Goal: Task Accomplishment & Management: Use online tool/utility

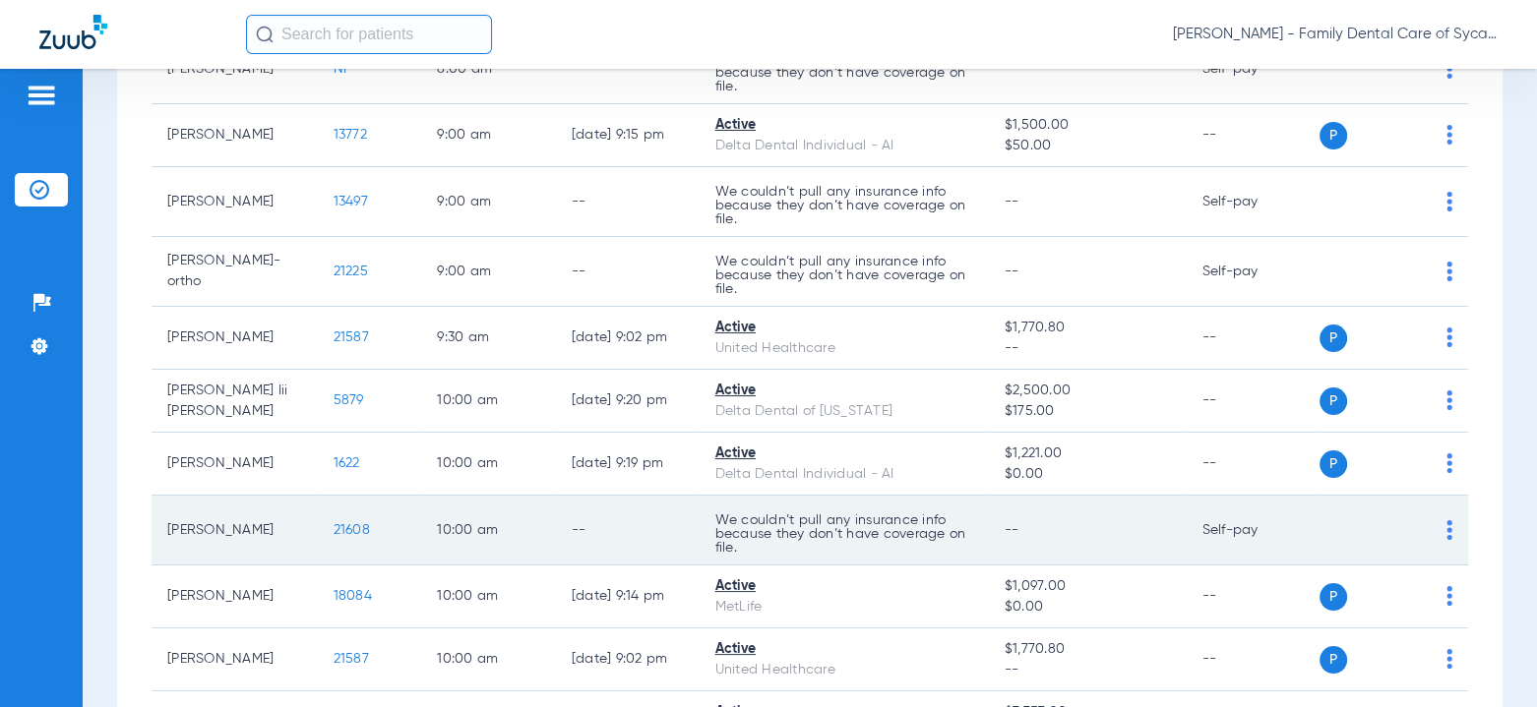
scroll to position [511, 0]
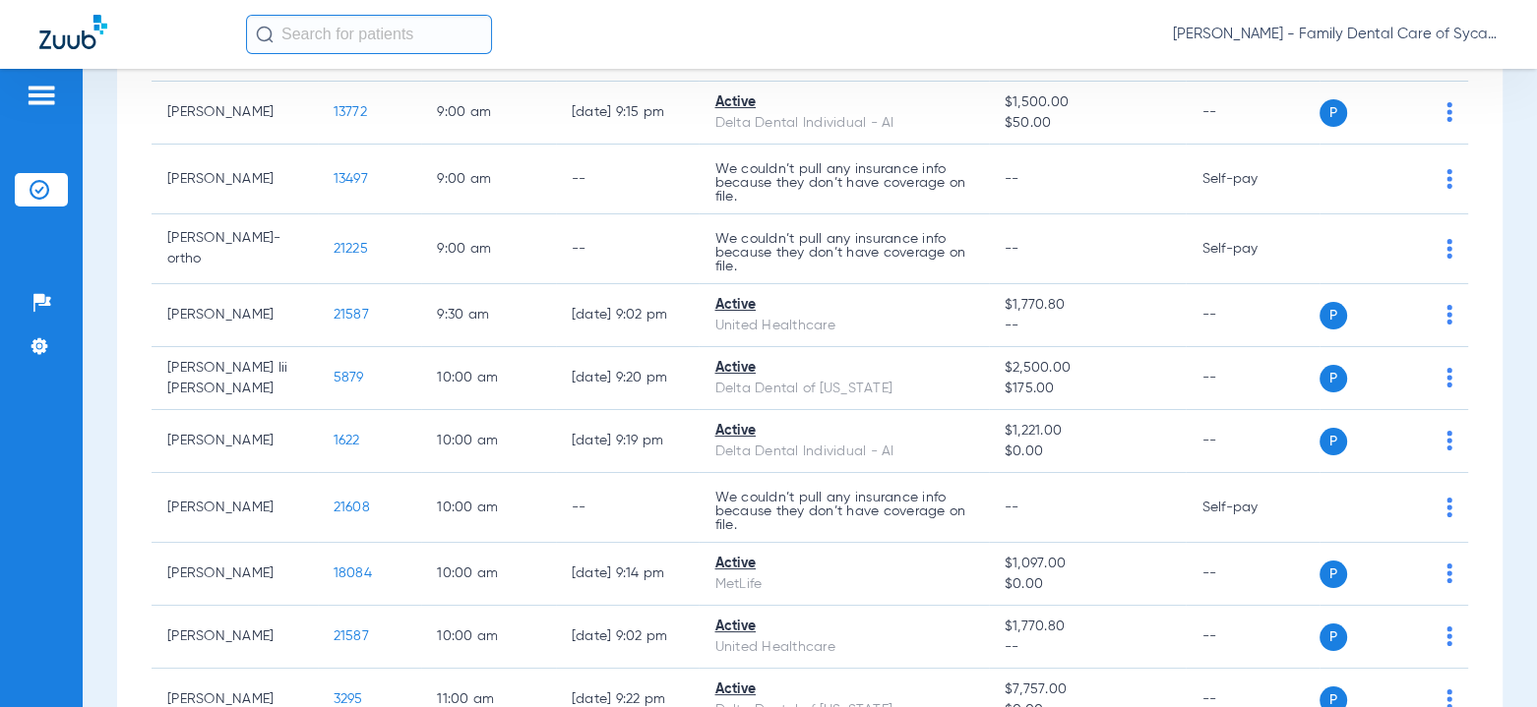
click at [1211, 32] on span "Taylor Morrow - Family Dental Care of Sycamore" at bounding box center [1335, 35] width 325 height 20
click at [1436, 63] on span "Log out" at bounding box center [1440, 70] width 77 height 14
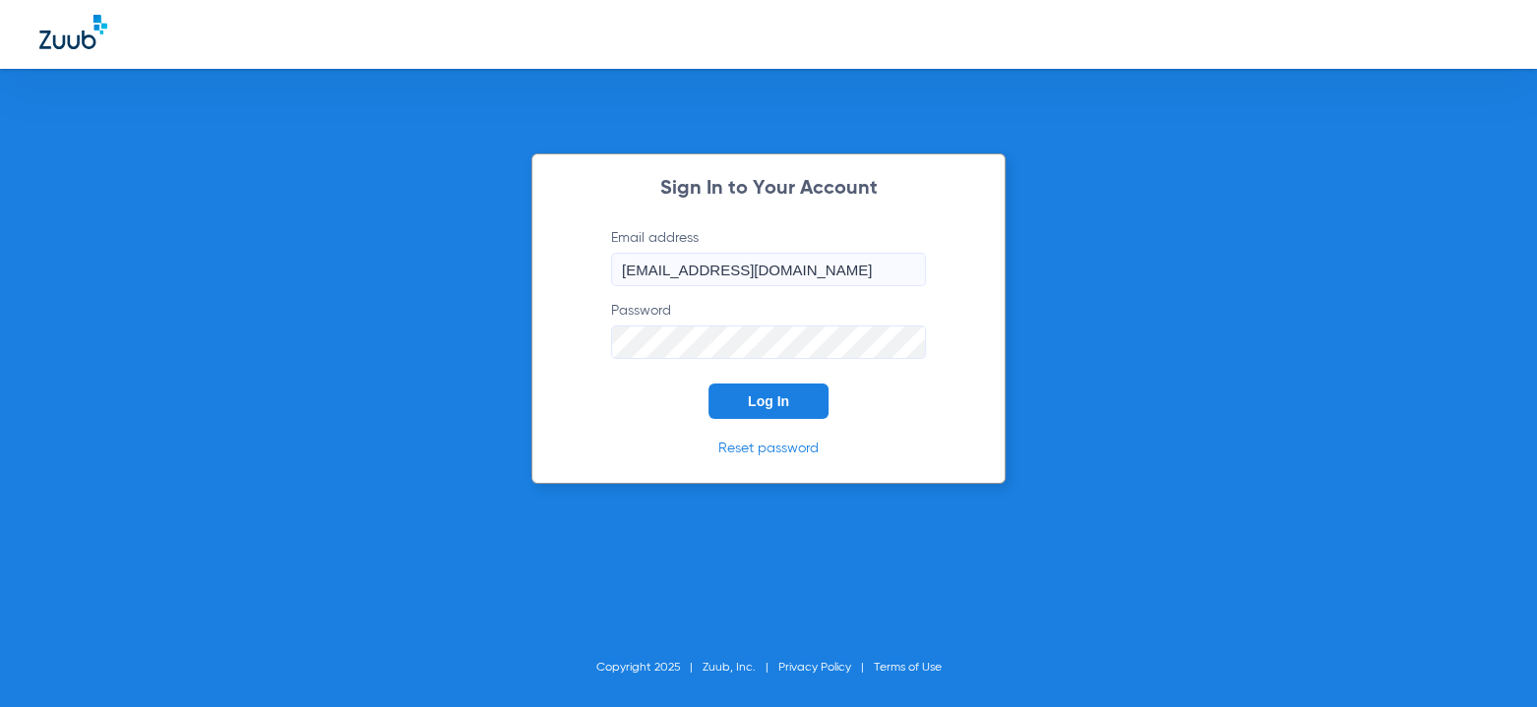
drag, startPoint x: 906, startPoint y: 268, endPoint x: 4, endPoint y: 285, distance: 902.3
click at [4, 285] on div "Sign In to Your Account Email address taylormorrow56@mydentalmail.com Password …" at bounding box center [768, 353] width 1537 height 707
type input "courtneybennington88@mydentalmail.com"
click at [774, 450] on link "Reset password" at bounding box center [768, 449] width 100 height 14
click at [29, 343] on div "Sign In to Your Account Email address courtneybennington88@mydentalmail.com Pas…" at bounding box center [768, 353] width 1537 height 707
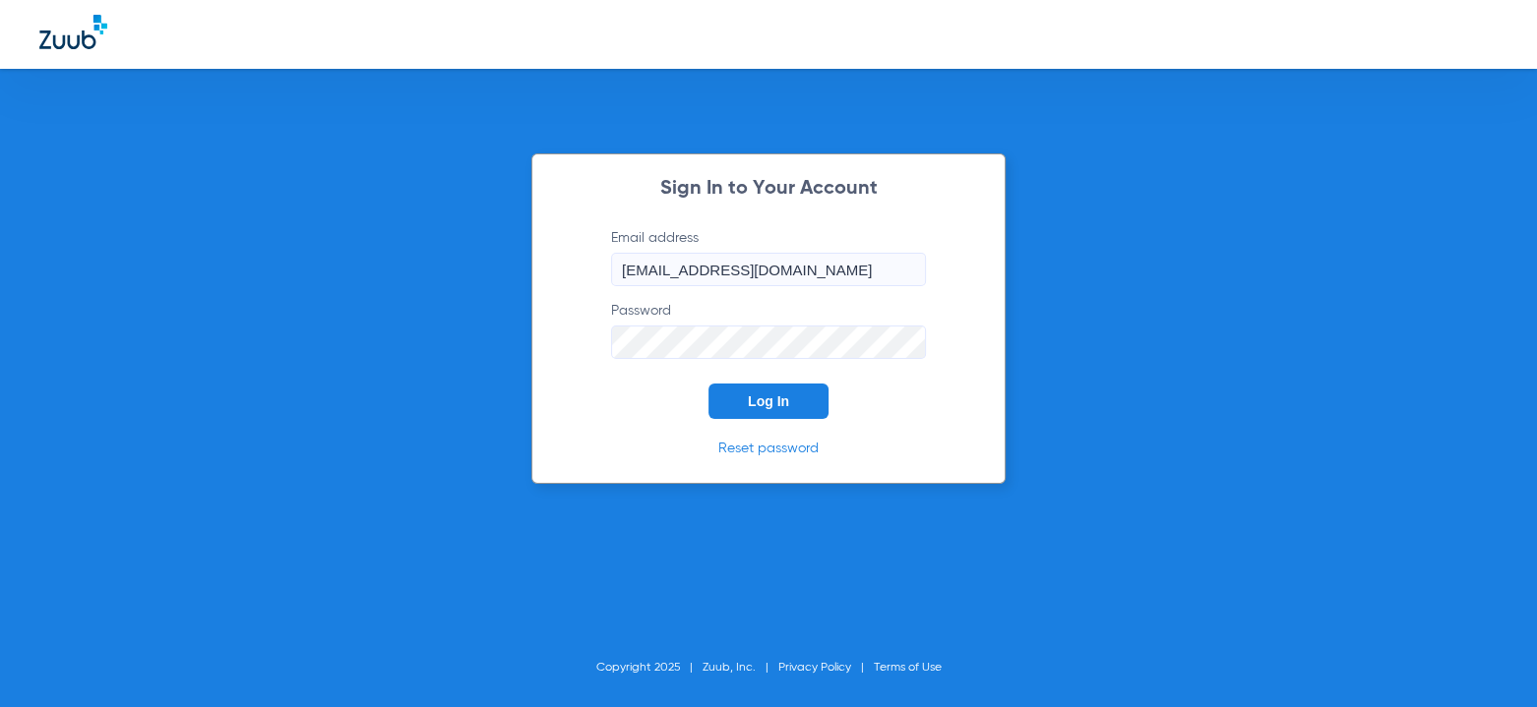
click at [481, 336] on div "Sign In to Your Account Email address courtneybennington88@mydentalmail.com Pas…" at bounding box center [768, 353] width 1537 height 707
click at [708, 384] on button "Log In" at bounding box center [768, 401] width 120 height 35
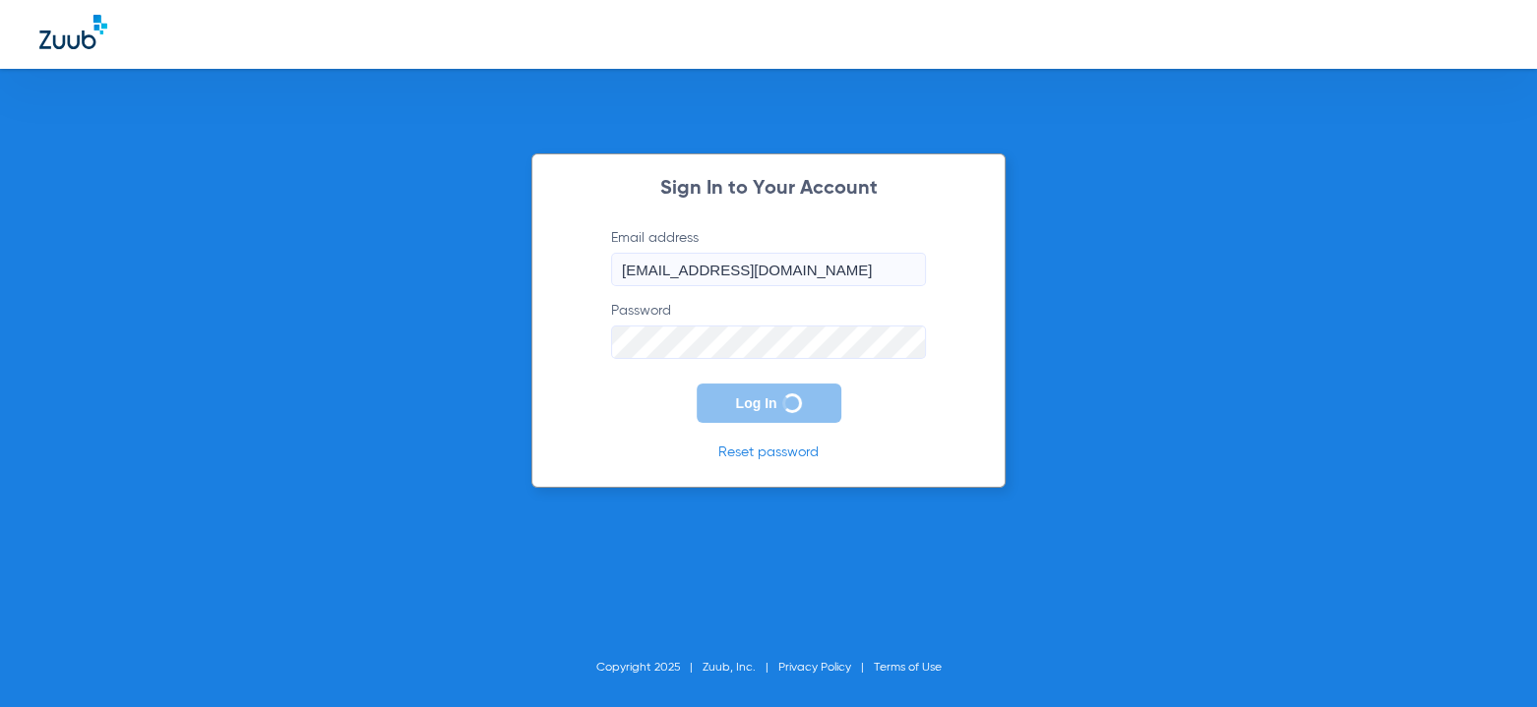
click at [1164, 300] on div "Sign In to Your Account Email address courtneybennington88@mydentalmail.com Pas…" at bounding box center [768, 353] width 1537 height 707
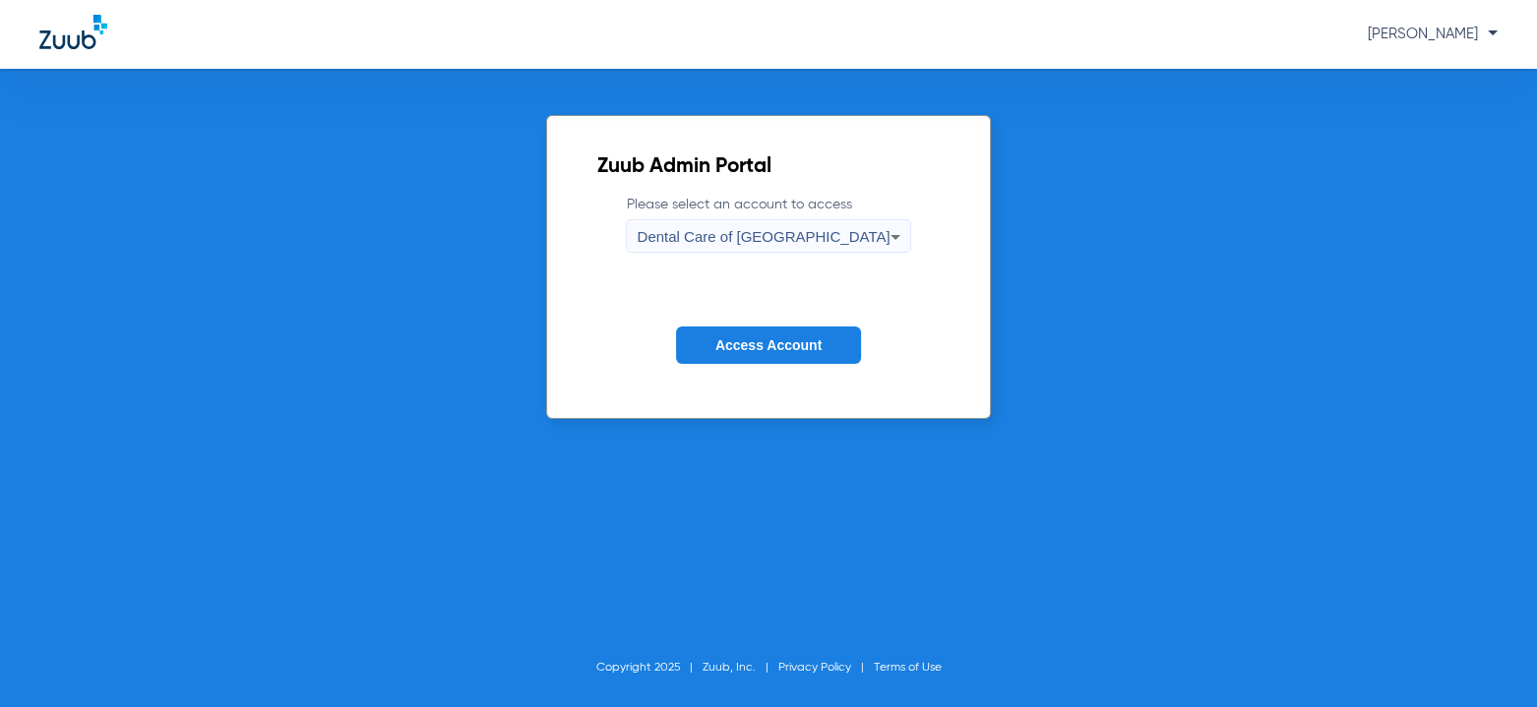
click at [786, 244] on div "Dental Care of South Elgin" at bounding box center [763, 236] width 253 height 33
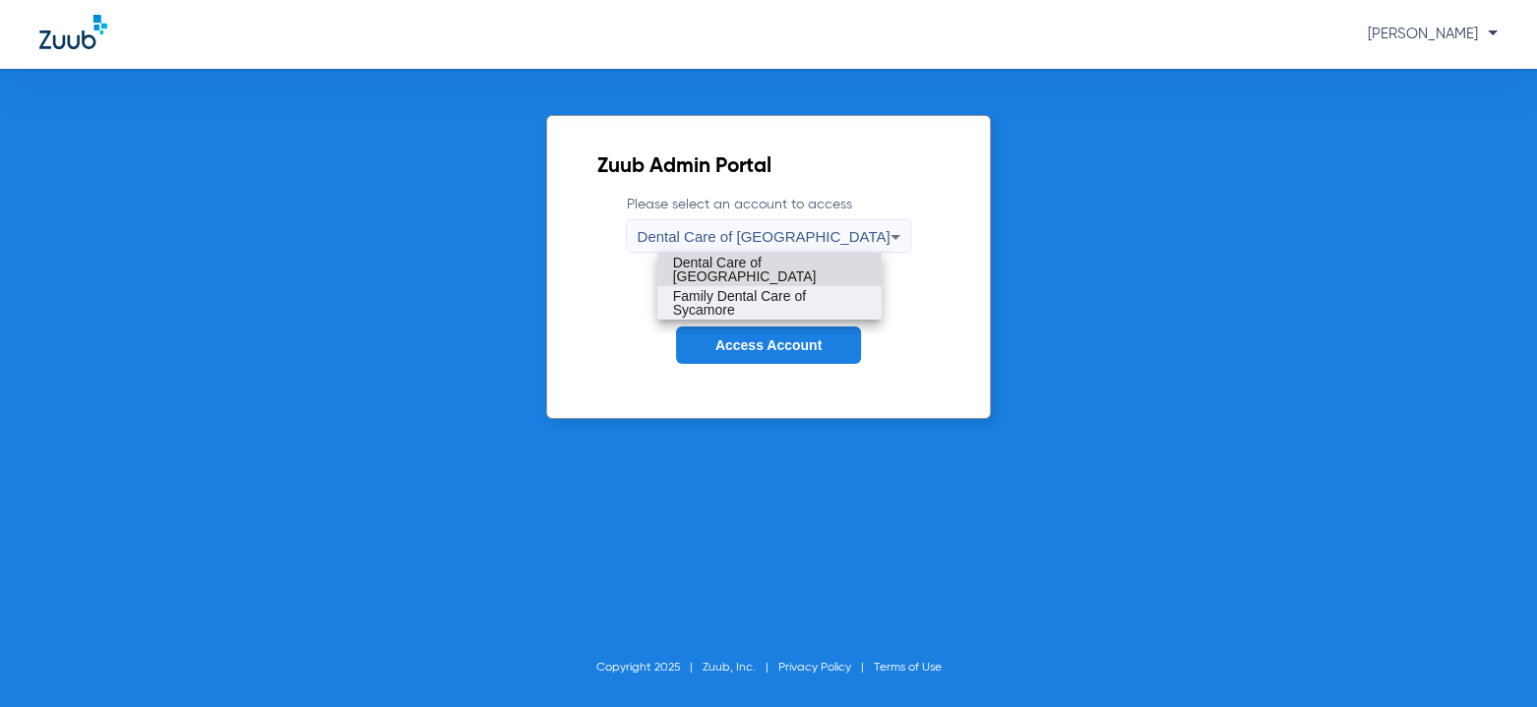
click at [755, 297] on span "Family Dental Care of Sycamore" at bounding box center [769, 303] width 193 height 28
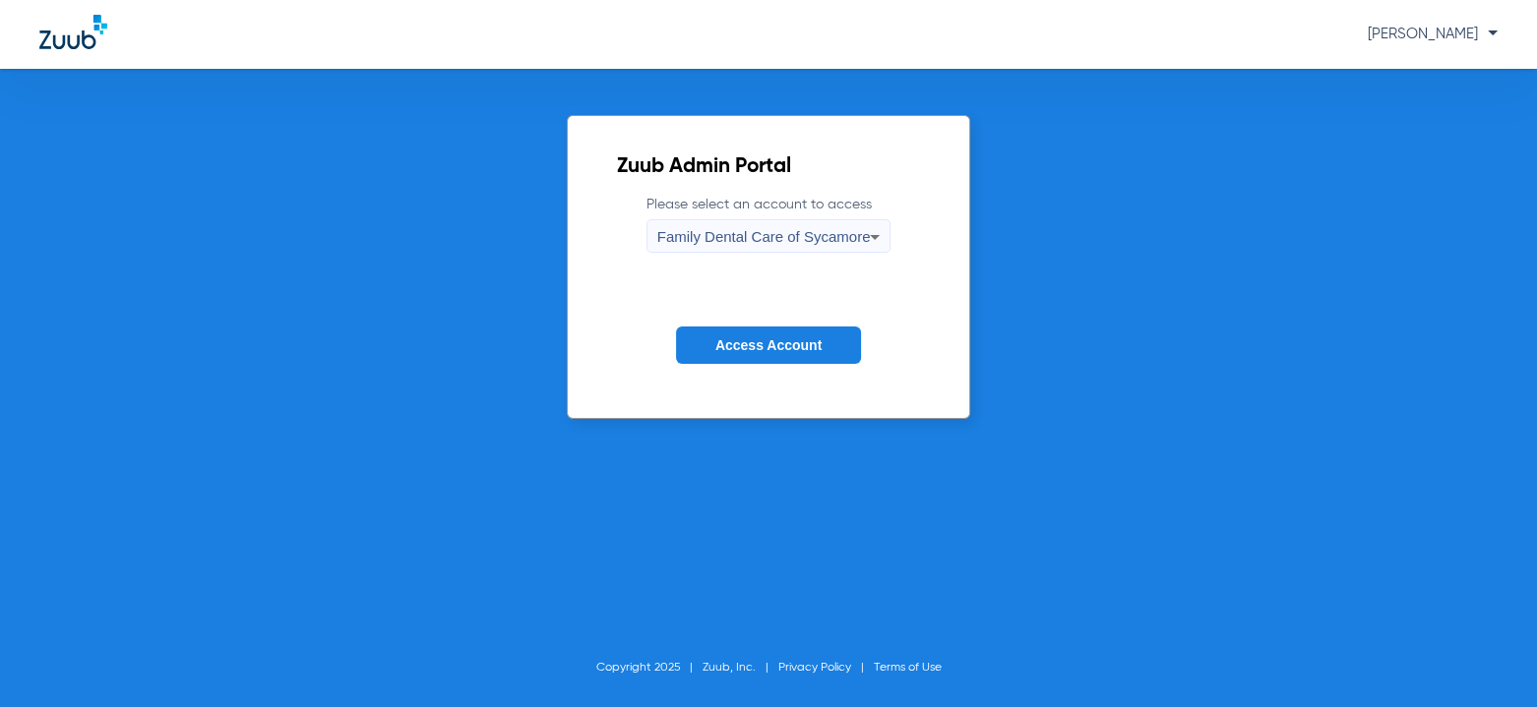
click at [742, 339] on span "Access Account" at bounding box center [768, 345] width 106 height 16
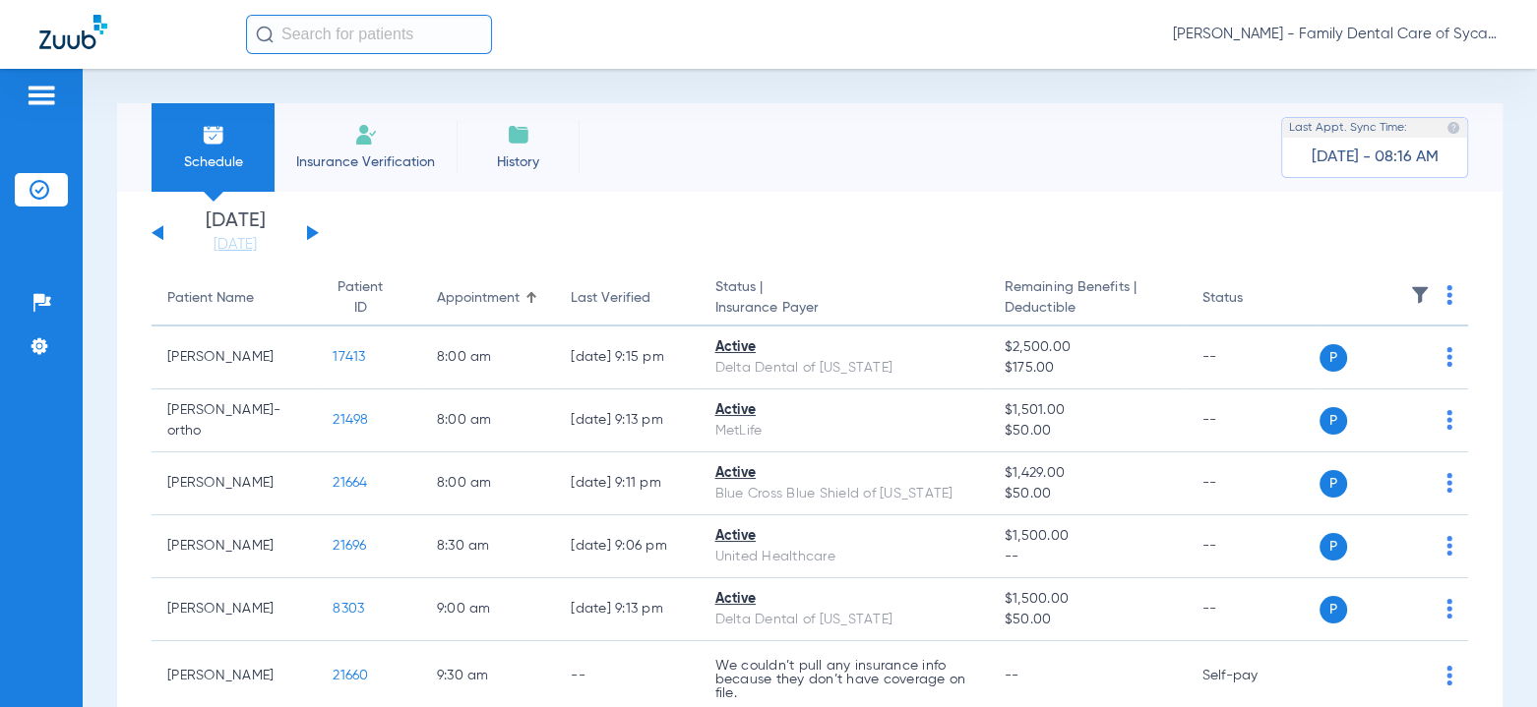
click at [311, 233] on button at bounding box center [313, 232] width 12 height 15
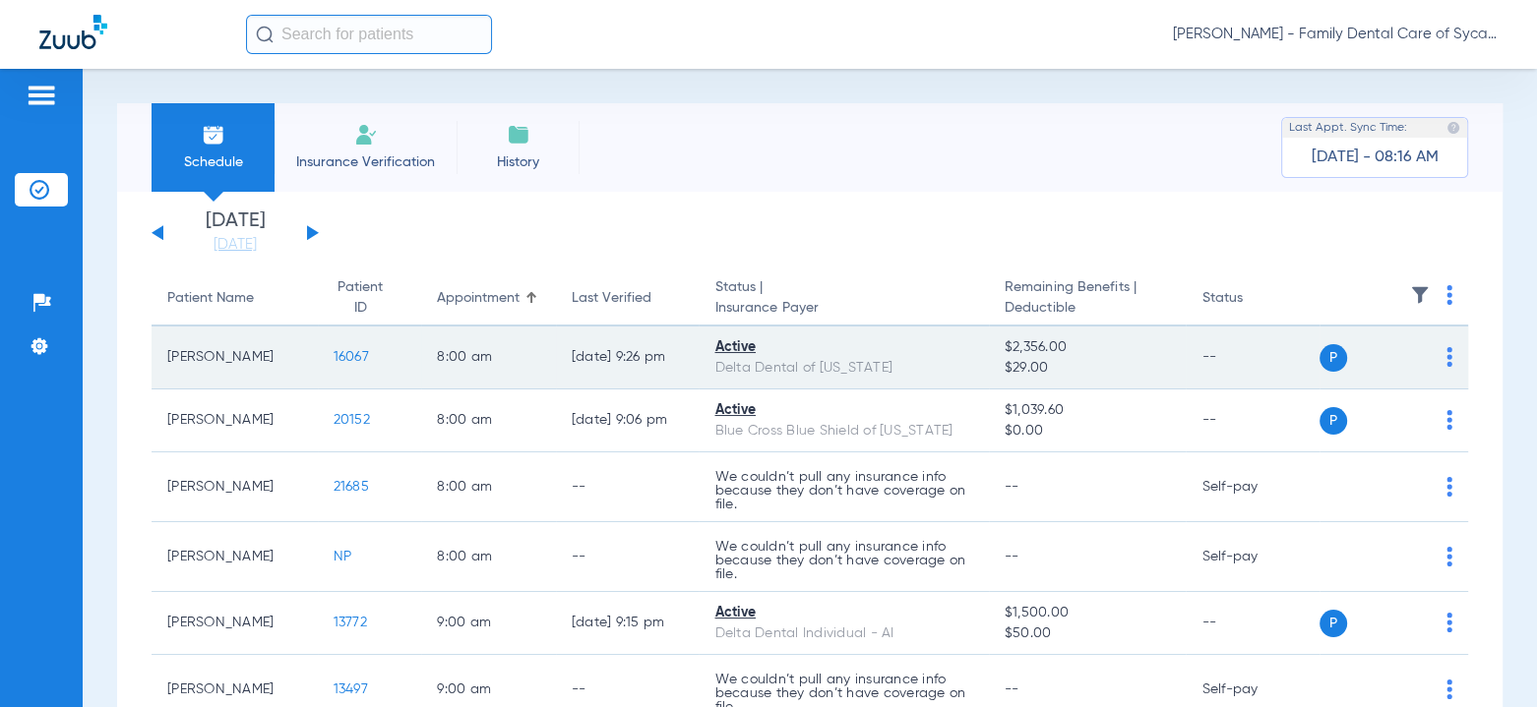
click at [1446, 359] on img at bounding box center [1449, 357] width 6 height 20
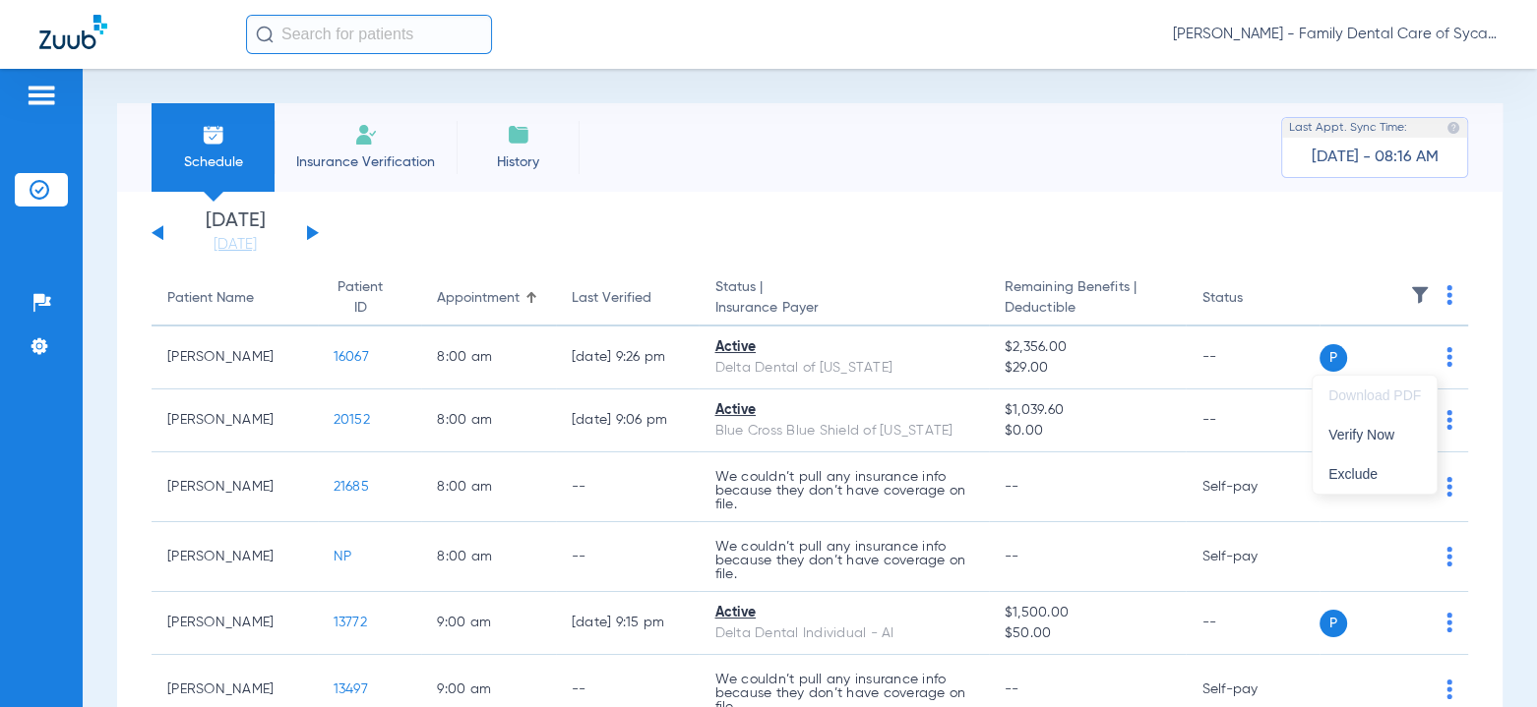
click at [1408, 342] on div at bounding box center [768, 353] width 1537 height 707
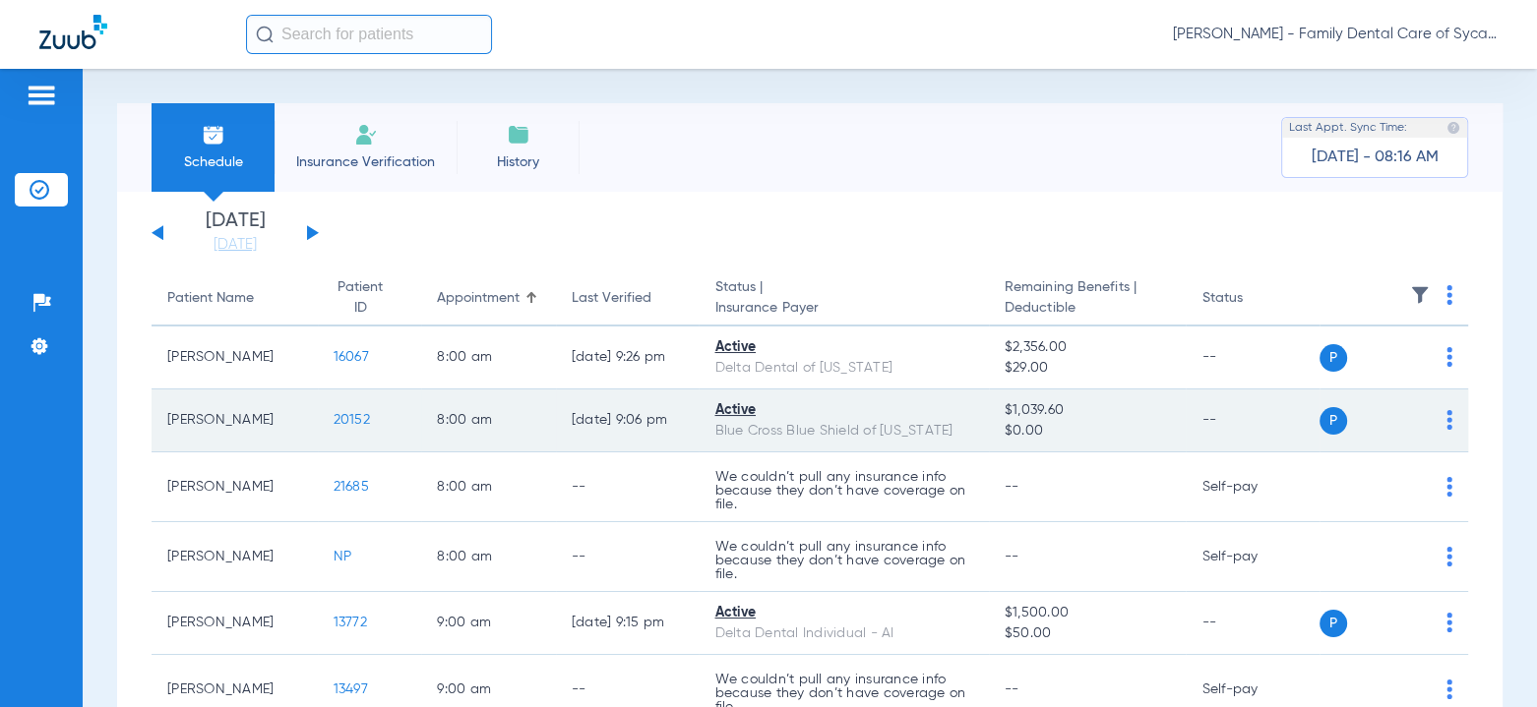
click at [1429, 420] on div "P S" at bounding box center [1386, 421] width 134 height 28
click at [1446, 420] on img at bounding box center [1449, 420] width 6 height 20
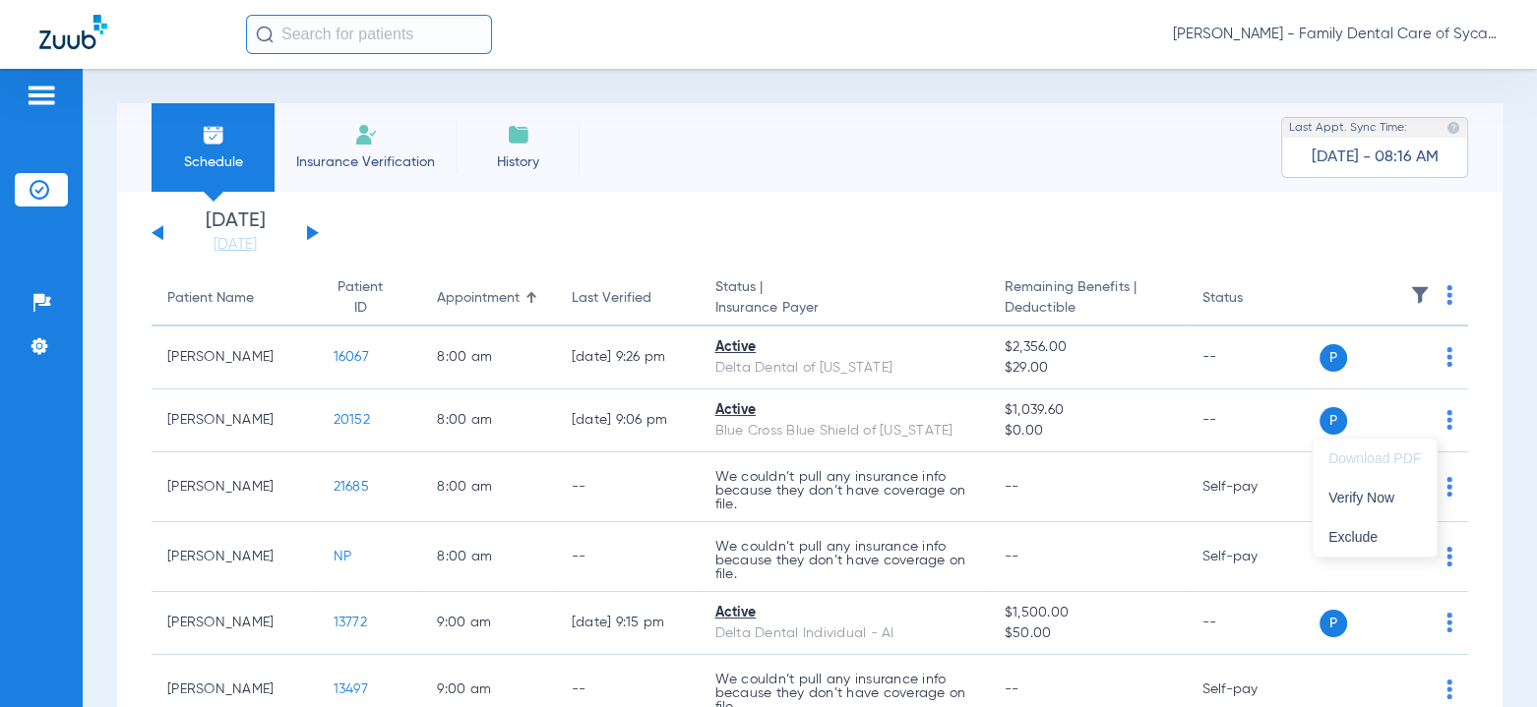
click at [736, 406] on div at bounding box center [768, 353] width 1537 height 707
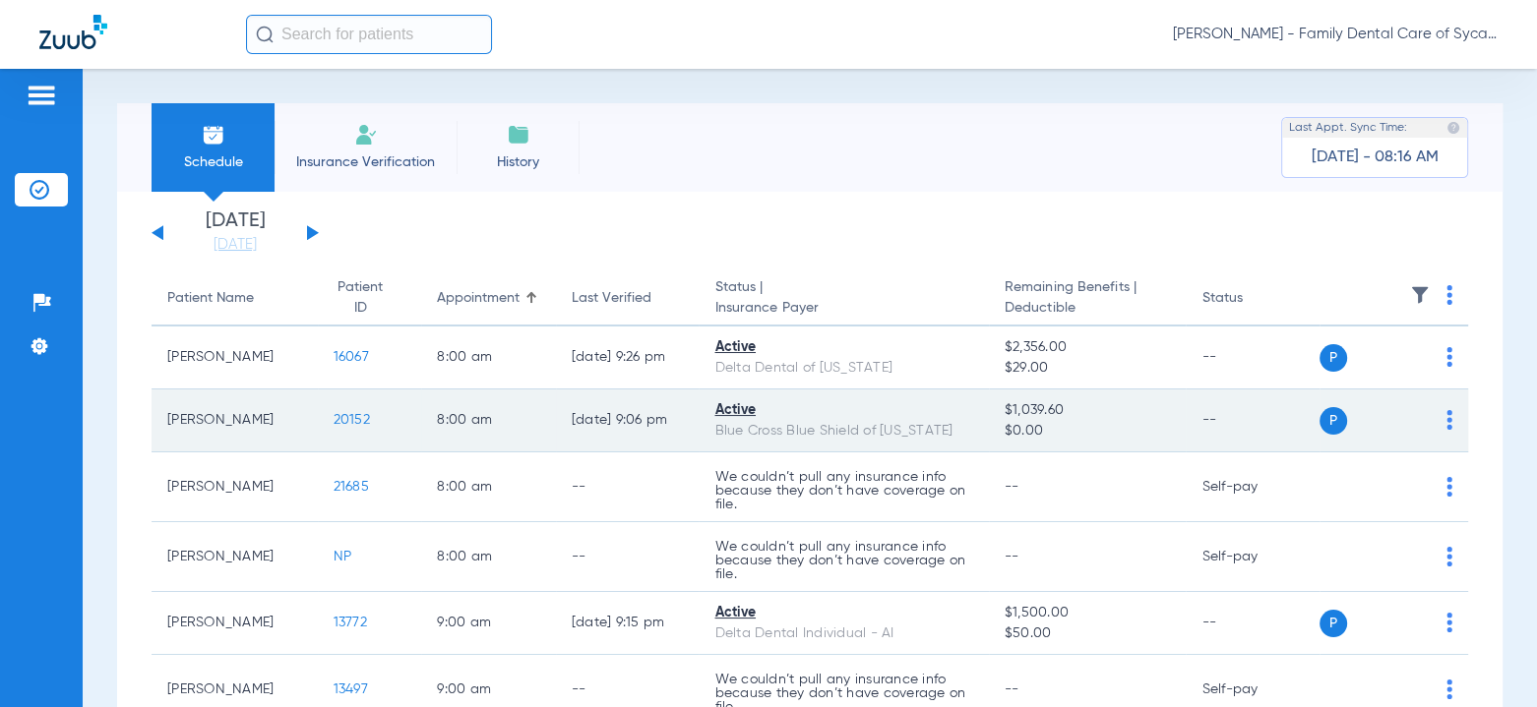
click at [741, 442] on td "Active Blue Cross Blue Shield of Illinois" at bounding box center [843, 421] width 289 height 63
click at [974, 419] on td "Active Blue Cross Blue Shield of Illinois" at bounding box center [843, 421] width 289 height 63
click at [1167, 419] on td "$1,039.60 $0.00" at bounding box center [1088, 421] width 198 height 63
click at [1228, 419] on td "--" at bounding box center [1252, 421] width 133 height 63
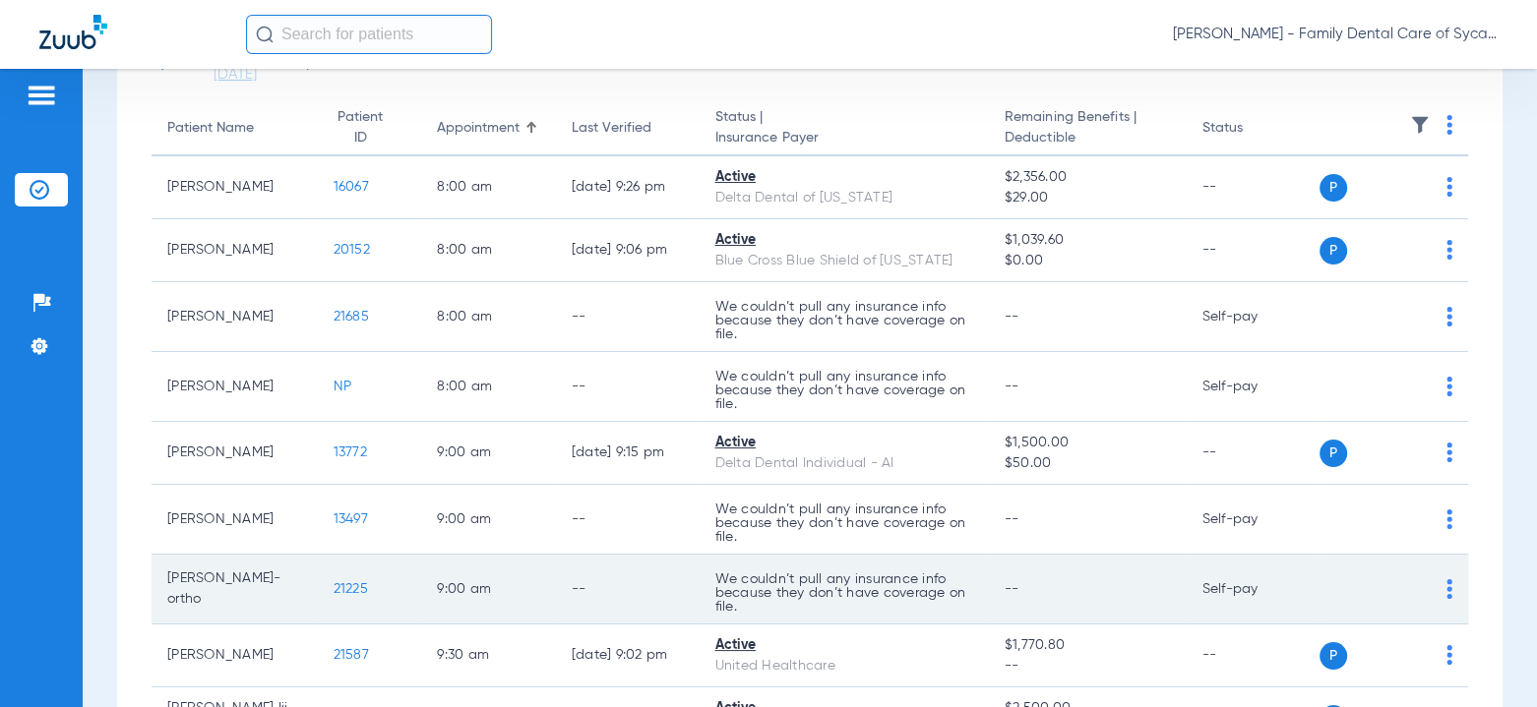
scroll to position [394, 0]
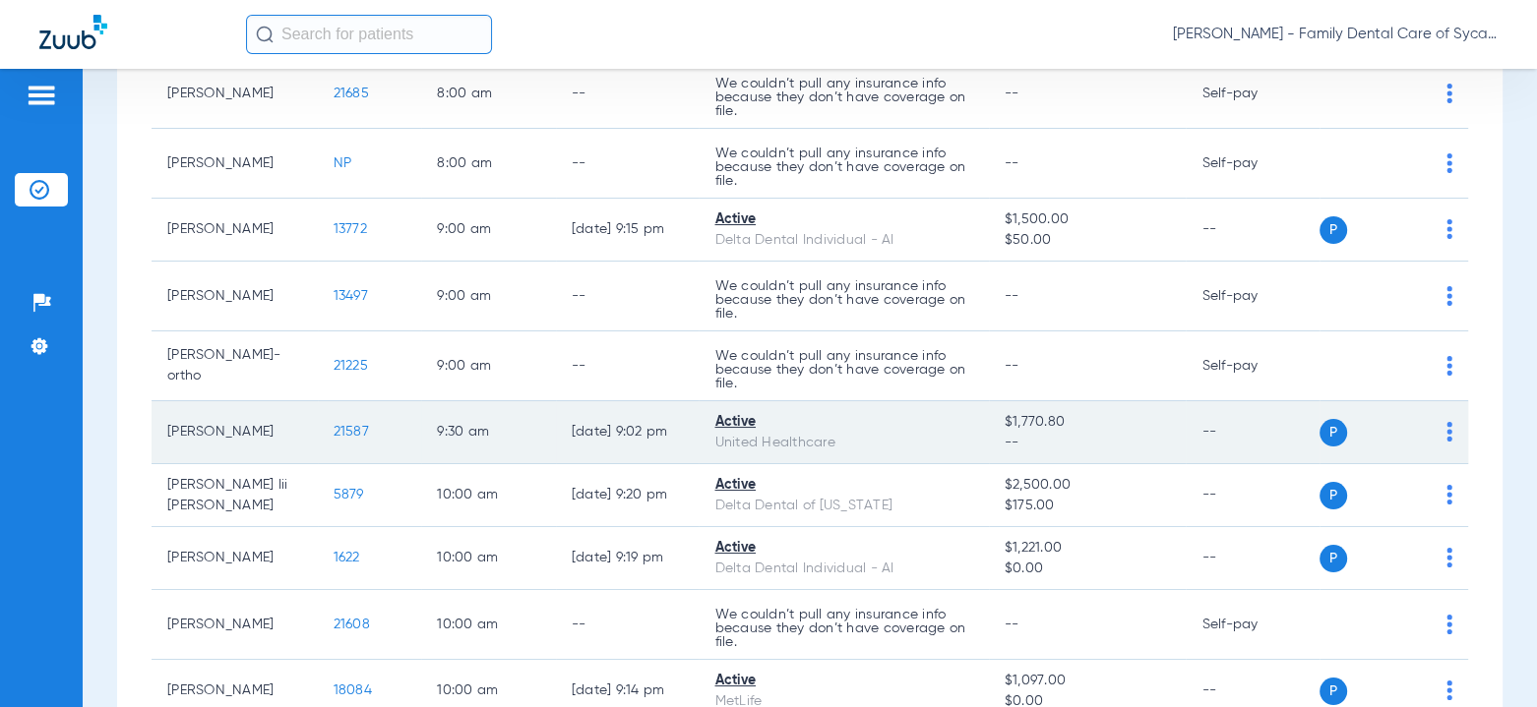
click at [851, 441] on div "United Healthcare" at bounding box center [843, 443] width 258 height 21
click at [716, 433] on div "United Healthcare" at bounding box center [843, 443] width 258 height 21
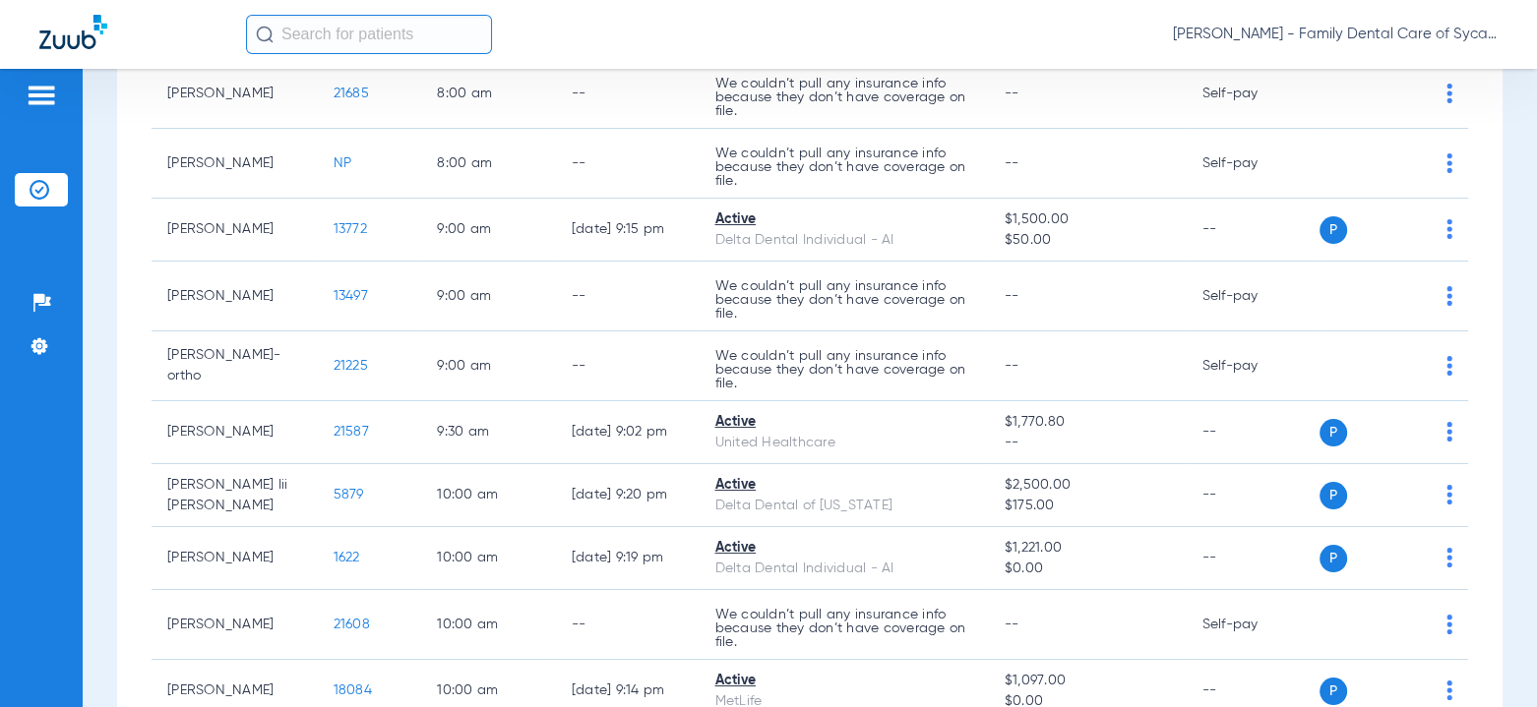
scroll to position [0, 0]
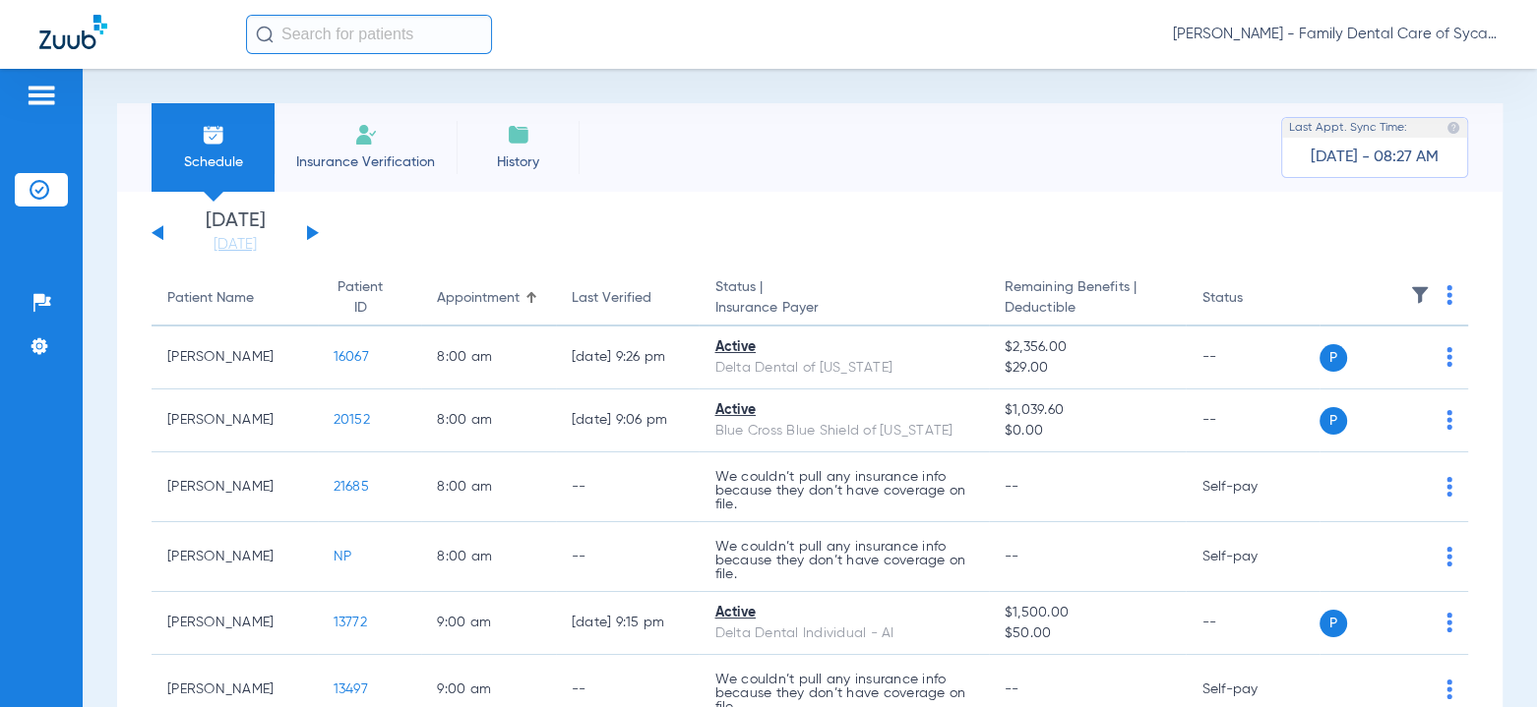
click at [645, 181] on div "Schedule Insurance Verification History Last Appt. Sync Time: Today - 08:27 AM" at bounding box center [809, 147] width 1385 height 89
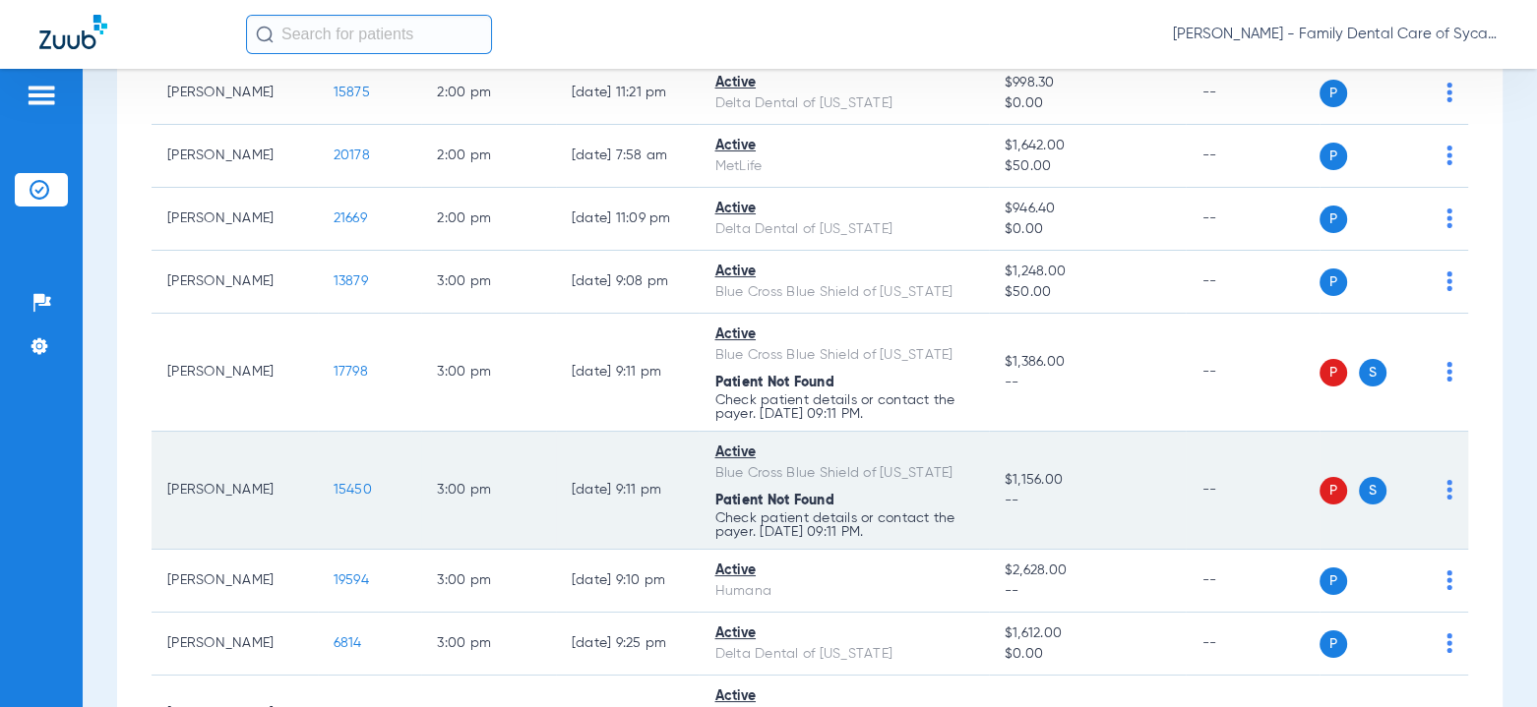
scroll to position [1574, 0]
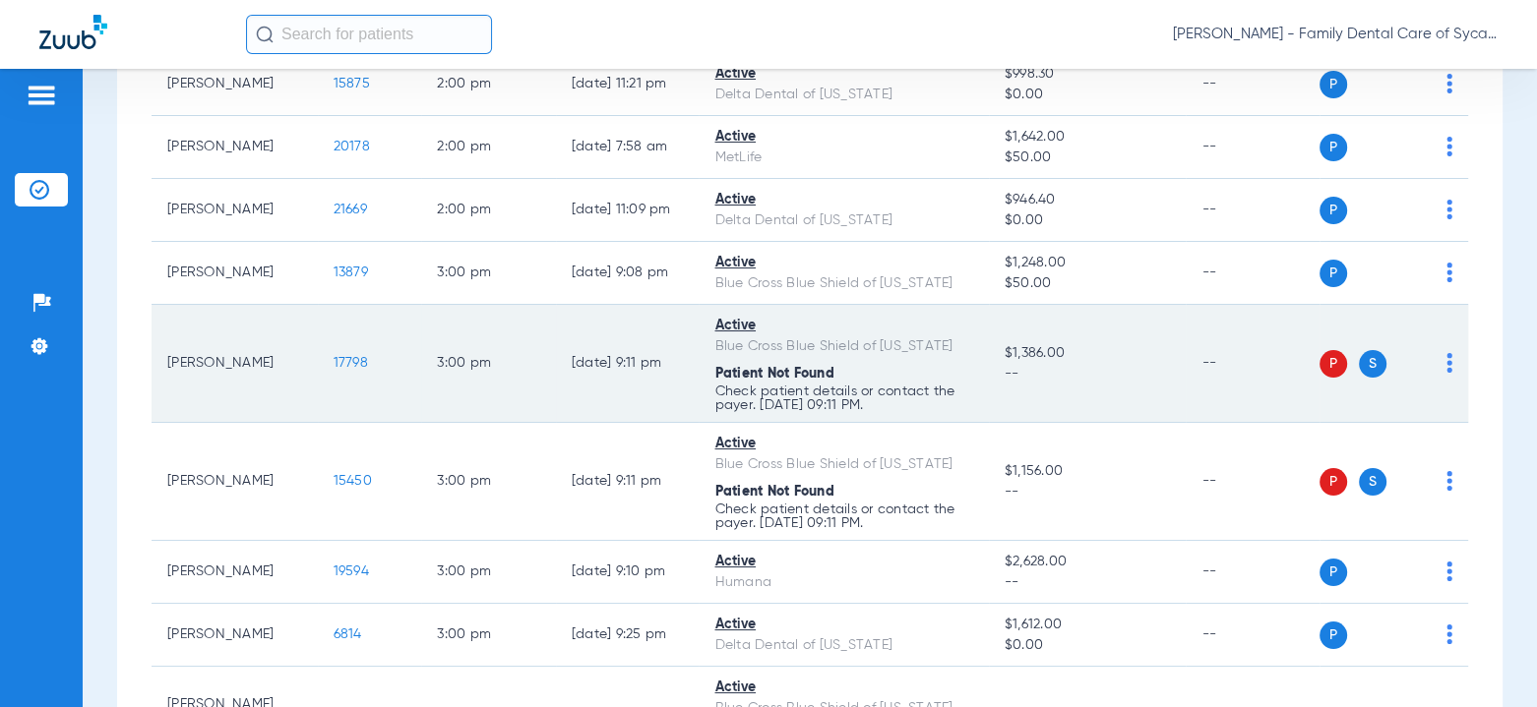
click at [1319, 361] on span "P" at bounding box center [1333, 364] width 28 height 28
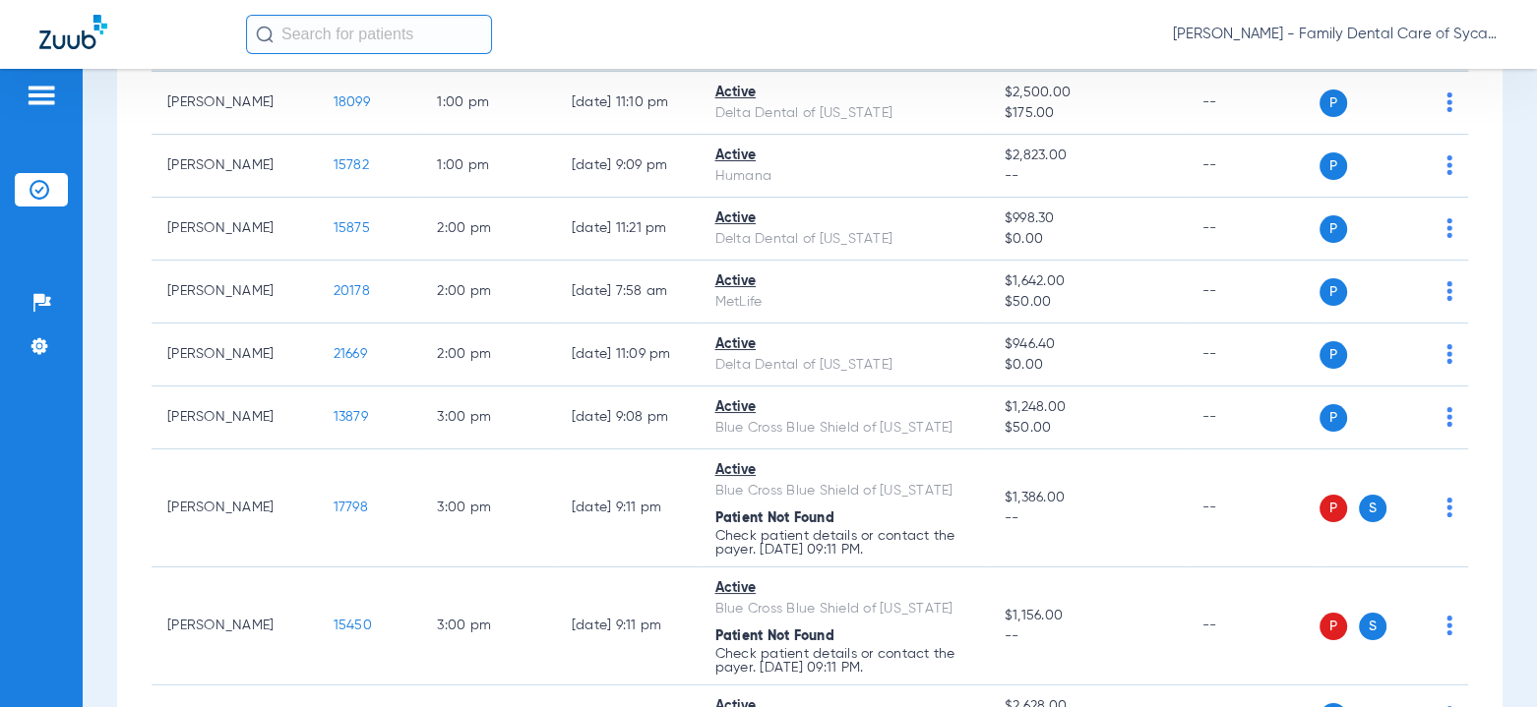
scroll to position [1771, 0]
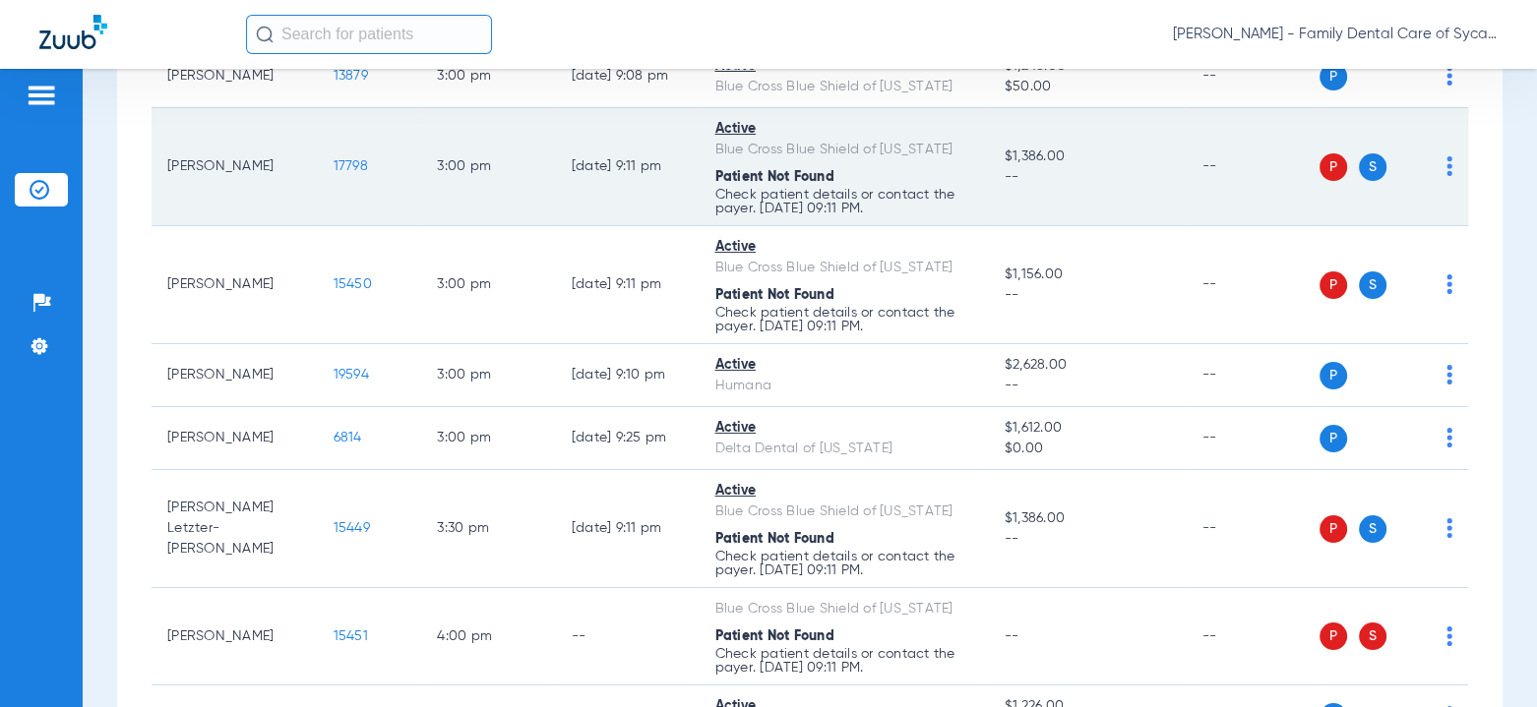
click at [1363, 162] on span "S" at bounding box center [1373, 167] width 28 height 28
click at [1322, 167] on span "P" at bounding box center [1333, 167] width 28 height 28
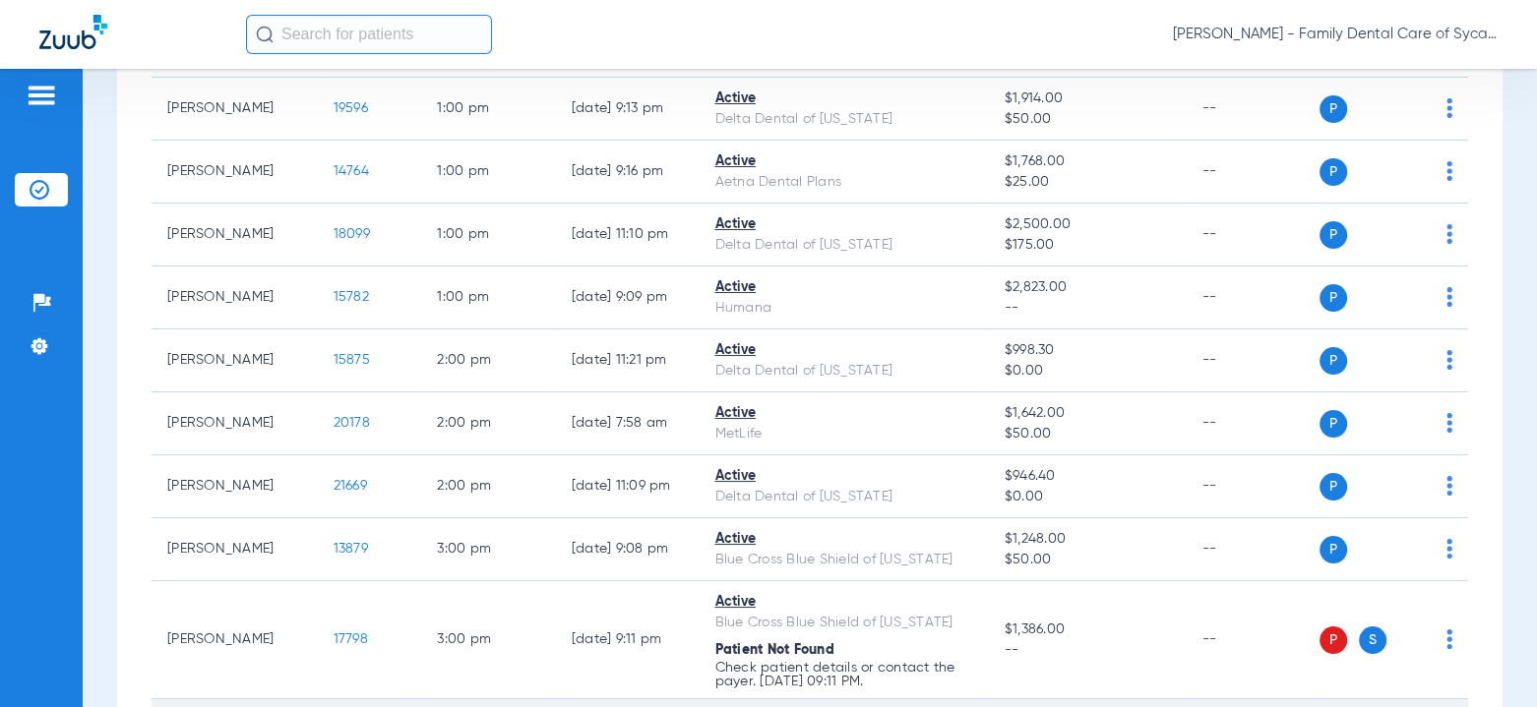
scroll to position [1691, 0]
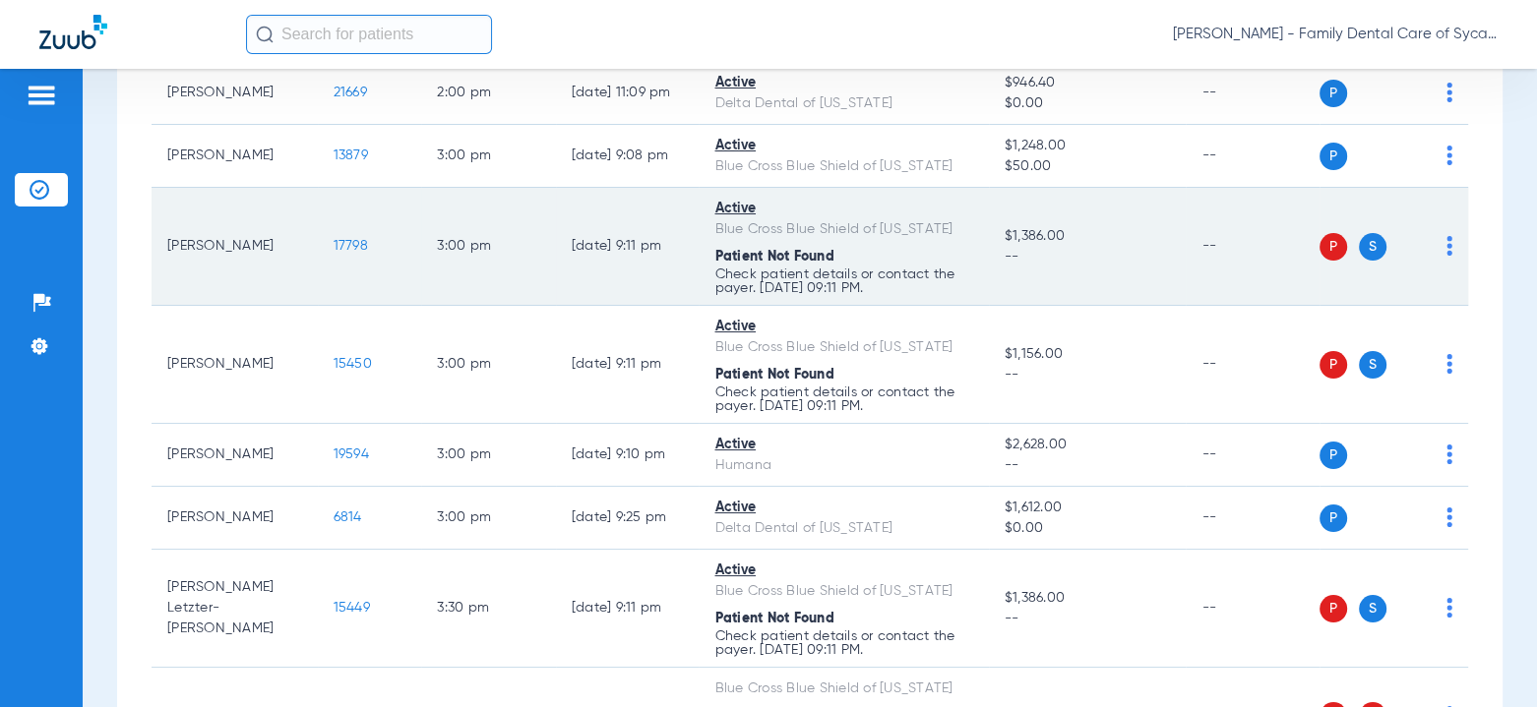
click at [718, 250] on span "Patient Not Found" at bounding box center [773, 257] width 119 height 14
click at [1439, 244] on td "P S" at bounding box center [1394, 247] width 150 height 118
click at [1446, 241] on img at bounding box center [1449, 246] width 6 height 20
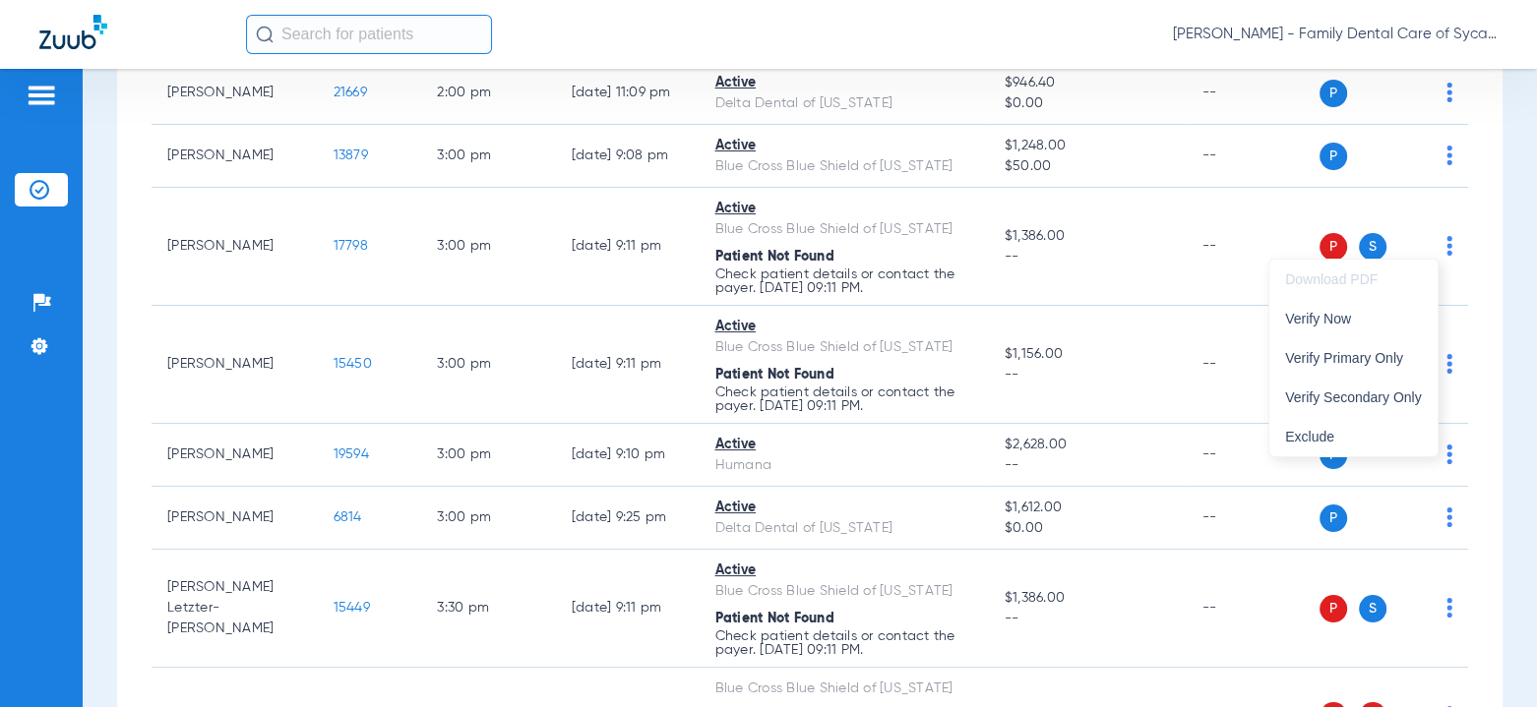
click at [1484, 236] on div at bounding box center [768, 353] width 1537 height 707
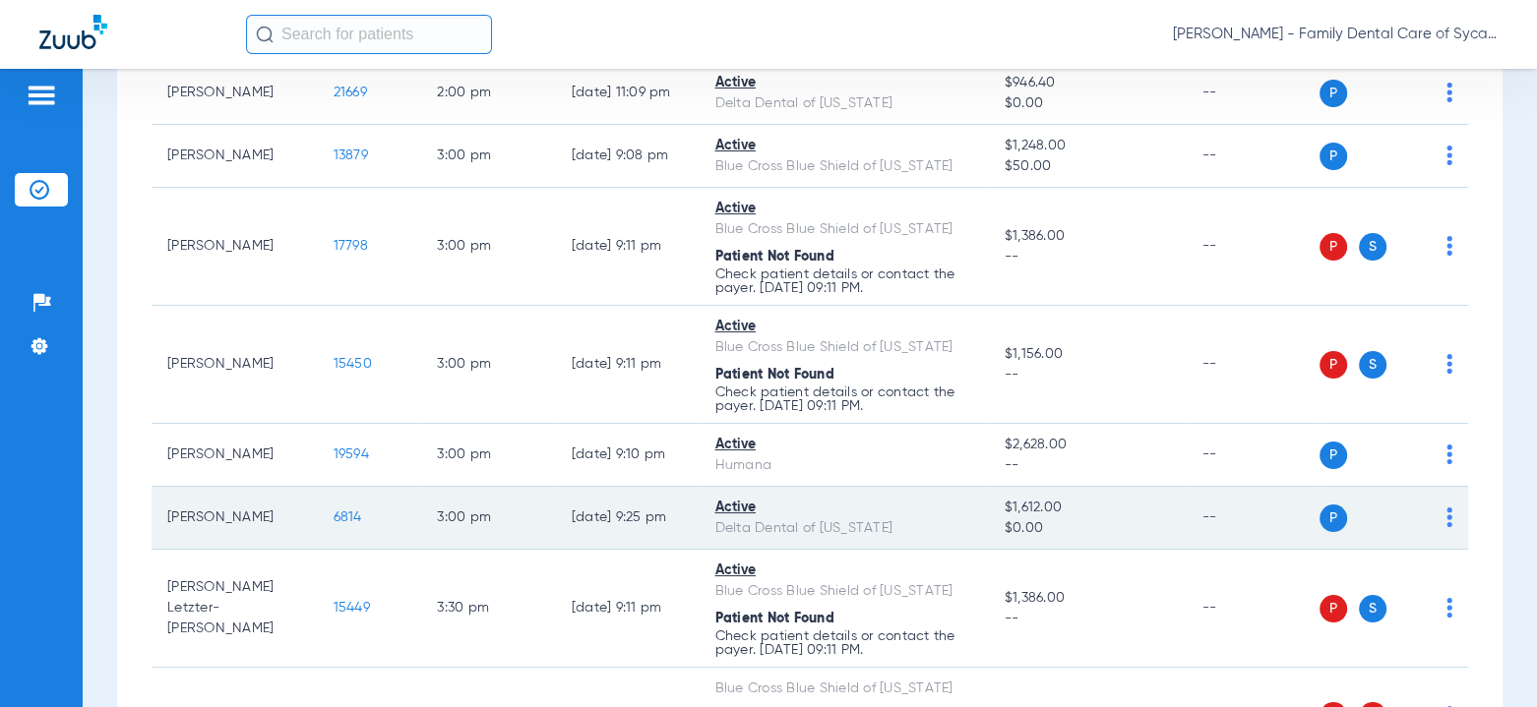
click at [279, 517] on td "Erin Desena" at bounding box center [235, 518] width 166 height 63
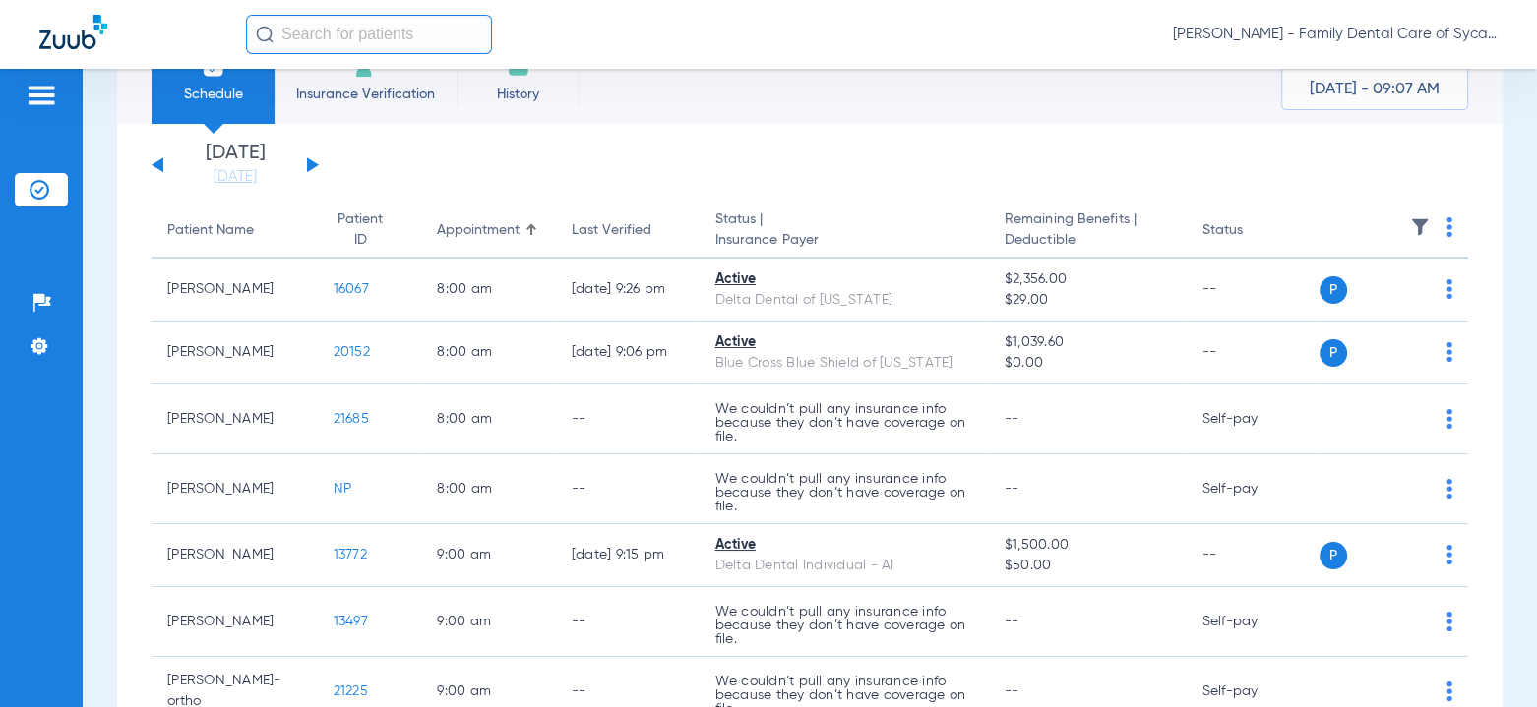
scroll to position [0, 0]
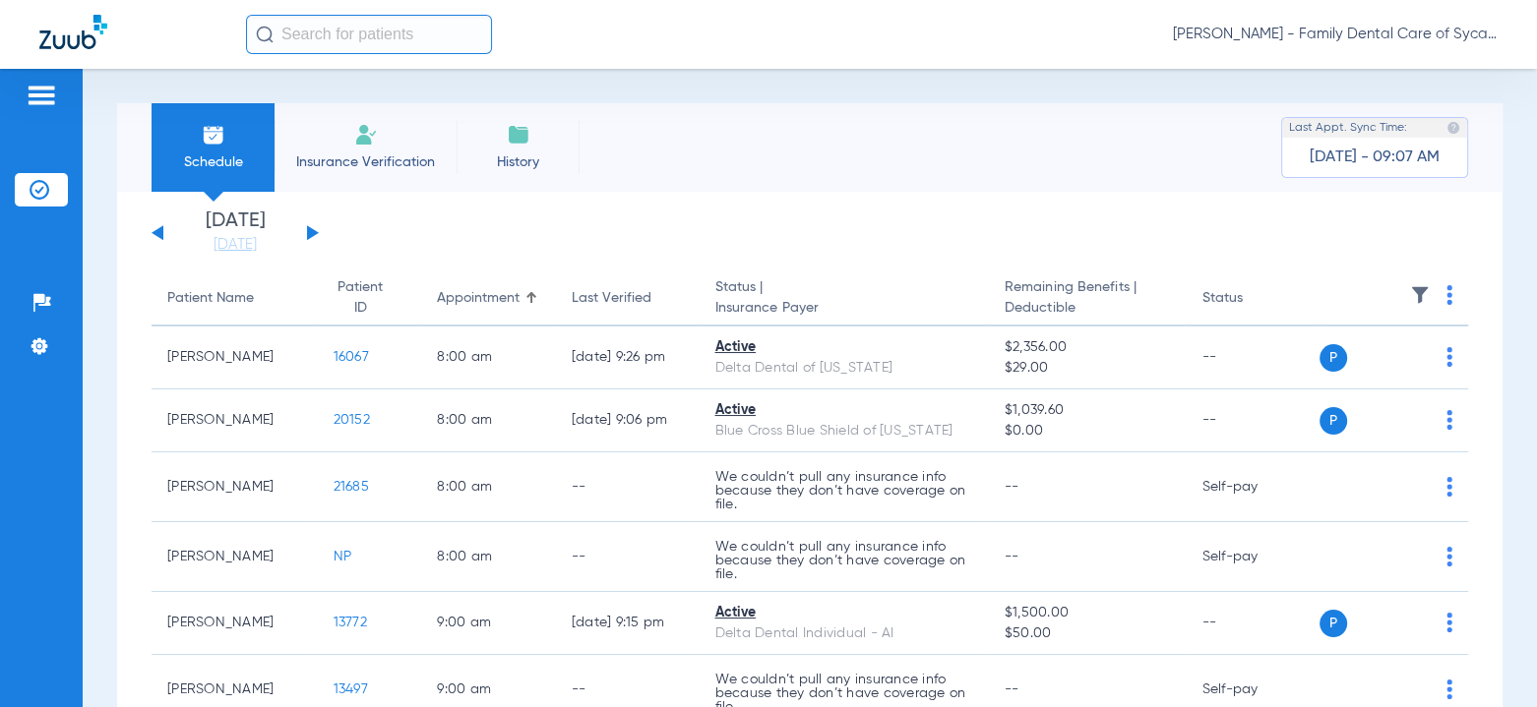
click at [310, 231] on button at bounding box center [313, 232] width 12 height 15
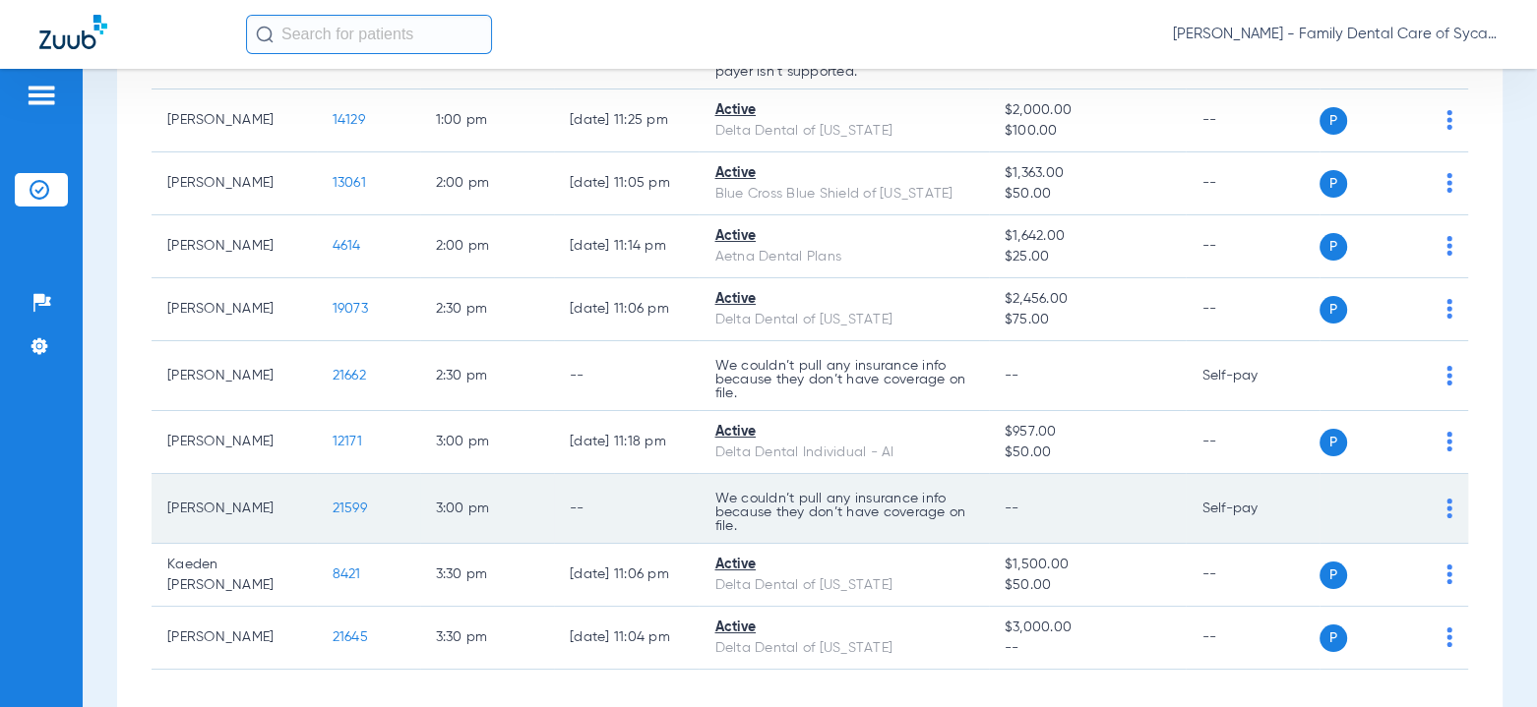
scroll to position [1068, 0]
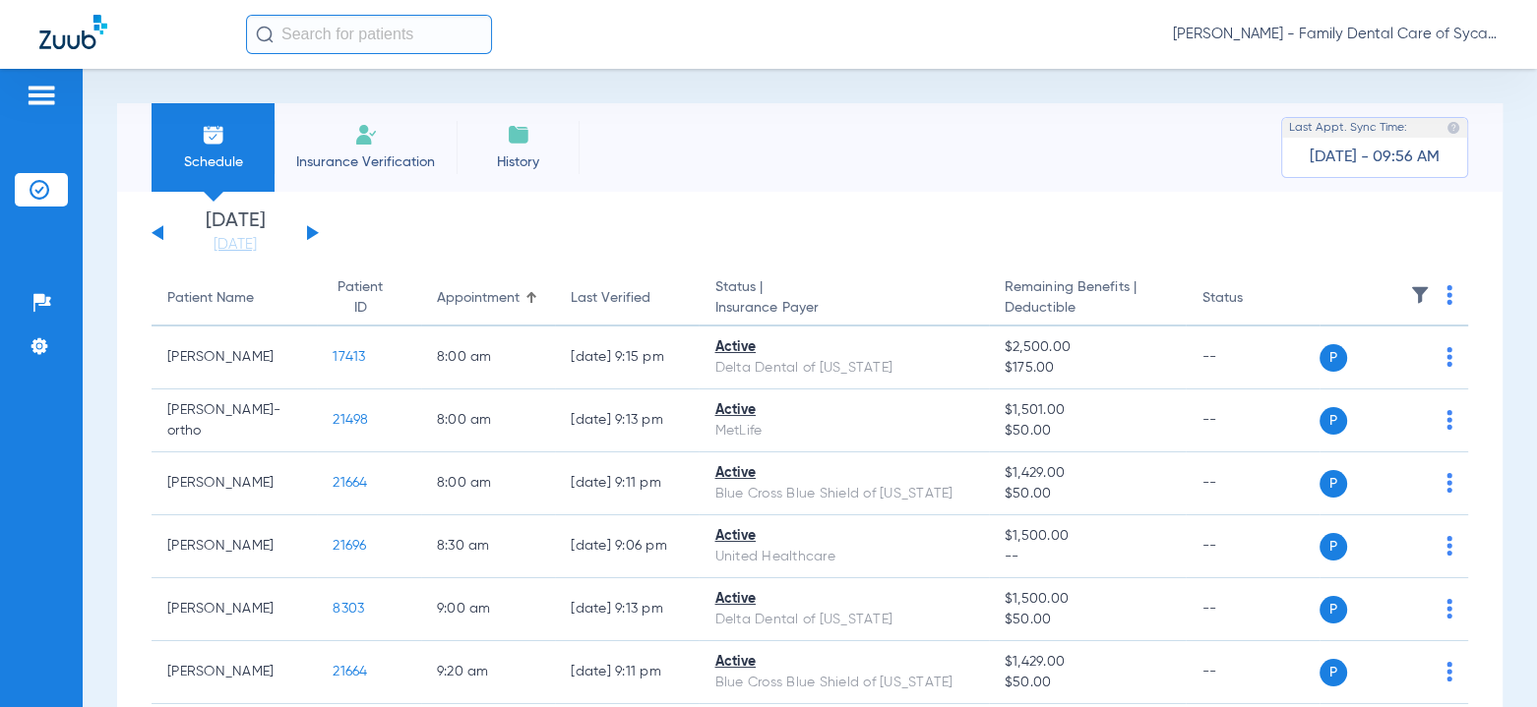
click at [363, 154] on span "Insurance Verification" at bounding box center [365, 162] width 152 height 20
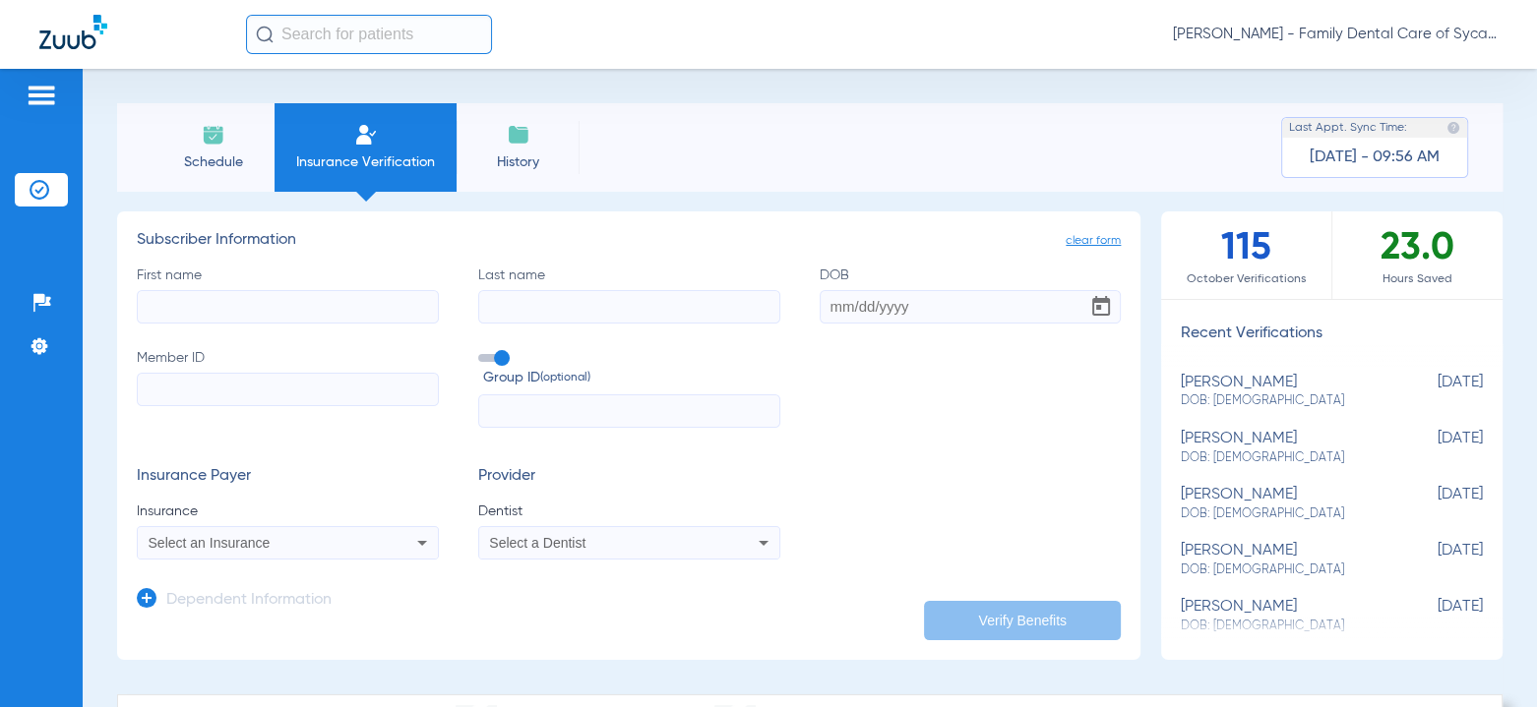
click at [231, 297] on input "First name" at bounding box center [288, 306] width 302 height 33
type input "[PERSON_NAME]"
type input "[DATE]"
click at [259, 391] on input "Member ID" at bounding box center [288, 389] width 302 height 33
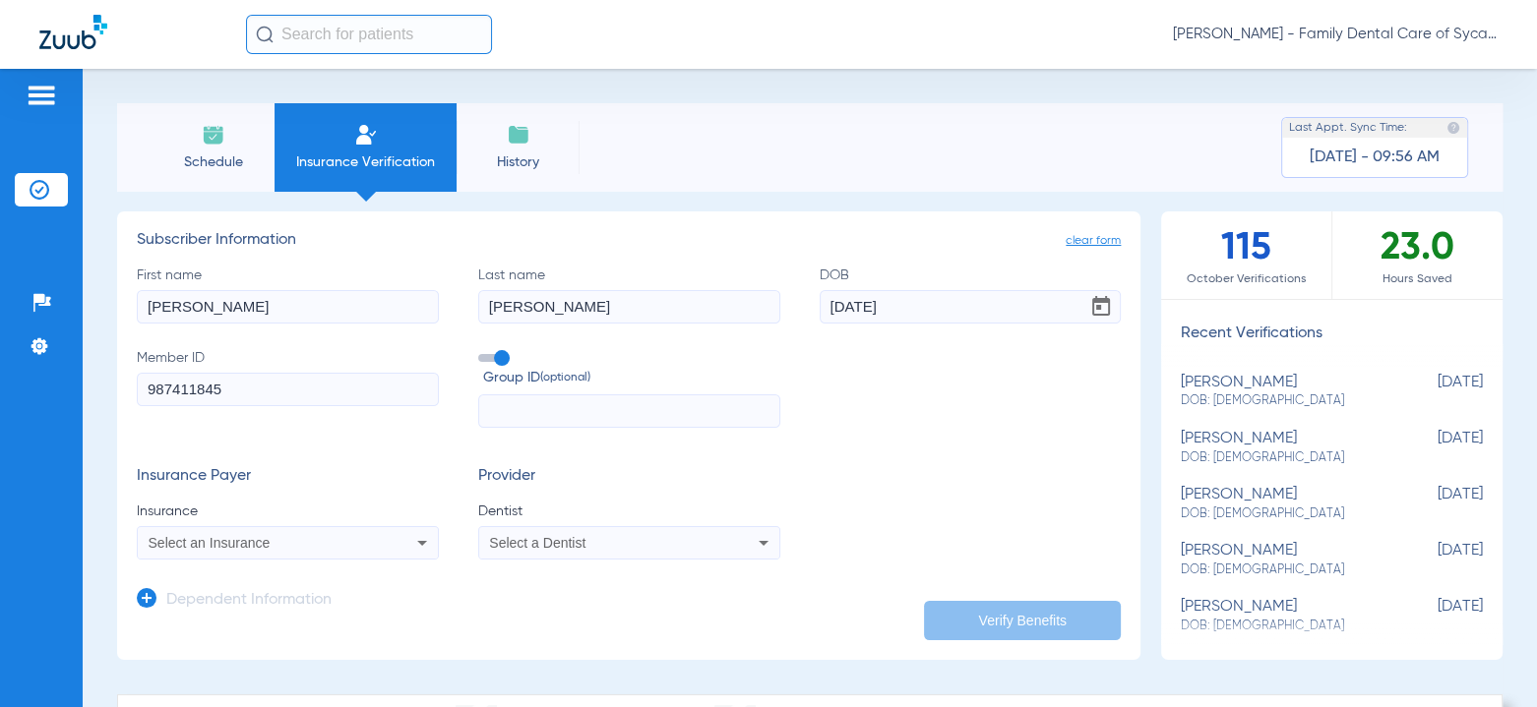
type input "987411845"
click at [322, 554] on div "Select an Insurance" at bounding box center [288, 543] width 300 height 24
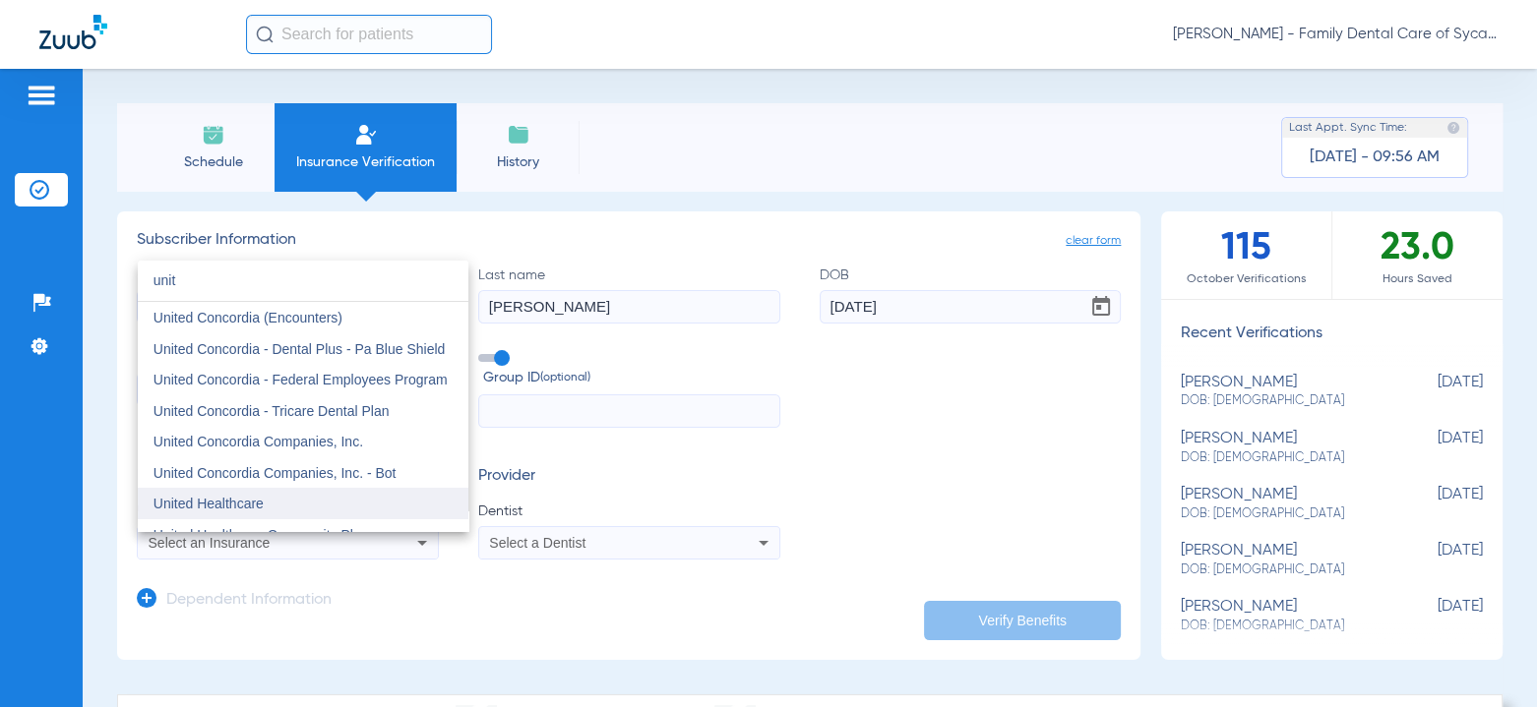
type input "unit"
click at [252, 497] on span "United Healthcare" at bounding box center [208, 504] width 110 height 16
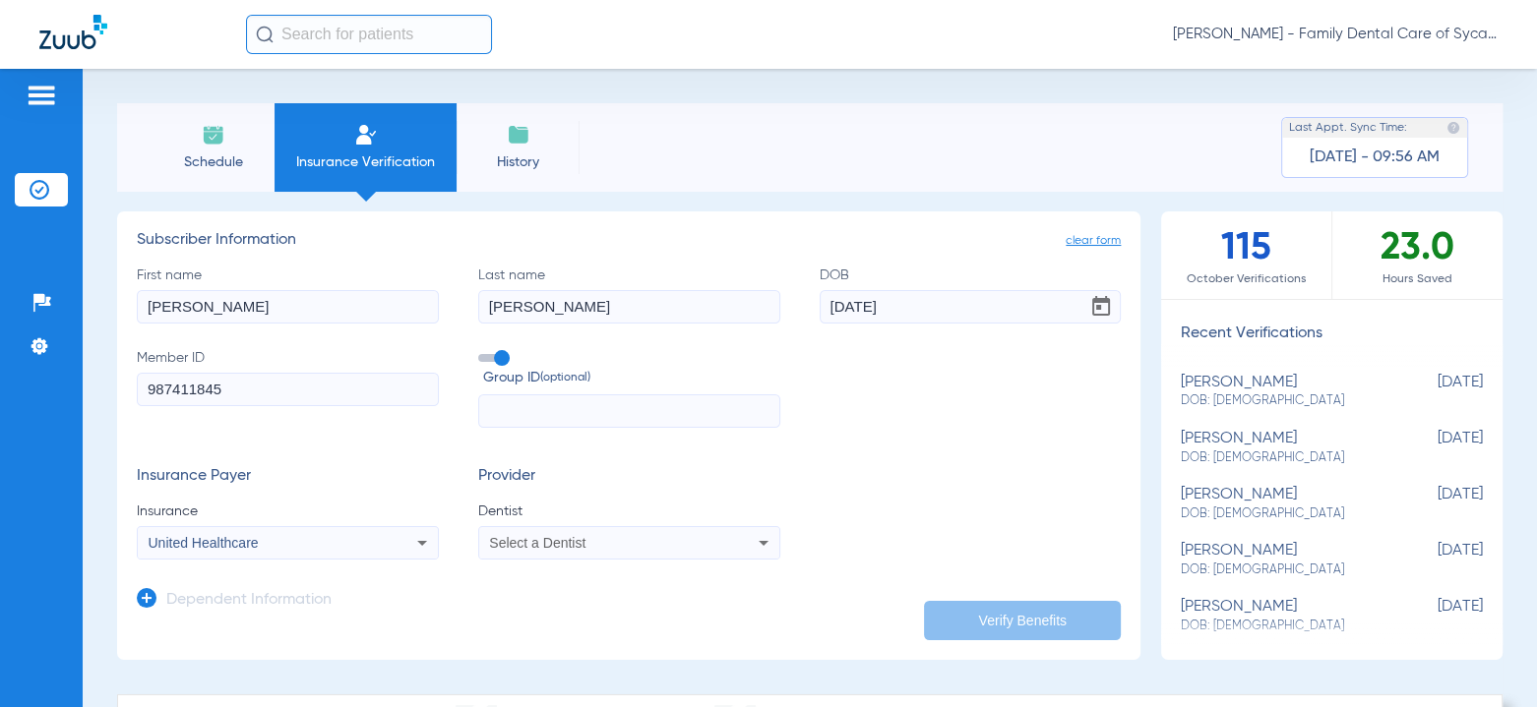
click at [667, 545] on div "Select a Dentist" at bounding box center [600, 543] width 223 height 14
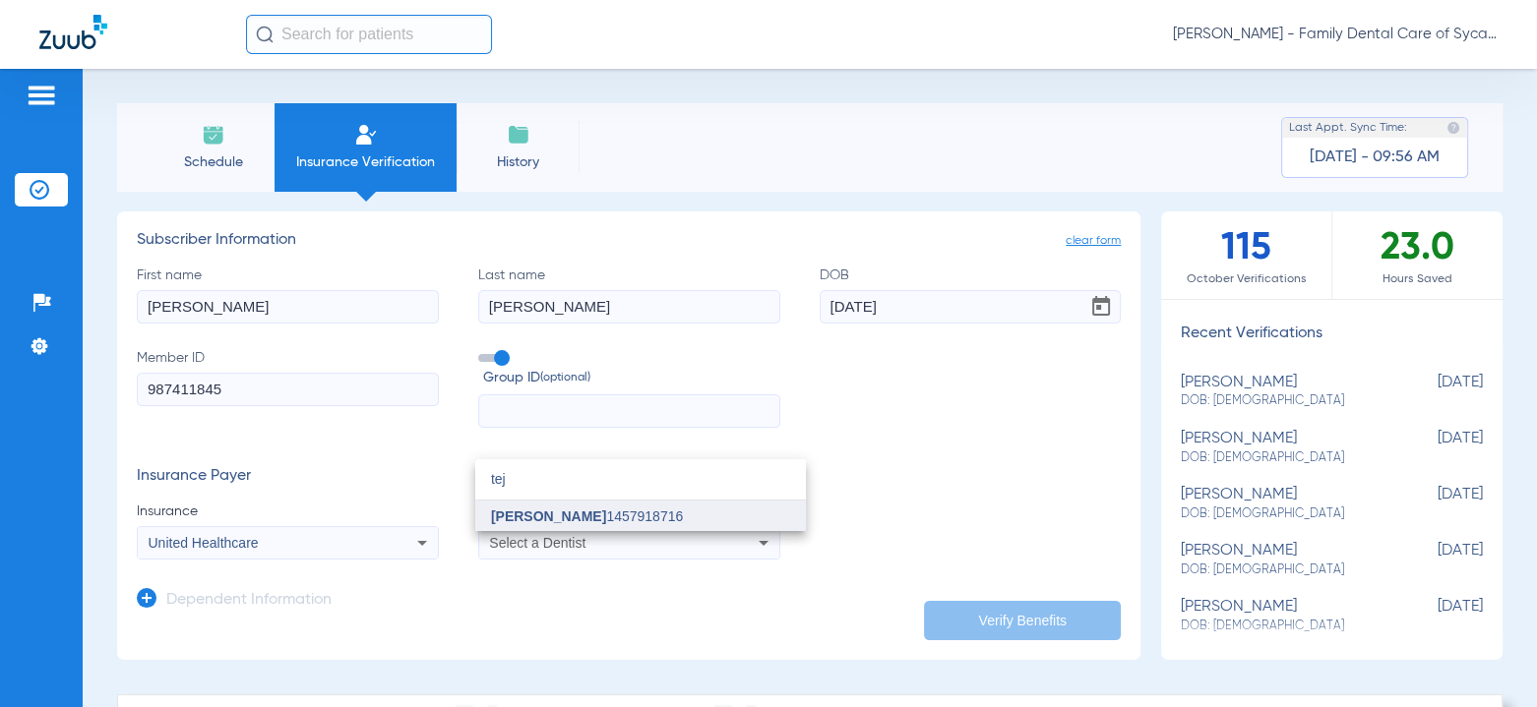
type input "tej"
click at [556, 517] on span "[PERSON_NAME]" at bounding box center [548, 517] width 115 height 16
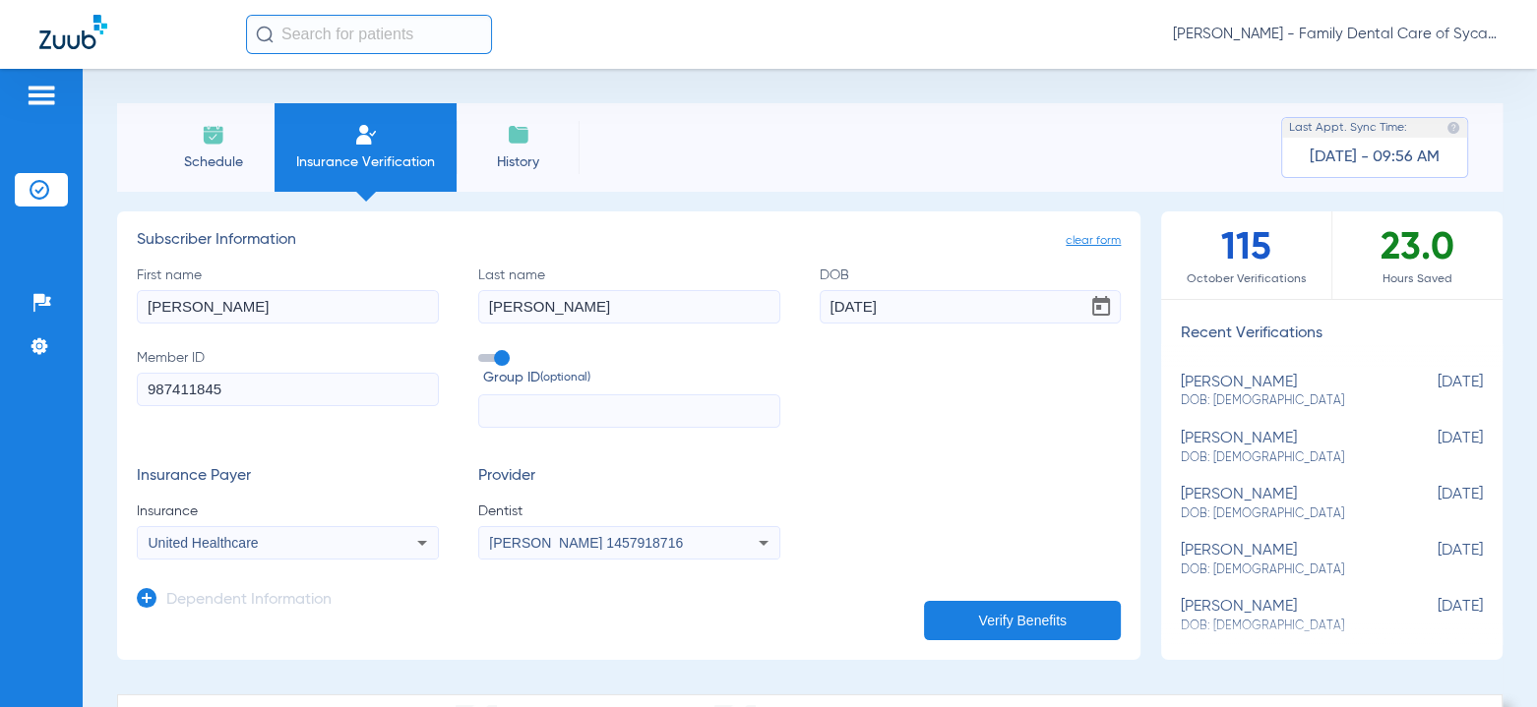
click at [979, 620] on button "Verify Benefits" at bounding box center [1022, 620] width 197 height 39
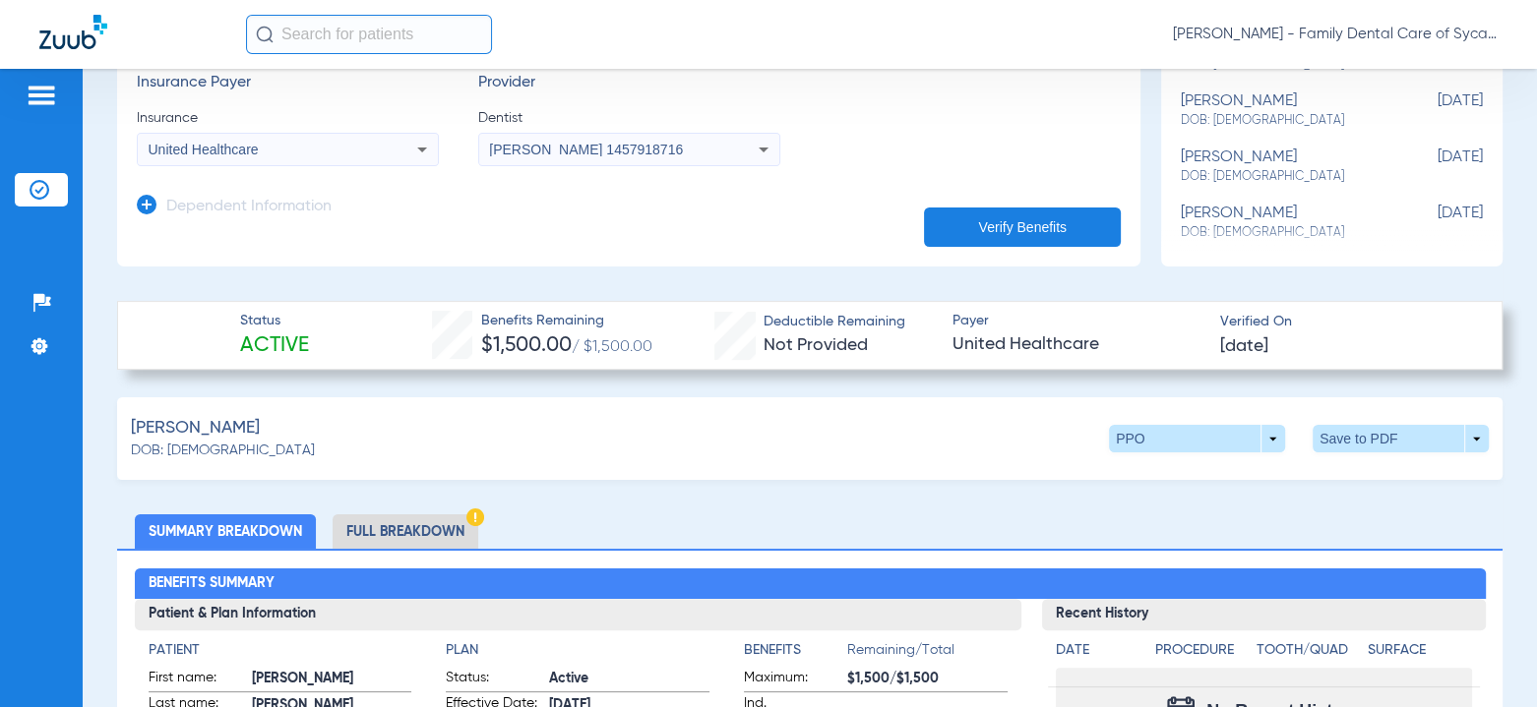
click at [386, 525] on li "Full Breakdown" at bounding box center [406, 532] width 146 height 34
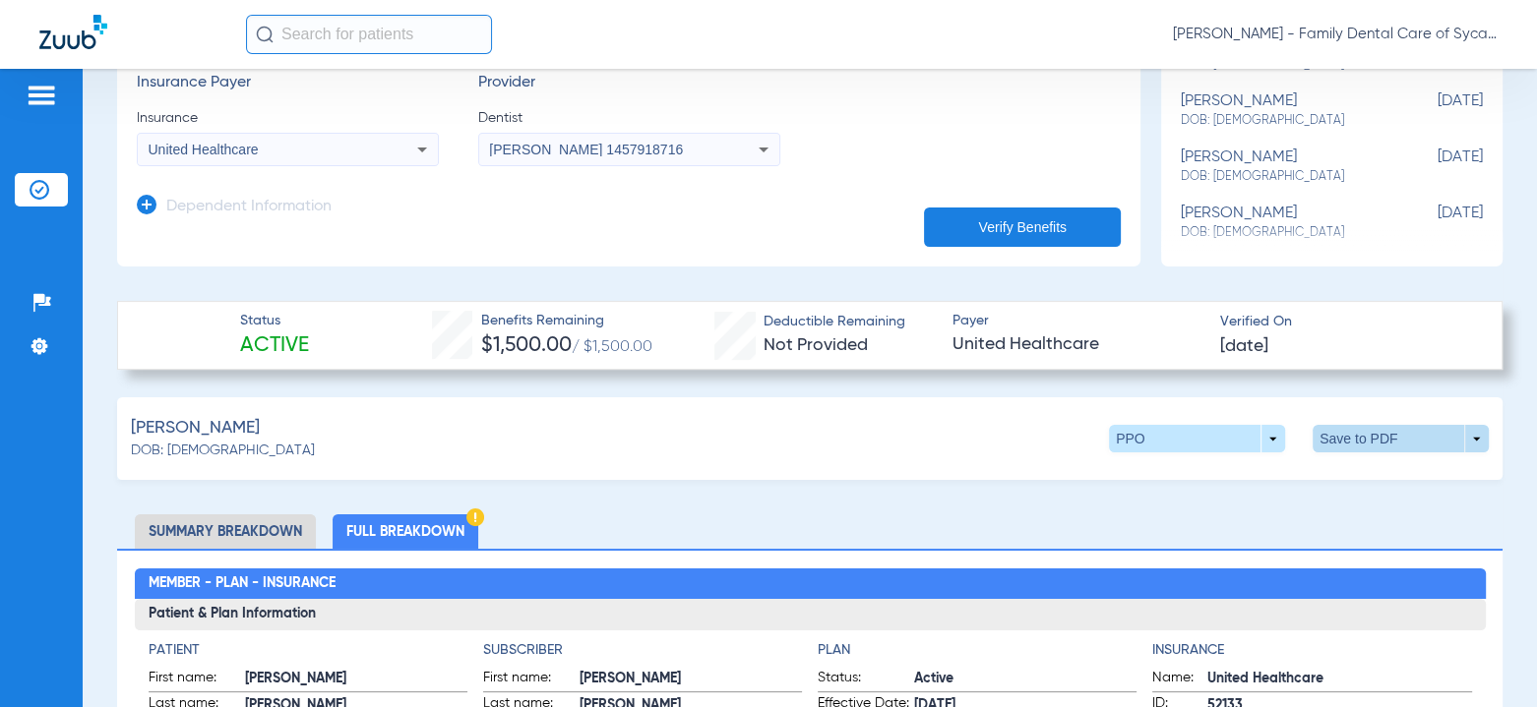
click at [1403, 437] on span at bounding box center [1400, 438] width 47 height 47
click at [1242, 530] on div at bounding box center [768, 353] width 1537 height 707
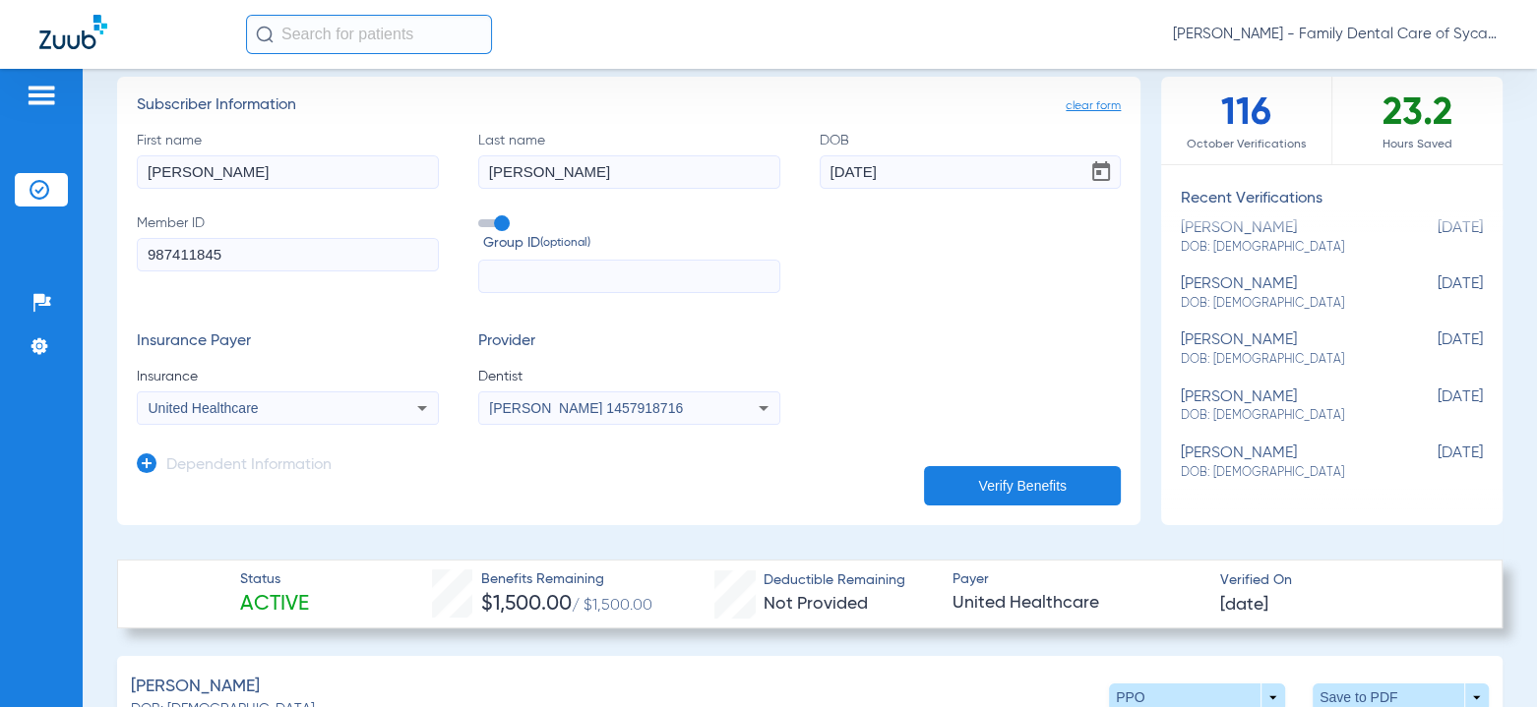
scroll to position [492, 0]
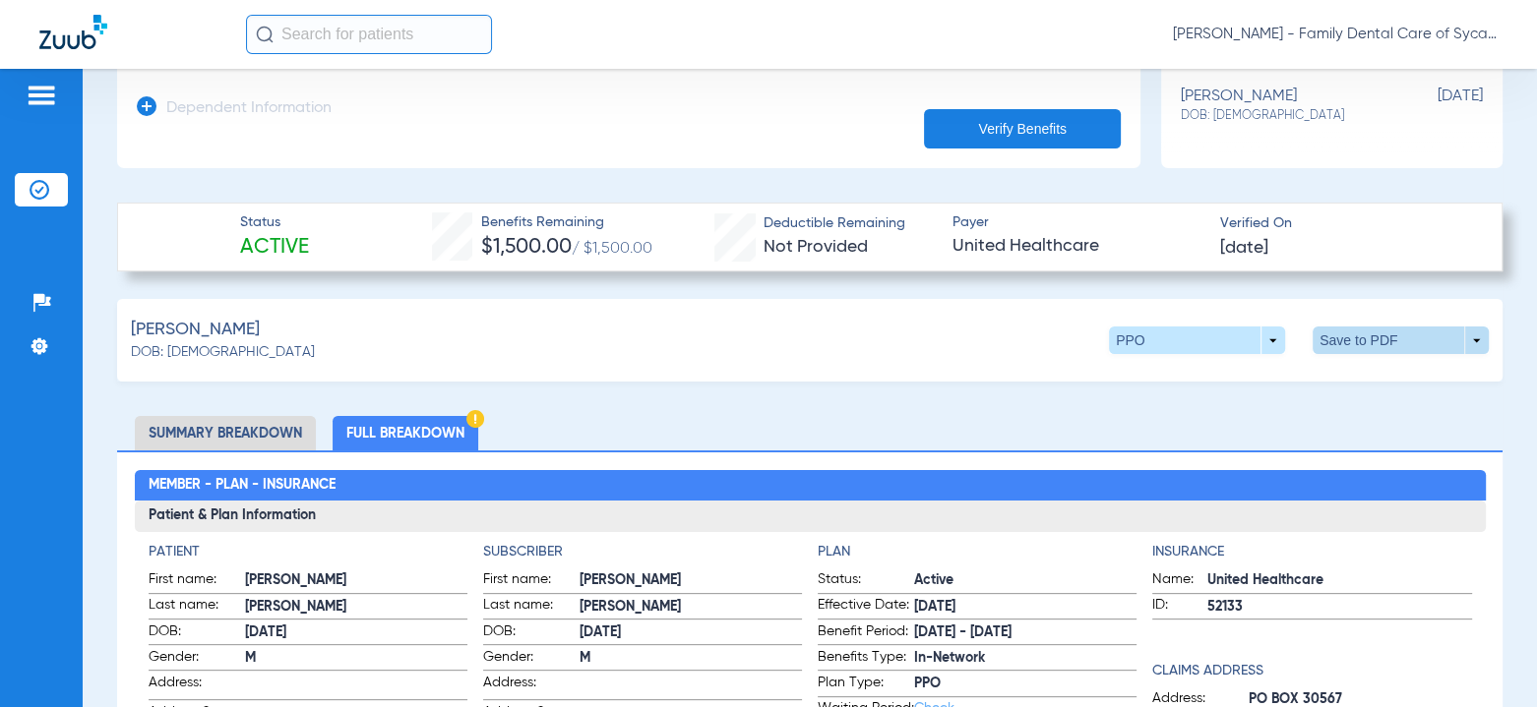
click at [1462, 338] on span at bounding box center [1400, 341] width 176 height 28
click at [1209, 382] on span "Save to PDF" at bounding box center [1238, 377] width 78 height 14
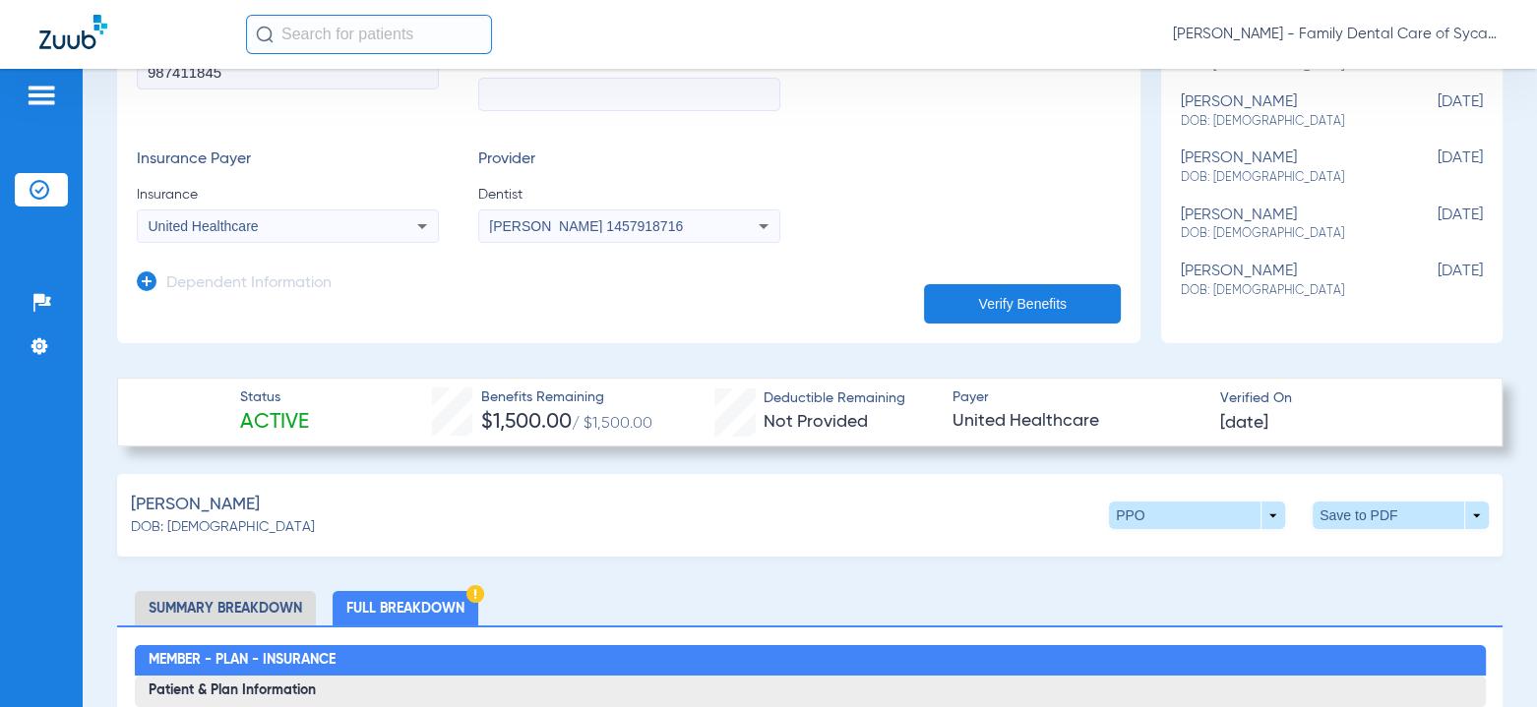
scroll to position [0, 0]
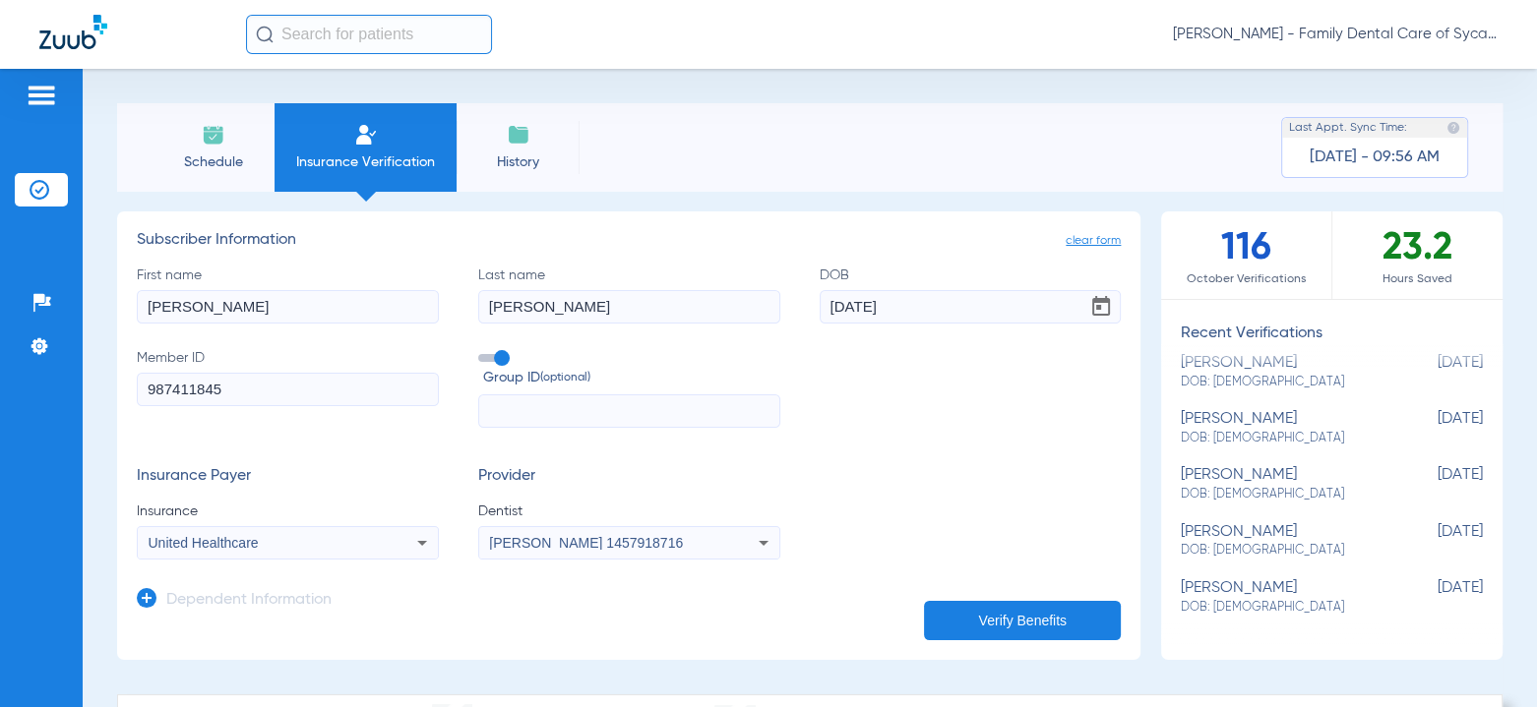
drag, startPoint x: 222, startPoint y: 307, endPoint x: -435, endPoint y: 313, distance: 657.2
click at [0, 313] on html "[PERSON_NAME] - Family Dental Care of Sycamore Patients Insurance Verification …" at bounding box center [768, 353] width 1537 height 707
type input "[DEMOGRAPHIC_DATA]"
type input "[PERSON_NAME]"
type input "[DATE]"
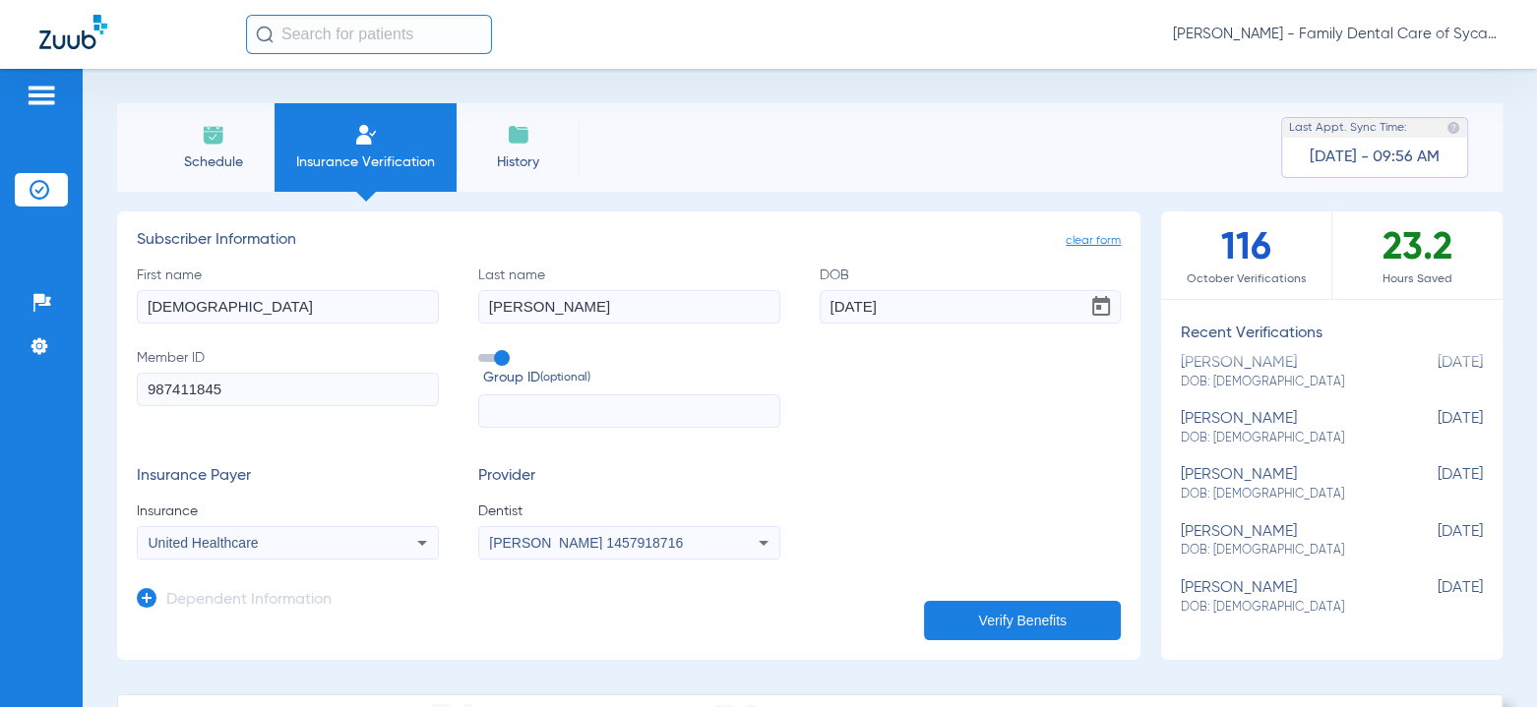
drag, startPoint x: 290, startPoint y: 381, endPoint x: -373, endPoint y: 359, distance: 663.4
click at [0, 359] on html "[PERSON_NAME] - Family Dental Care of Sycamore Patients Insurance Verification …" at bounding box center [768, 353] width 1537 height 707
type input "IEW803938658"
click at [291, 550] on div "United Healthcare" at bounding box center [288, 543] width 300 height 24
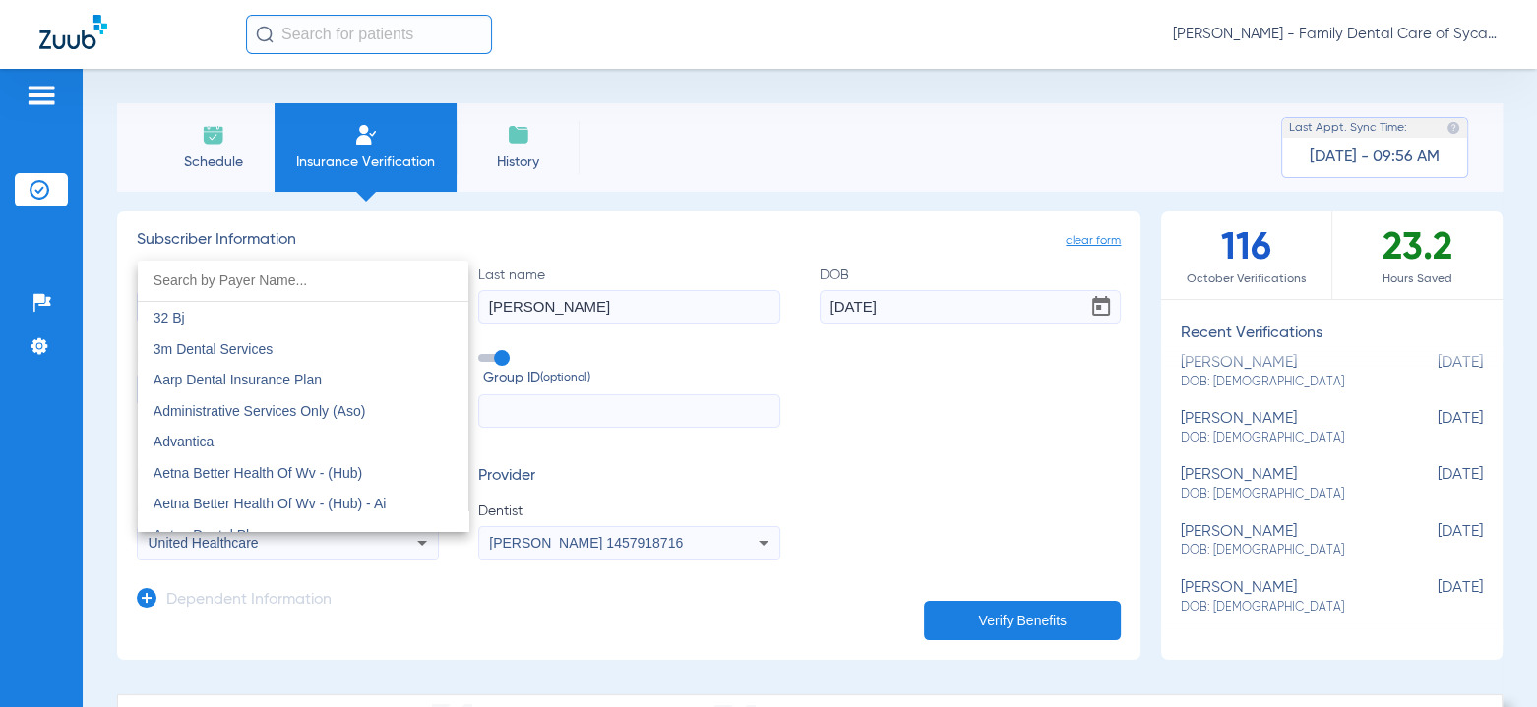
scroll to position [11575, 0]
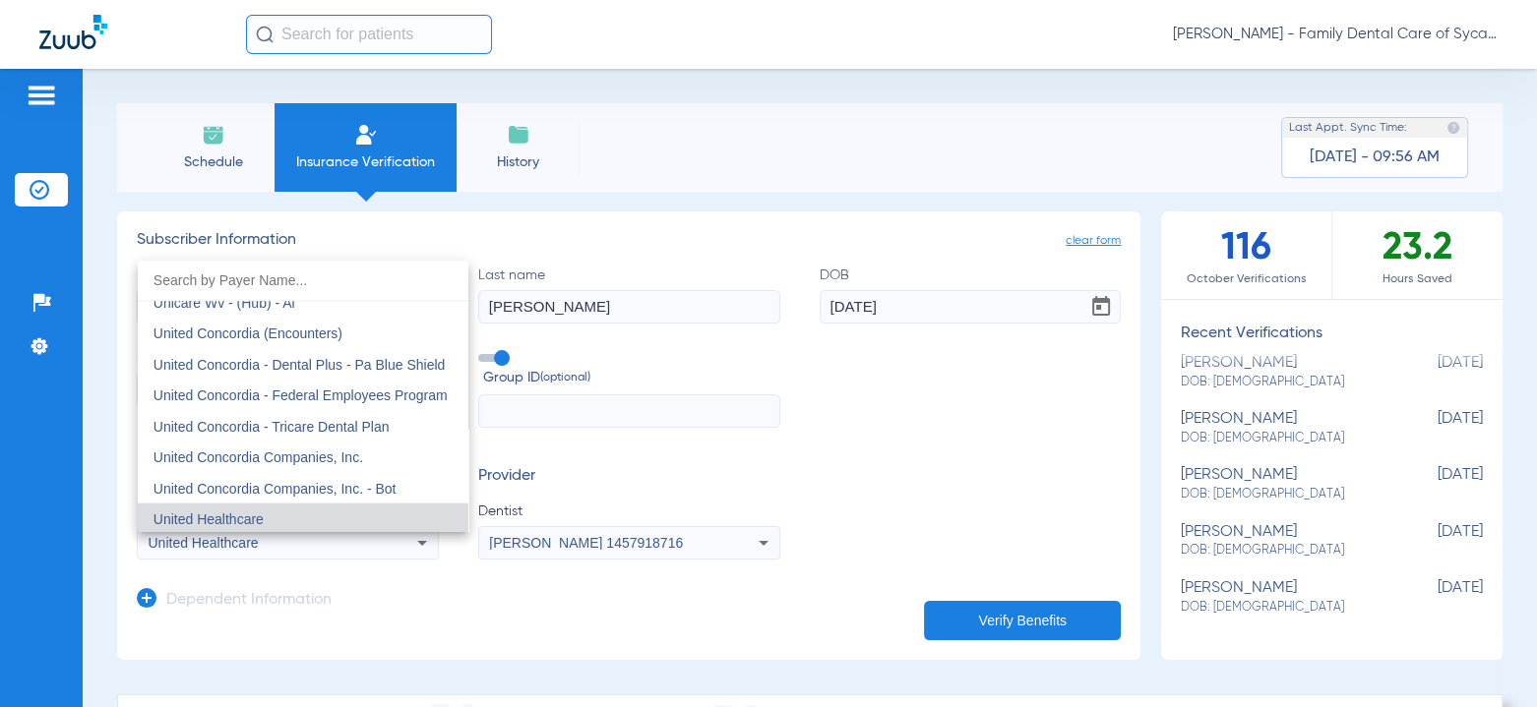
click at [263, 280] on input "dropdown search" at bounding box center [303, 281] width 331 height 40
click at [892, 452] on div at bounding box center [768, 353] width 1537 height 707
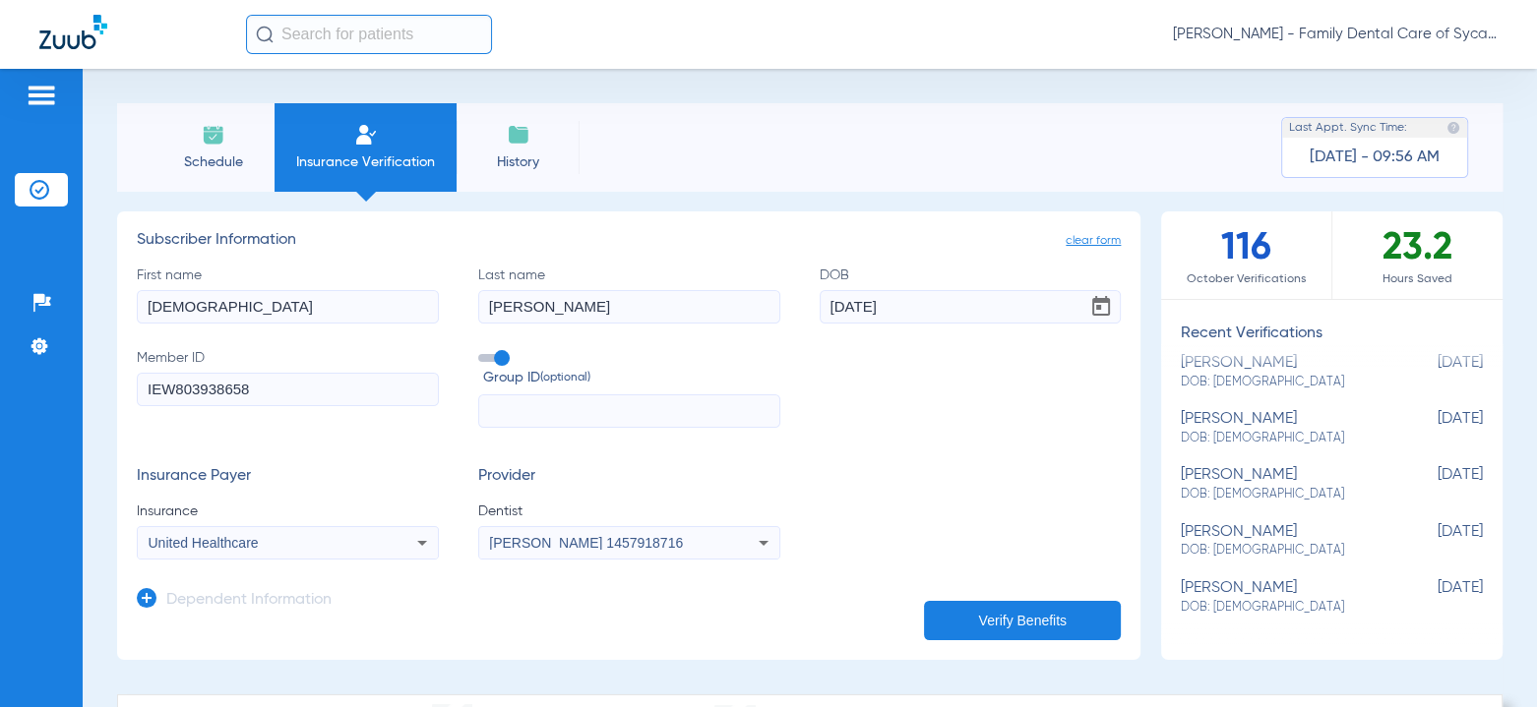
drag, startPoint x: 263, startPoint y: 306, endPoint x: -253, endPoint y: 309, distance: 515.5
click at [0, 309] on html "[PERSON_NAME] - Family Dental Care of Sycamore Patients Insurance Verification …" at bounding box center [768, 353] width 1537 height 707
type input "Rich"
type input "[PERSON_NAME]"
type input "[DATE]"
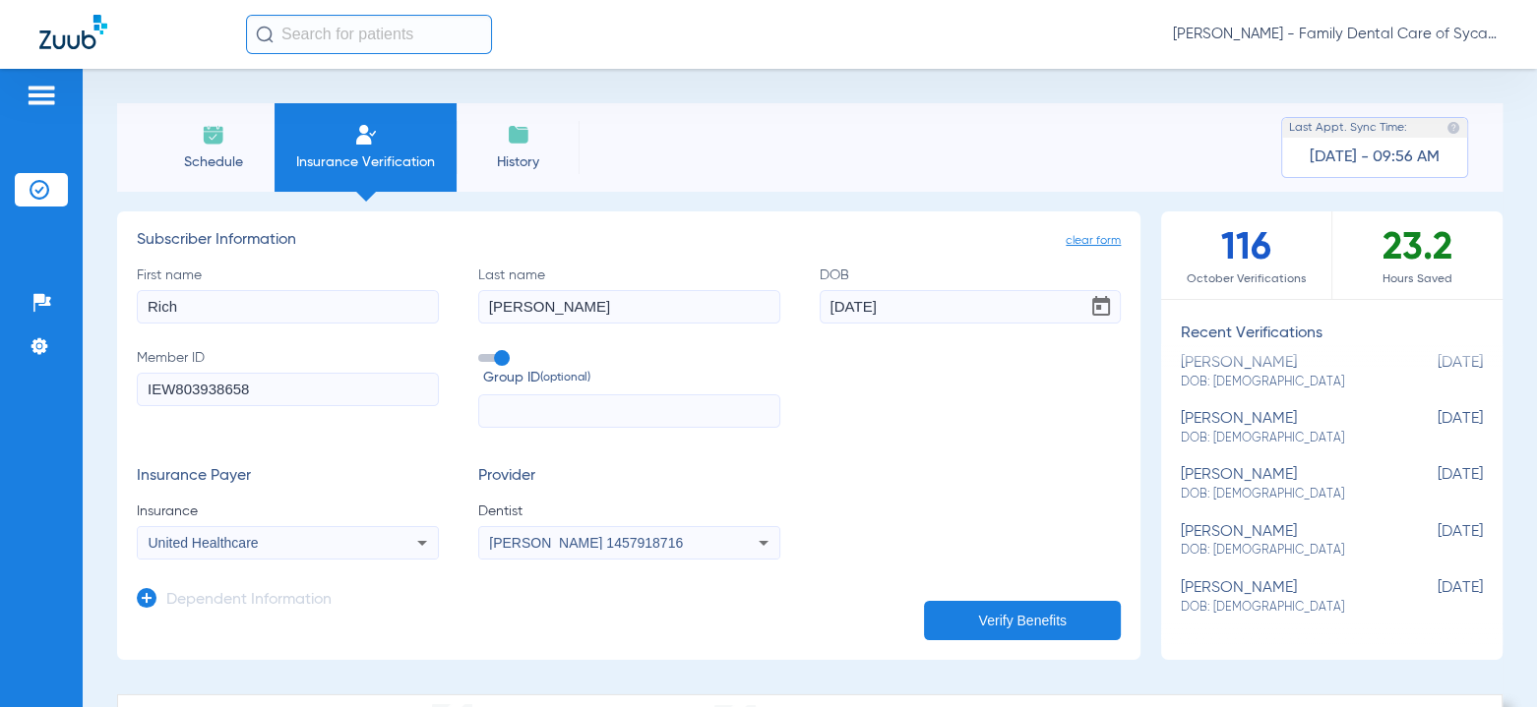
drag, startPoint x: 286, startPoint y: 377, endPoint x: -180, endPoint y: 366, distance: 466.5
click at [0, 366] on html "[PERSON_NAME] - Family Dental Care of Sycamore Patients Insurance Verification …" at bounding box center [768, 353] width 1537 height 707
click at [344, 394] on input "IEW803938658" at bounding box center [288, 389] width 302 height 33
drag, startPoint x: 341, startPoint y: 389, endPoint x: -305, endPoint y: 344, distance: 647.9
click at [0, 344] on html "[PERSON_NAME] - Family Dental Care of Sycamore Patients Insurance Verification …" at bounding box center [768, 353] width 1537 height 707
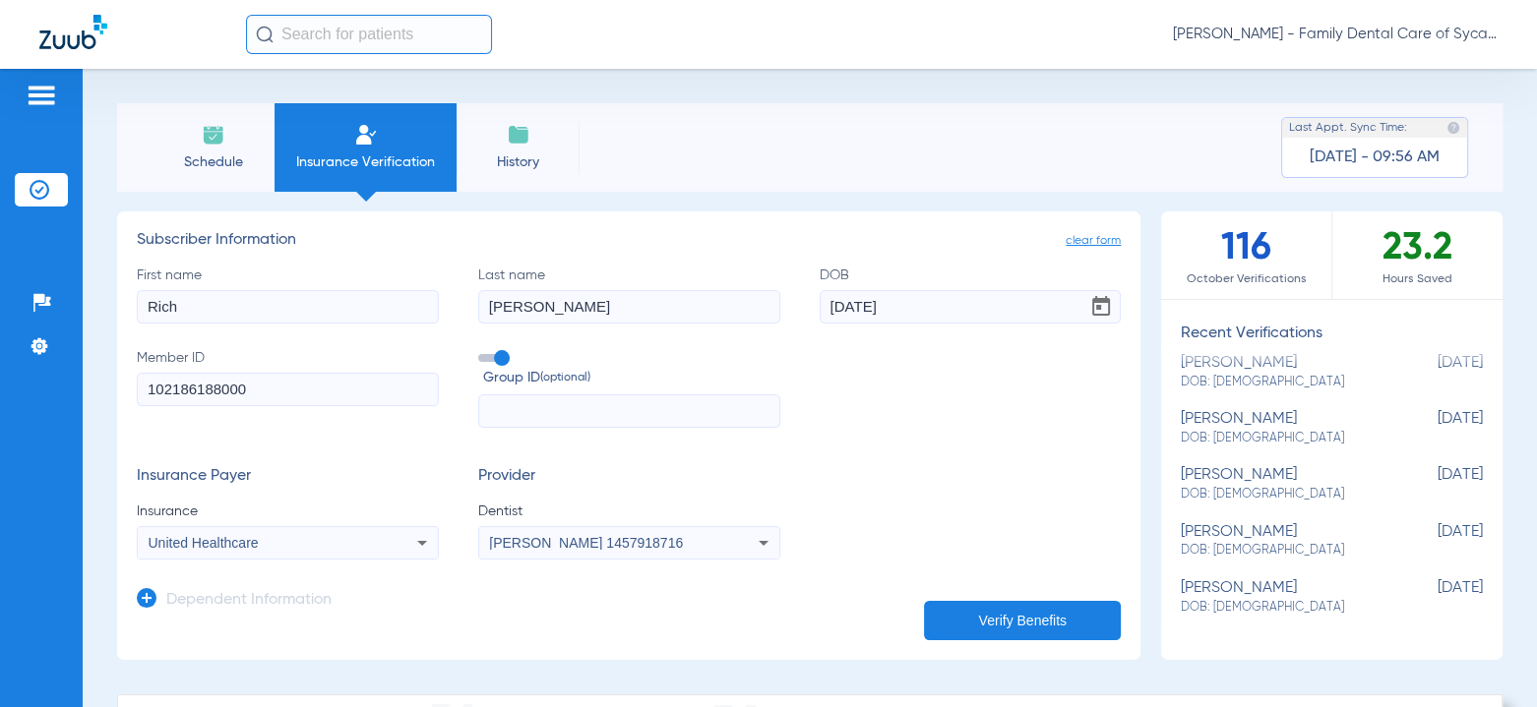
type input "102186188000"
click at [274, 540] on div "United Healthcare" at bounding box center [260, 543] width 223 height 14
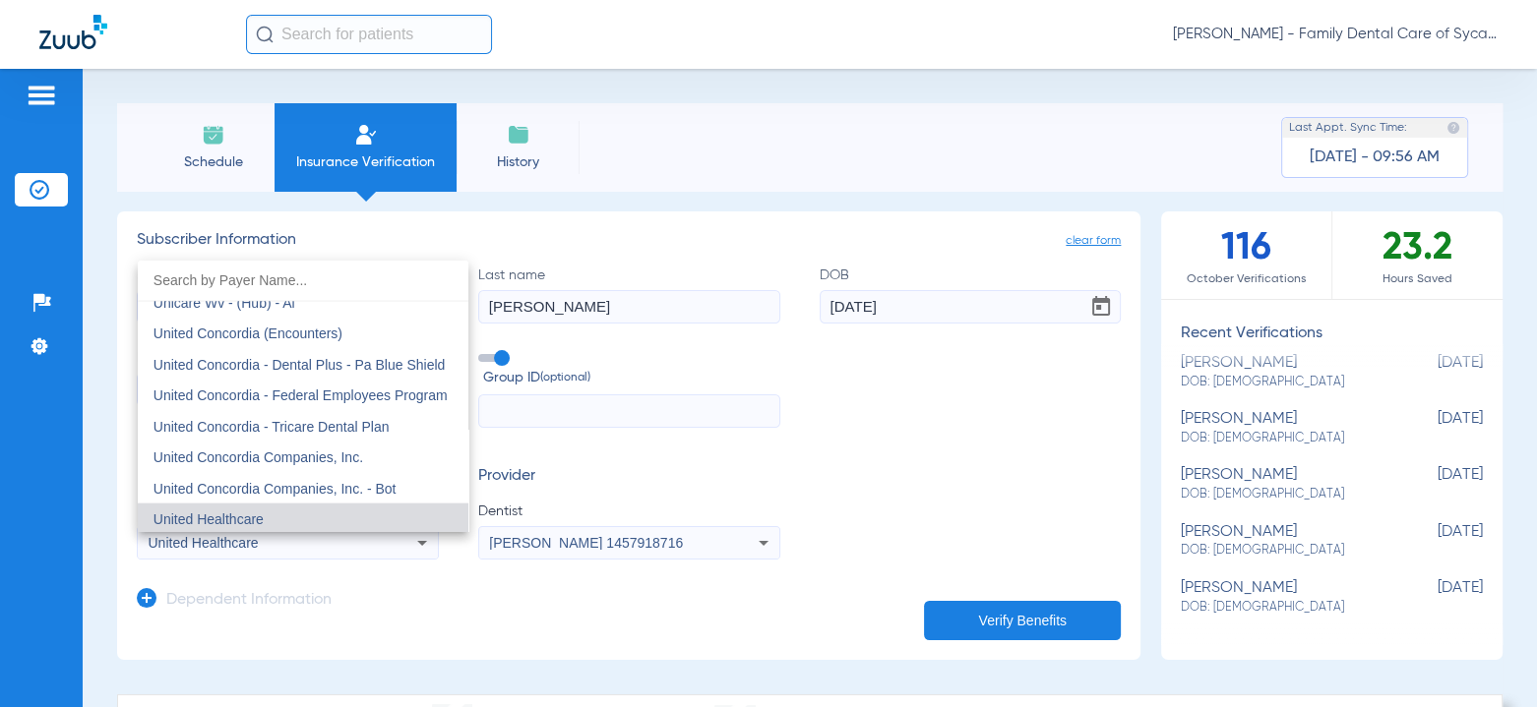
click at [265, 282] on input "dropdown search" at bounding box center [303, 281] width 331 height 40
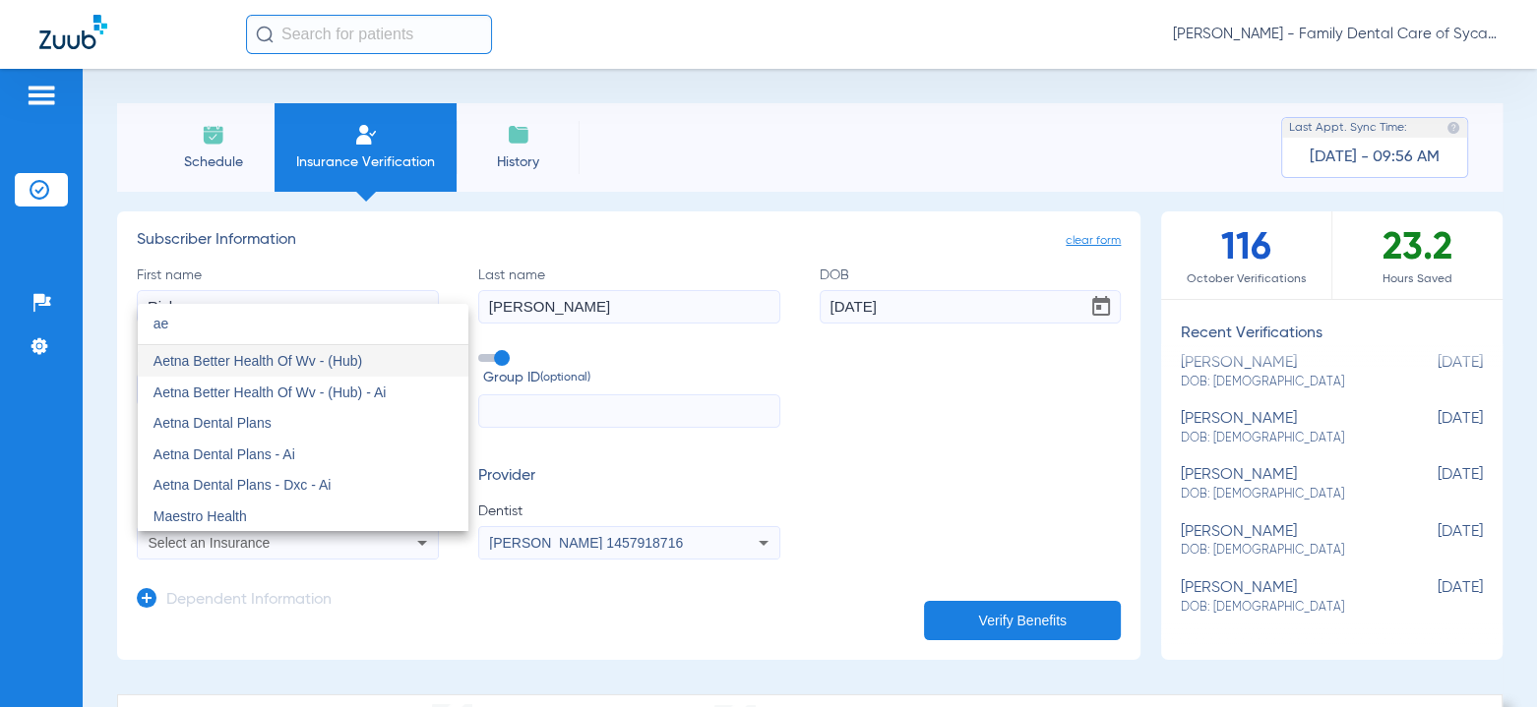
scroll to position [0, 0]
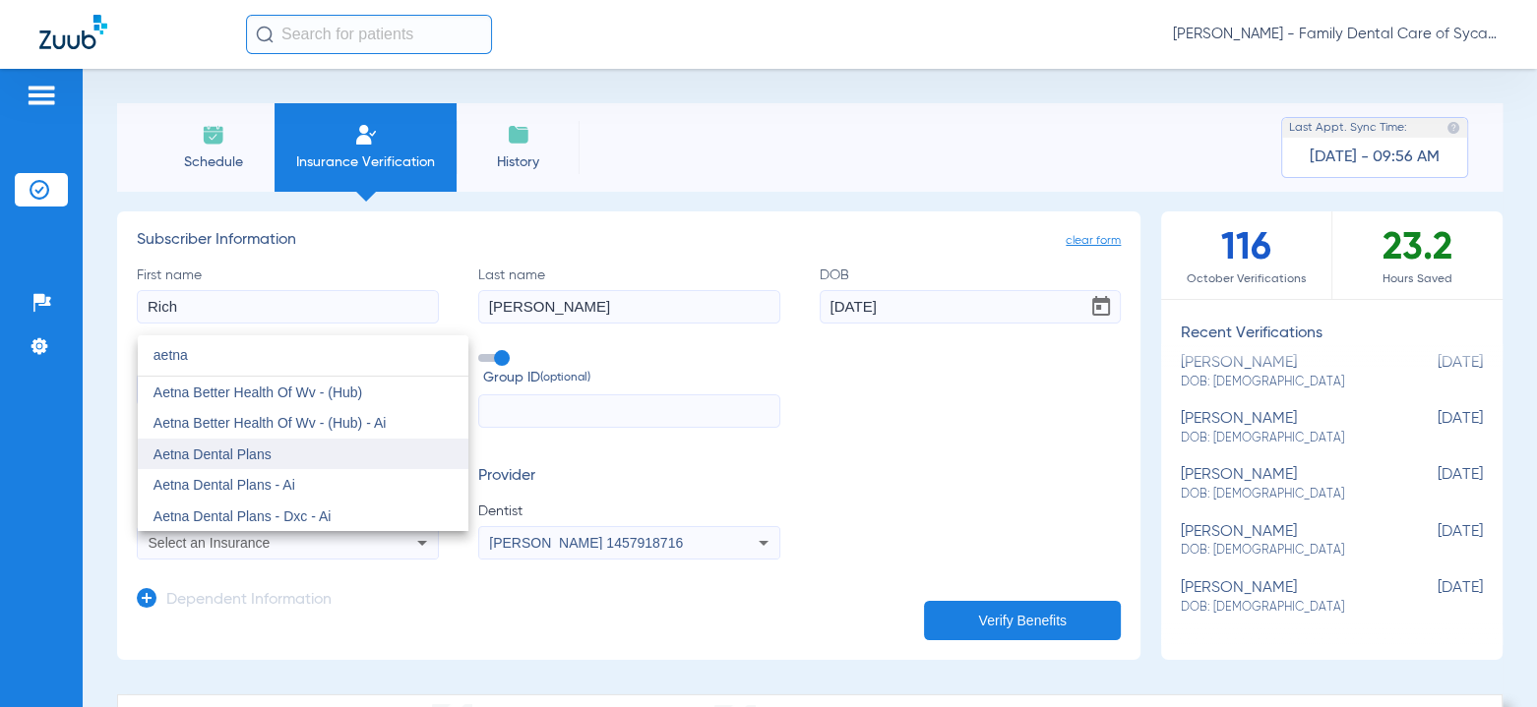
type input "aetna"
click at [278, 450] on mat-option "Aetna Dental Plans" at bounding box center [303, 454] width 331 height 31
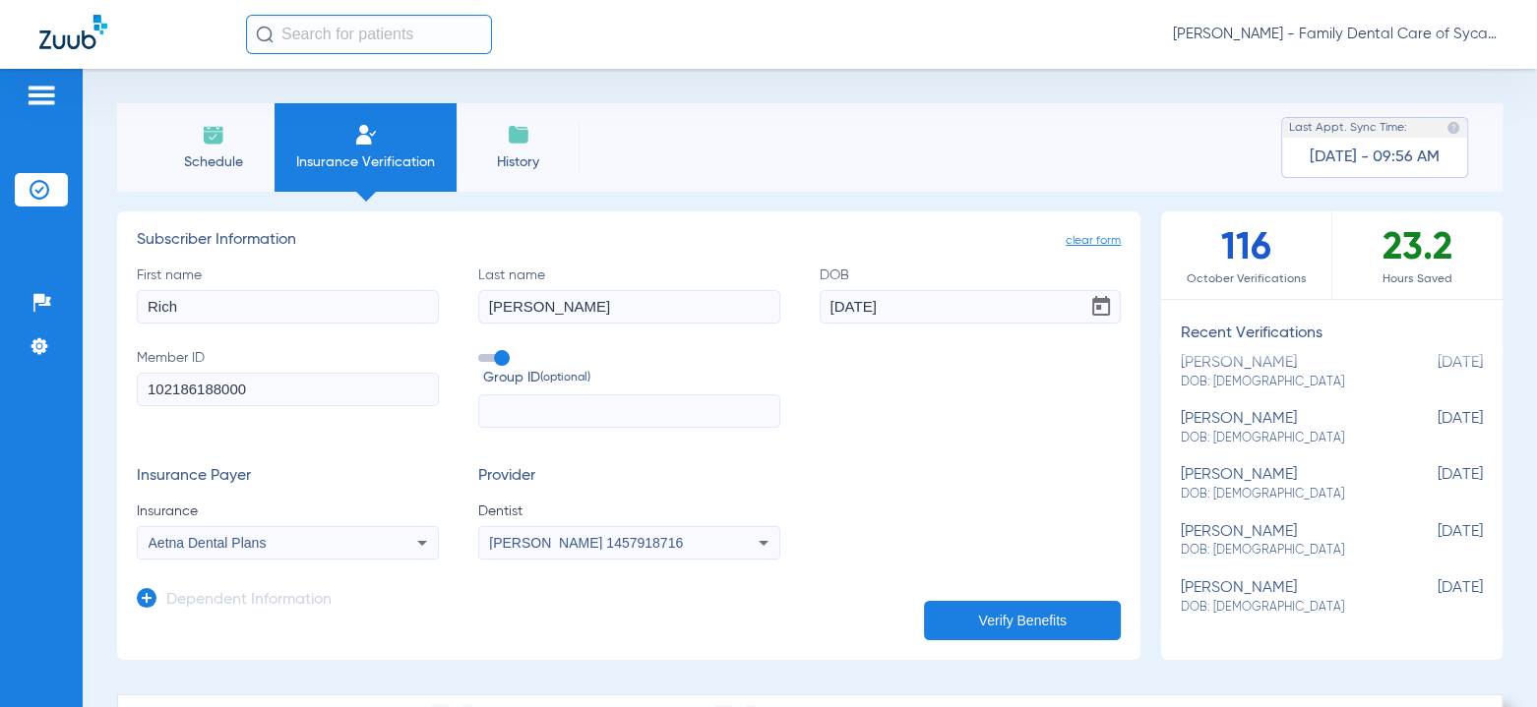
click at [988, 619] on button "Verify Benefits" at bounding box center [1022, 620] width 197 height 39
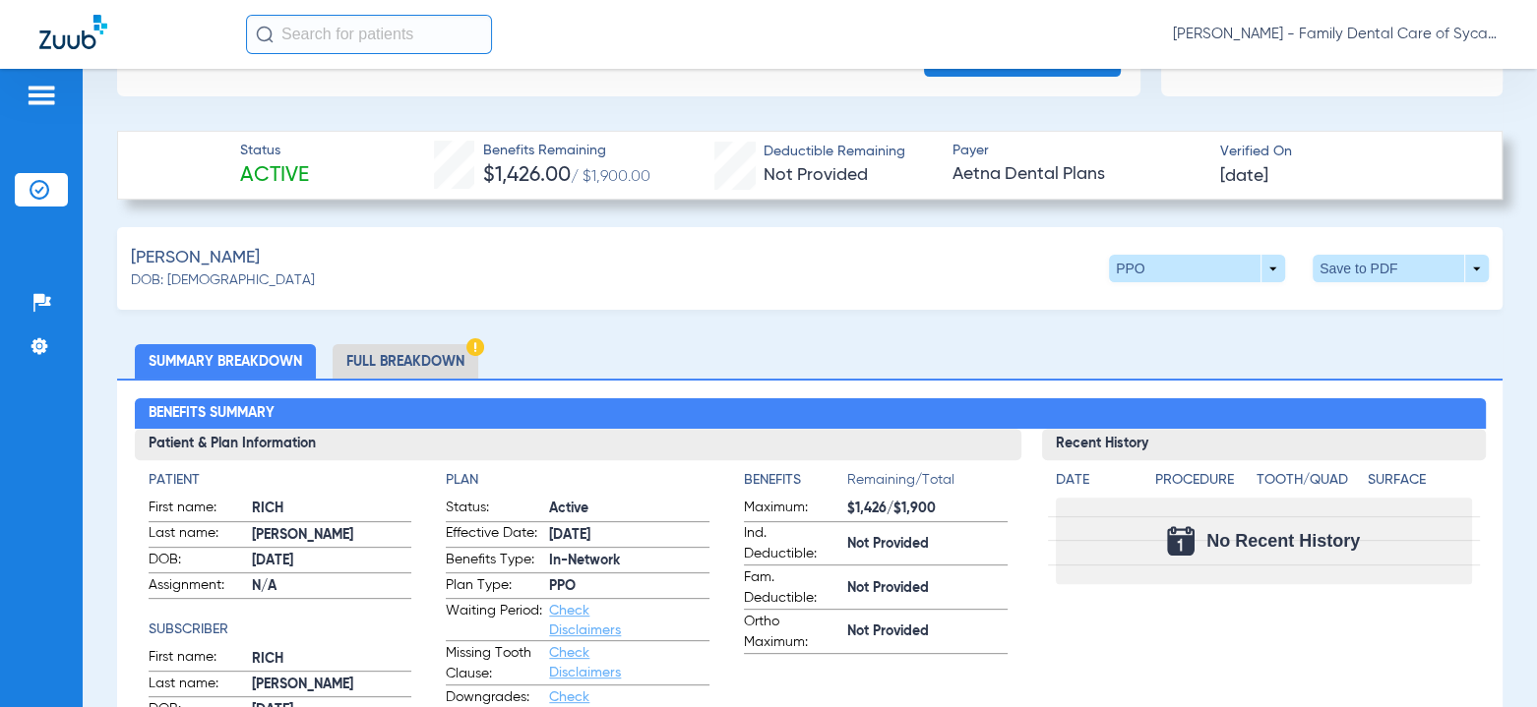
scroll to position [478, 0]
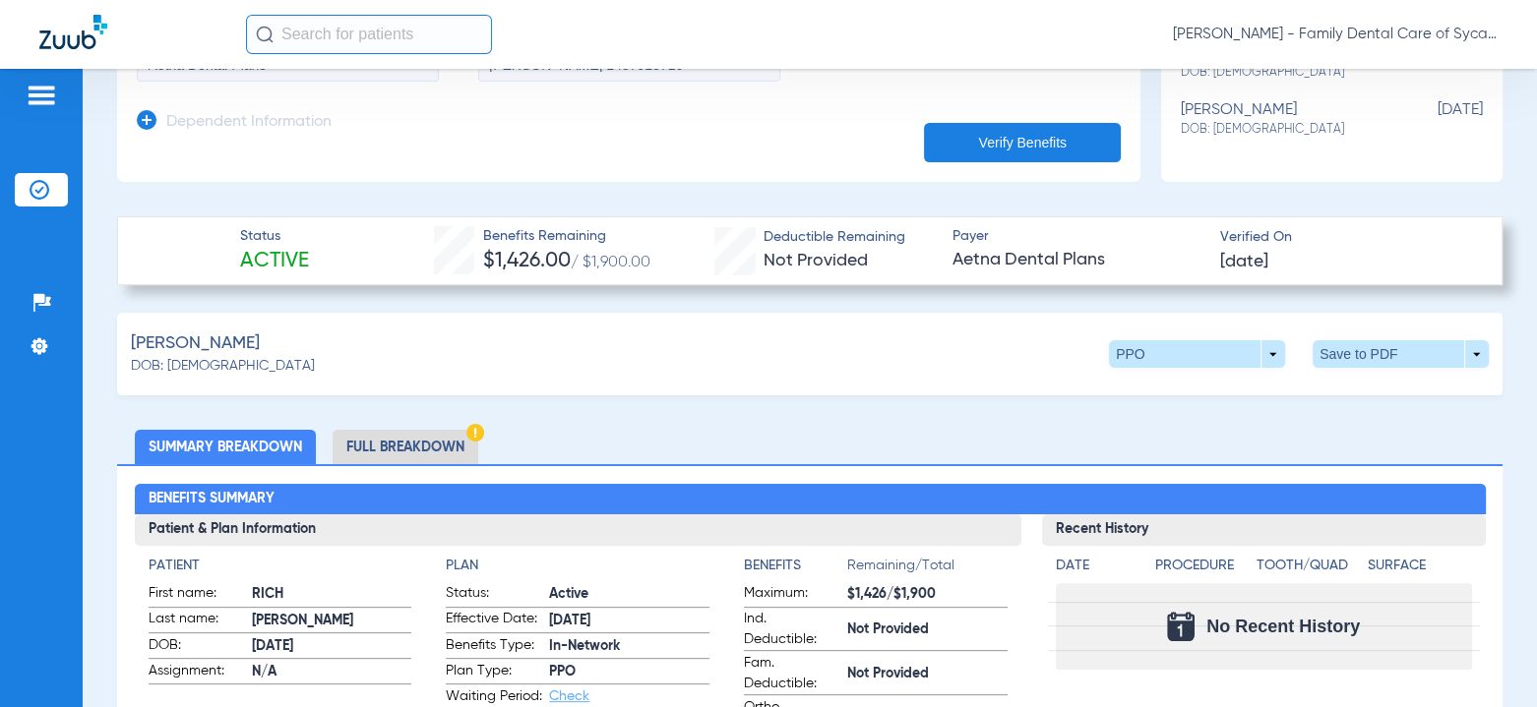
click at [401, 441] on li "Full Breakdown" at bounding box center [406, 447] width 146 height 34
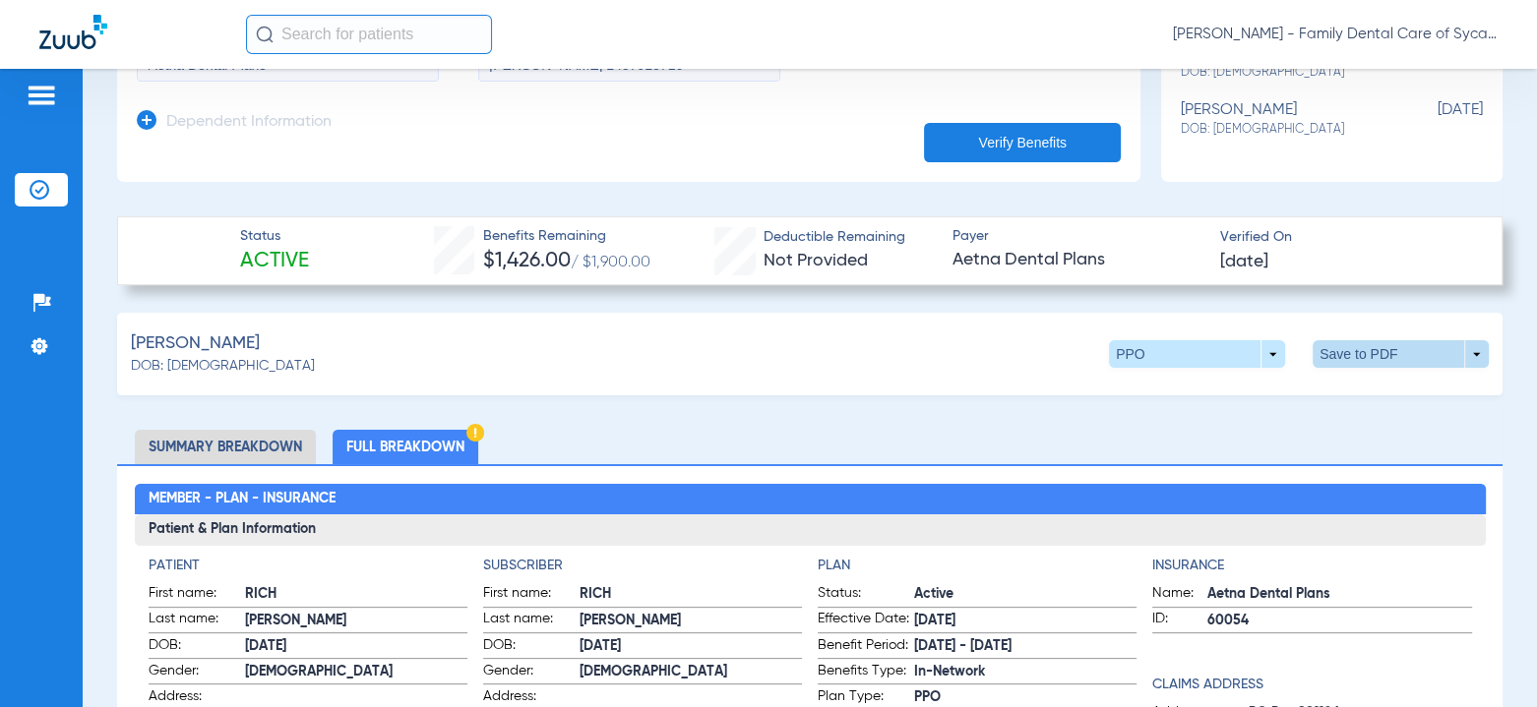
click at [1427, 353] on span at bounding box center [1400, 354] width 176 height 28
click at [1237, 388] on span "Save to PDF" at bounding box center [1238, 391] width 78 height 14
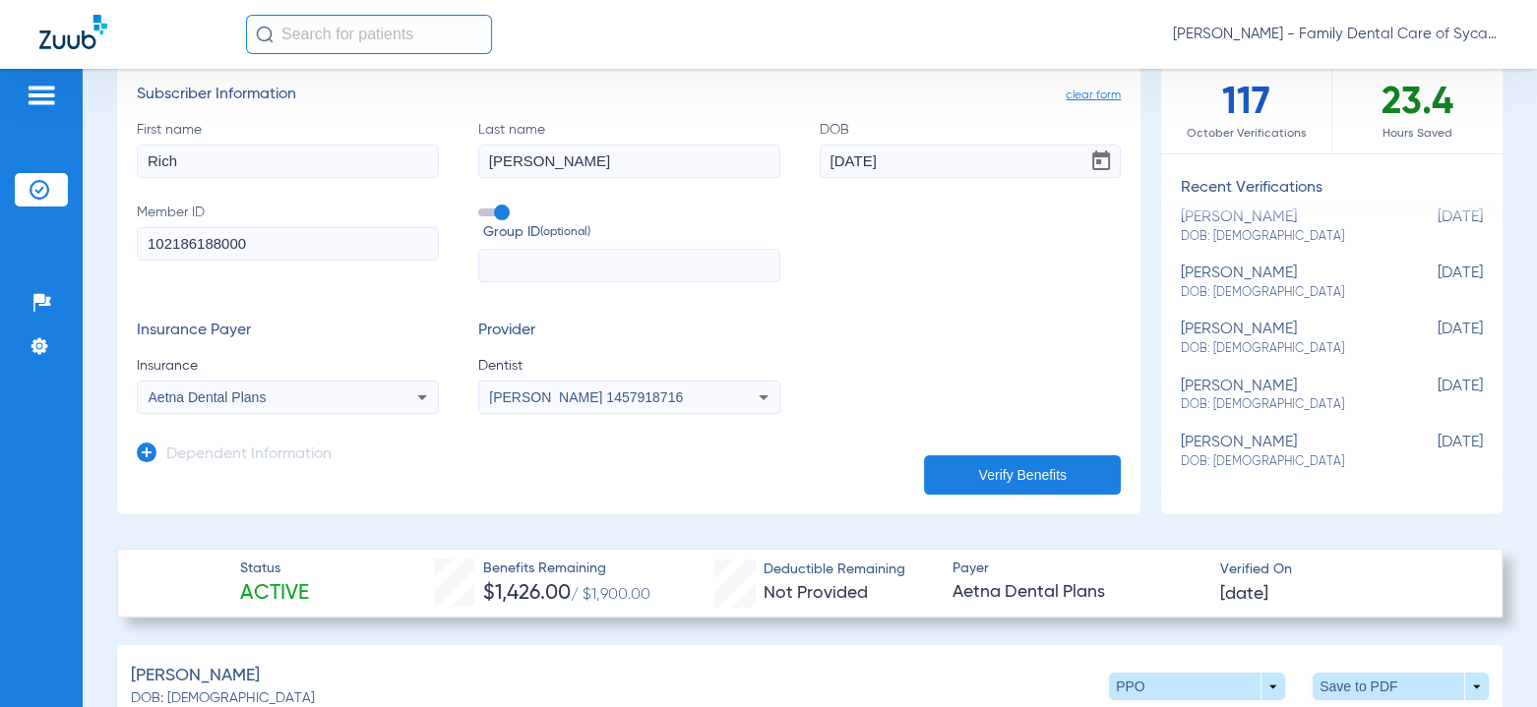
scroll to position [0, 0]
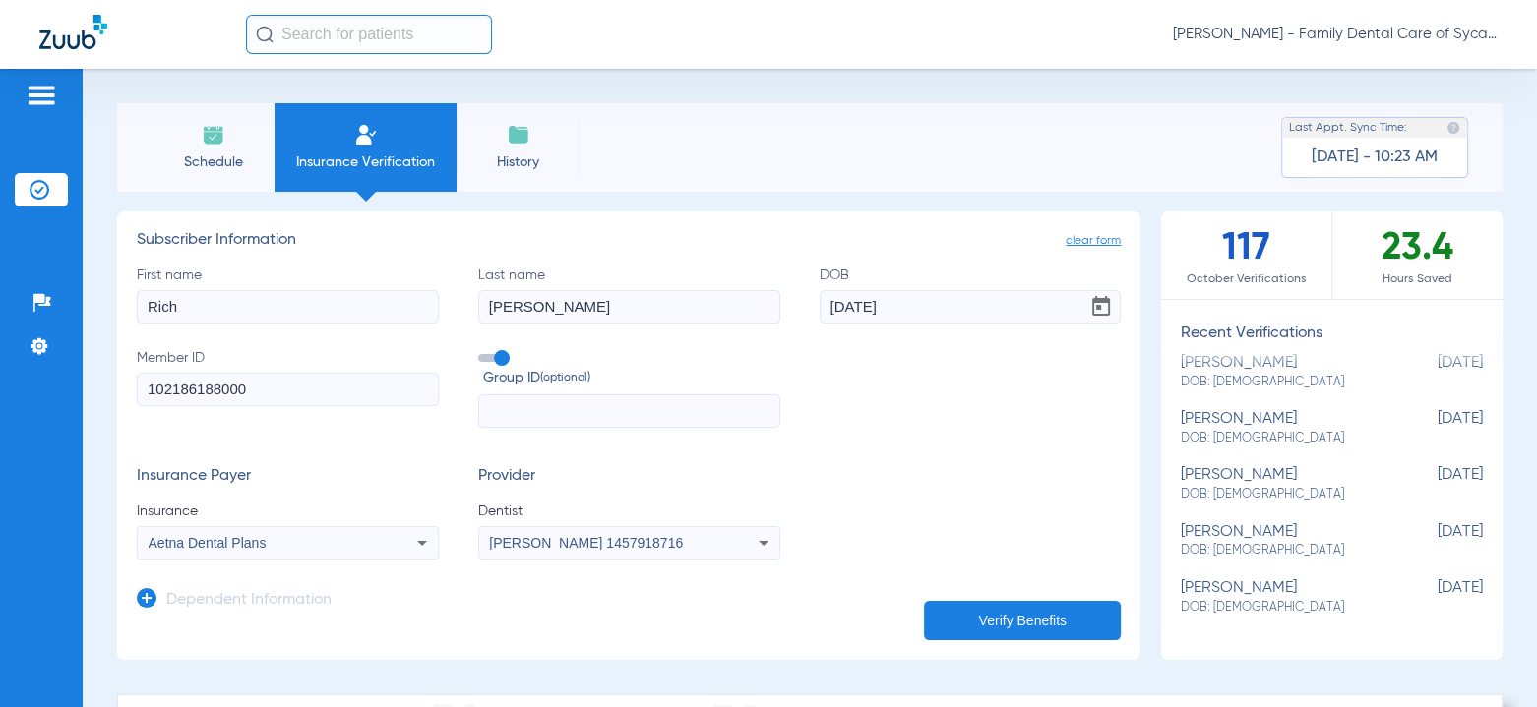
drag, startPoint x: 269, startPoint y: 304, endPoint x: -653, endPoint y: 302, distance: 921.8
click at [0, 302] on html "[PERSON_NAME] - Family Dental Care of Sycamore Patients Insurance Verification …" at bounding box center [768, 353] width 1537 height 707
type input "[PERSON_NAME]"
type input "[DATE]"
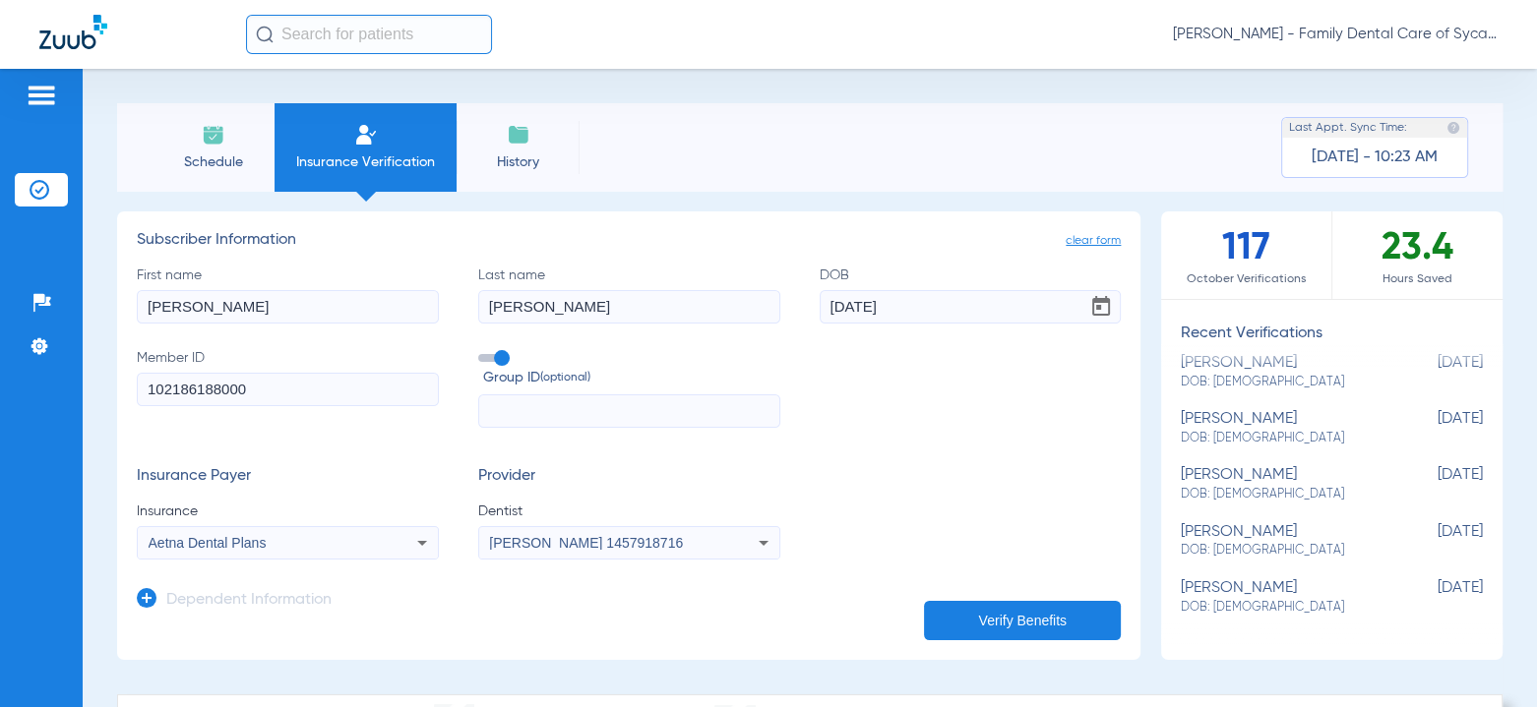
drag, startPoint x: 285, startPoint y: 390, endPoint x: -196, endPoint y: 388, distance: 481.1
click at [0, 388] on html "[PERSON_NAME] - Family Dental Care of Sycamore Patients Insurance Verification …" at bounding box center [768, 353] width 1537 height 707
type input "W236522593"
click at [1038, 625] on button "Verify Benefits" at bounding box center [1022, 620] width 197 height 39
drag, startPoint x: 219, startPoint y: 313, endPoint x: -171, endPoint y: 308, distance: 390.6
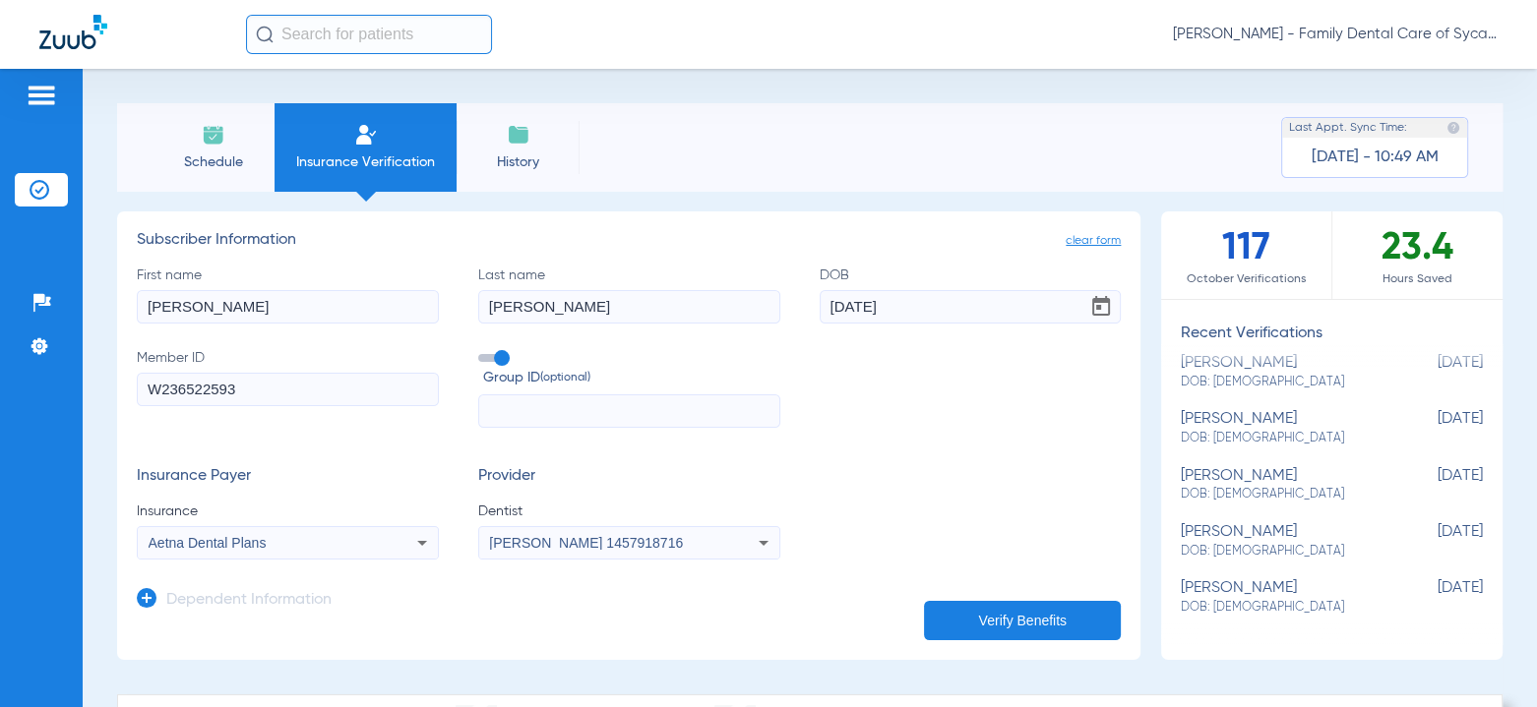
click at [0, 308] on html "[PERSON_NAME] - Family Dental Care of Sycamore Patients Insurance Verification …" at bounding box center [768, 353] width 1537 height 707
type input "[PERSON_NAME]"
type input "[DATE]"
click at [249, 388] on input "W236522593" at bounding box center [288, 389] width 302 height 33
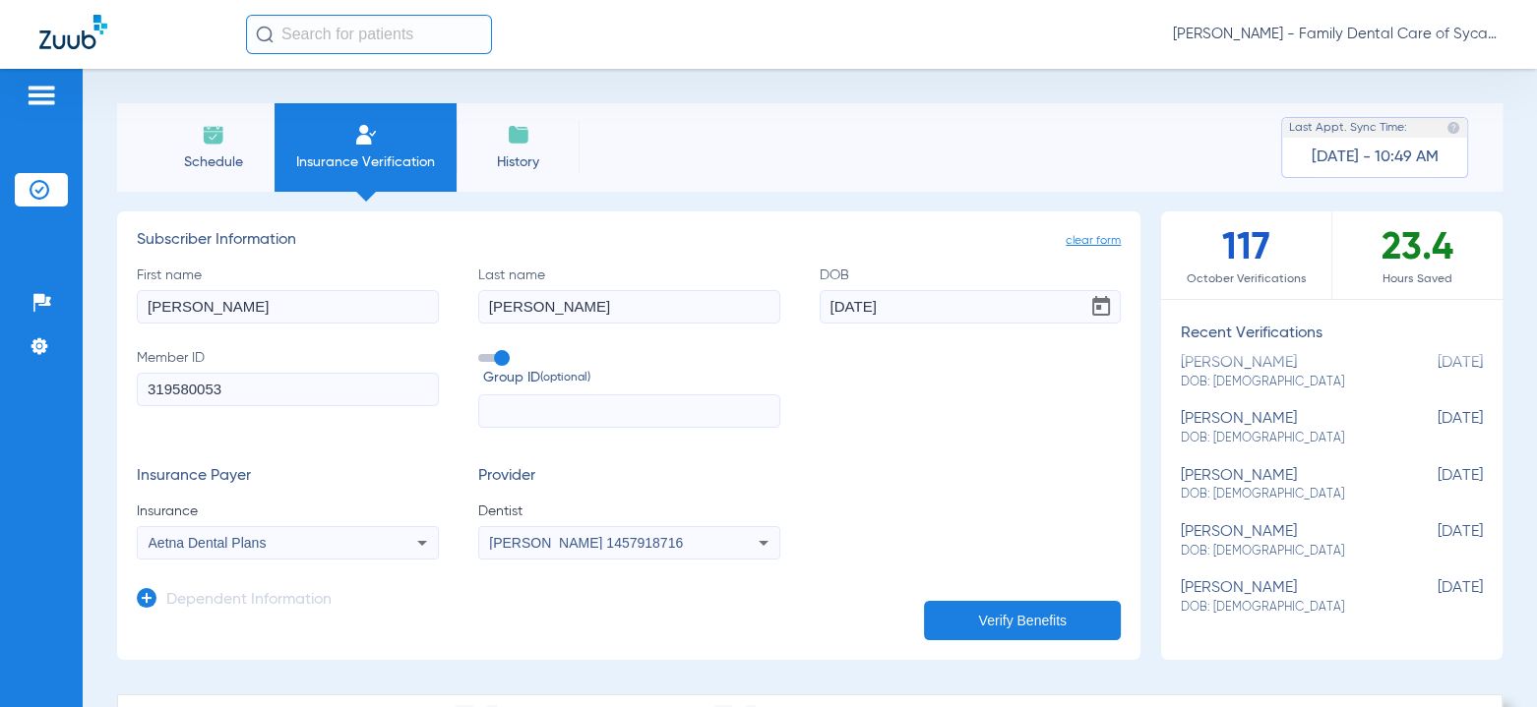
type input "319580053"
click at [336, 539] on div "Aetna Dental Plans" at bounding box center [260, 543] width 223 height 14
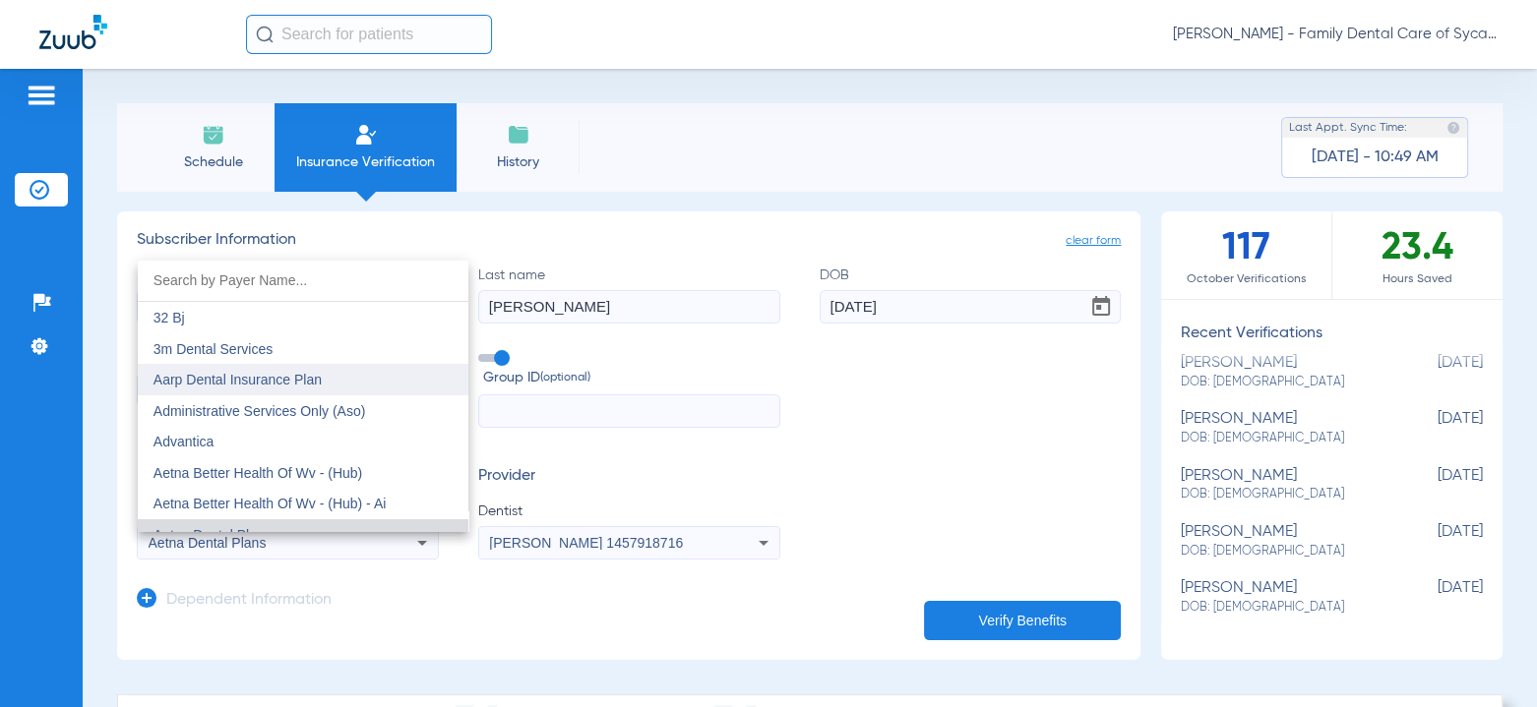
scroll to position [17, 0]
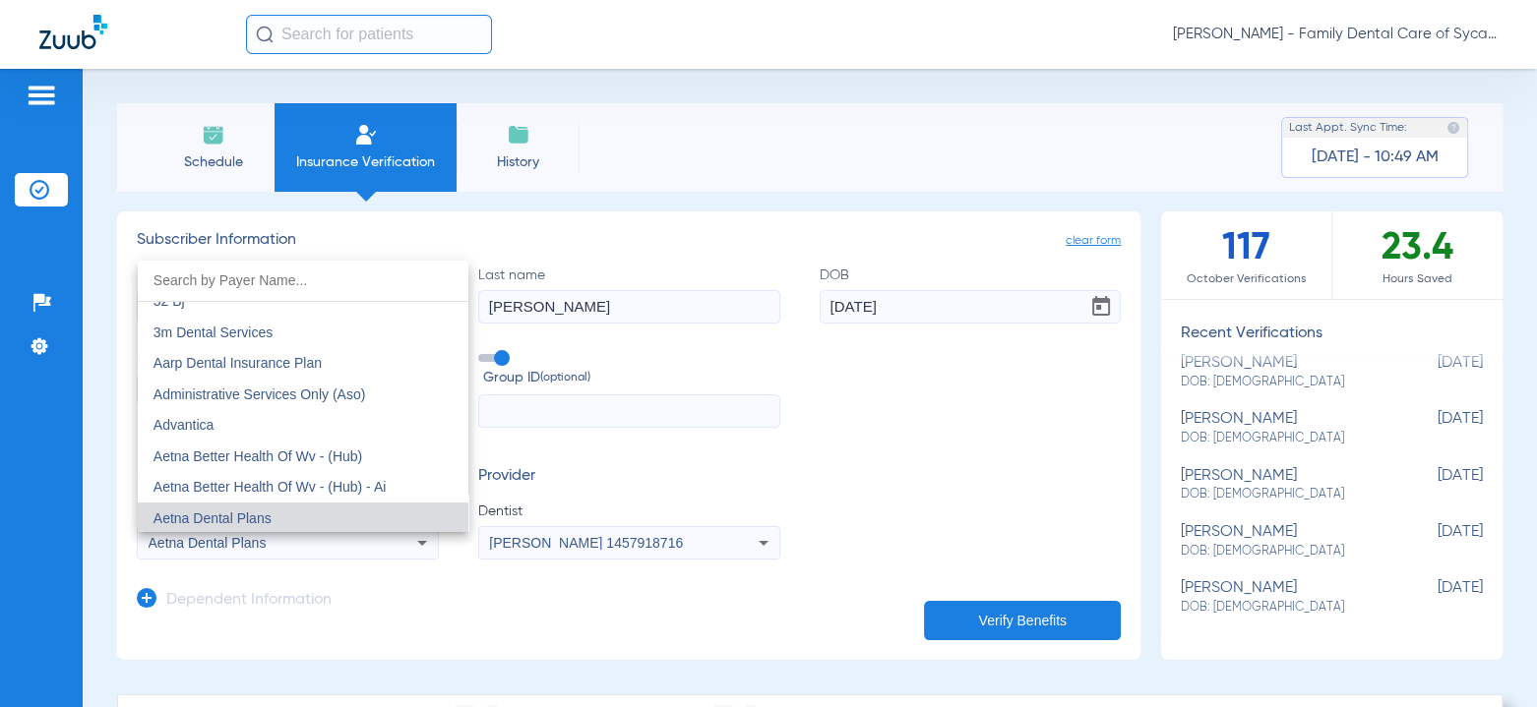
click at [267, 278] on input "dropdown search" at bounding box center [303, 281] width 331 height 40
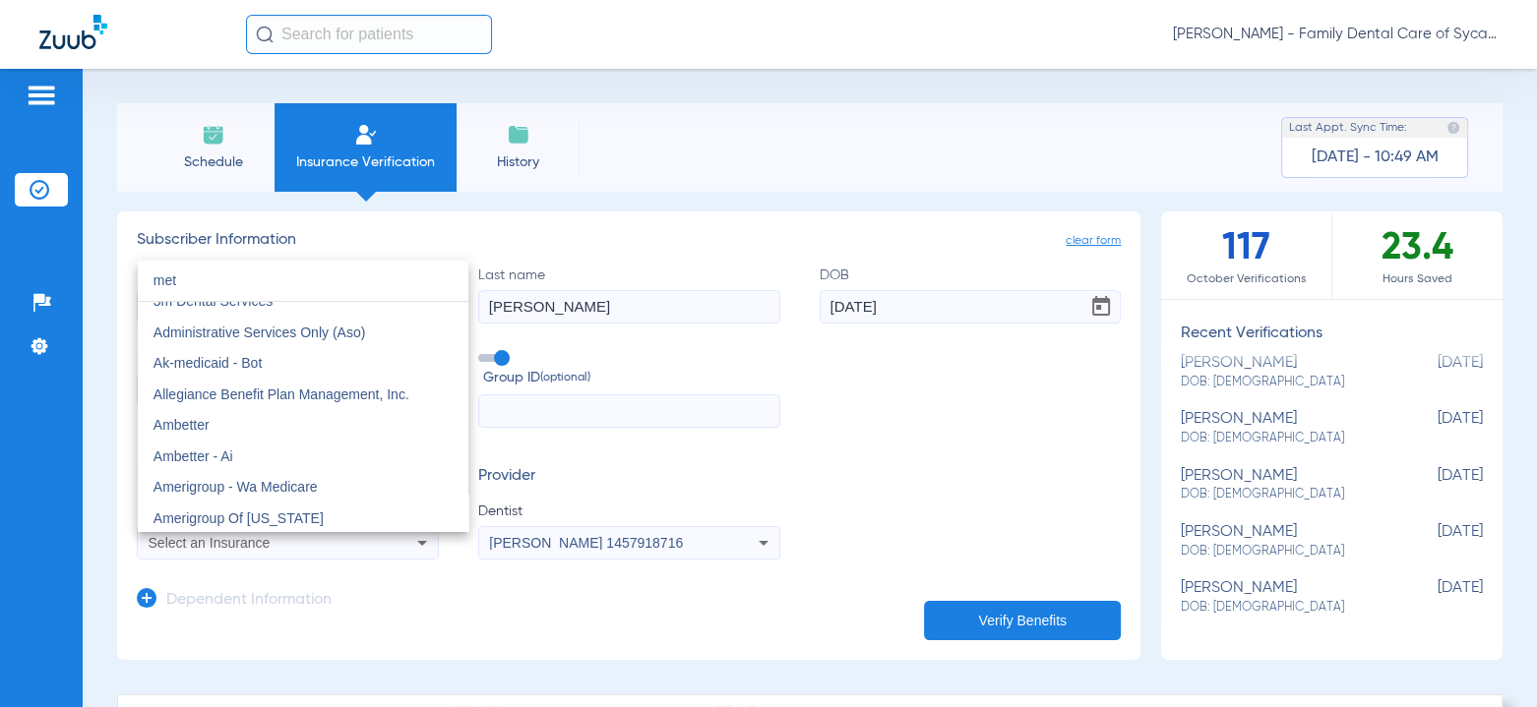
scroll to position [0, 0]
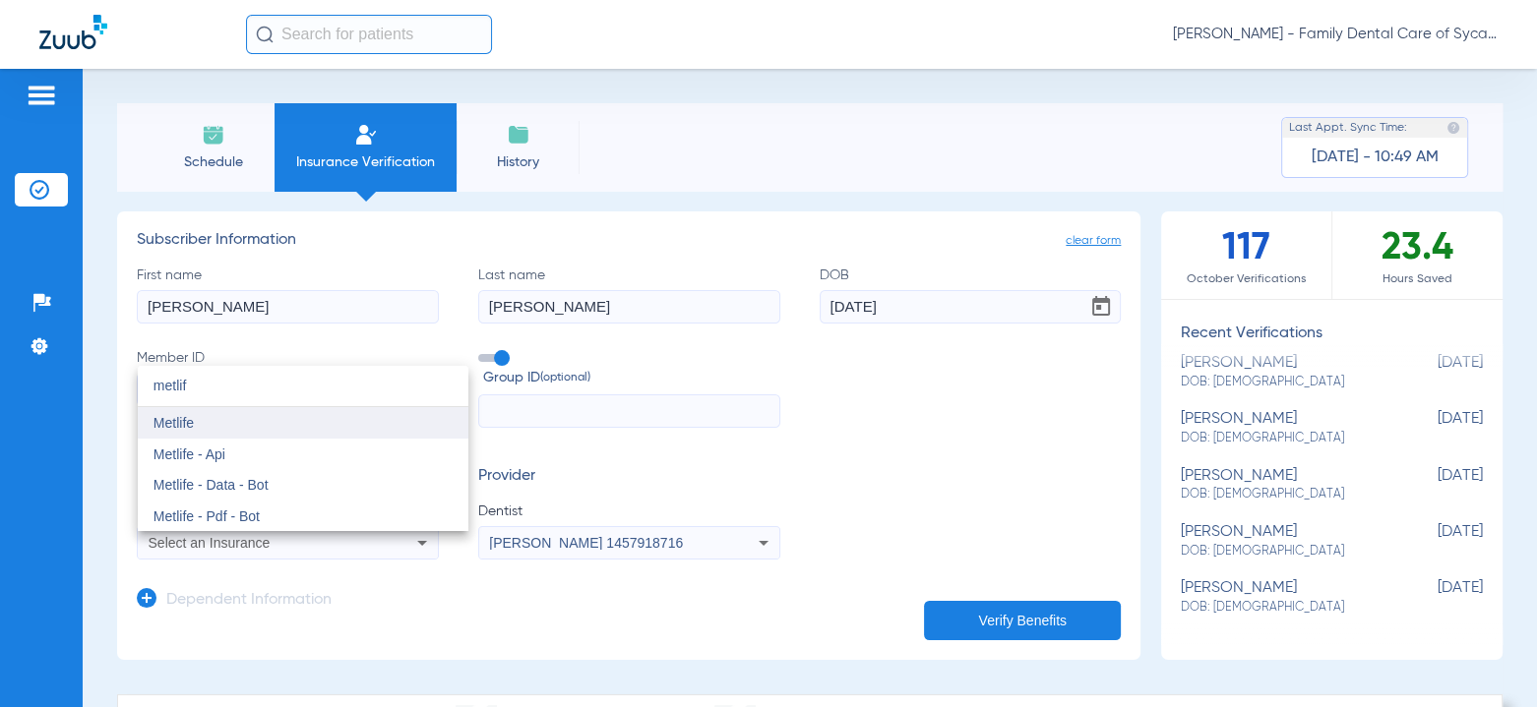
type input "metlif"
click at [215, 431] on mat-option "Metlife" at bounding box center [303, 422] width 331 height 31
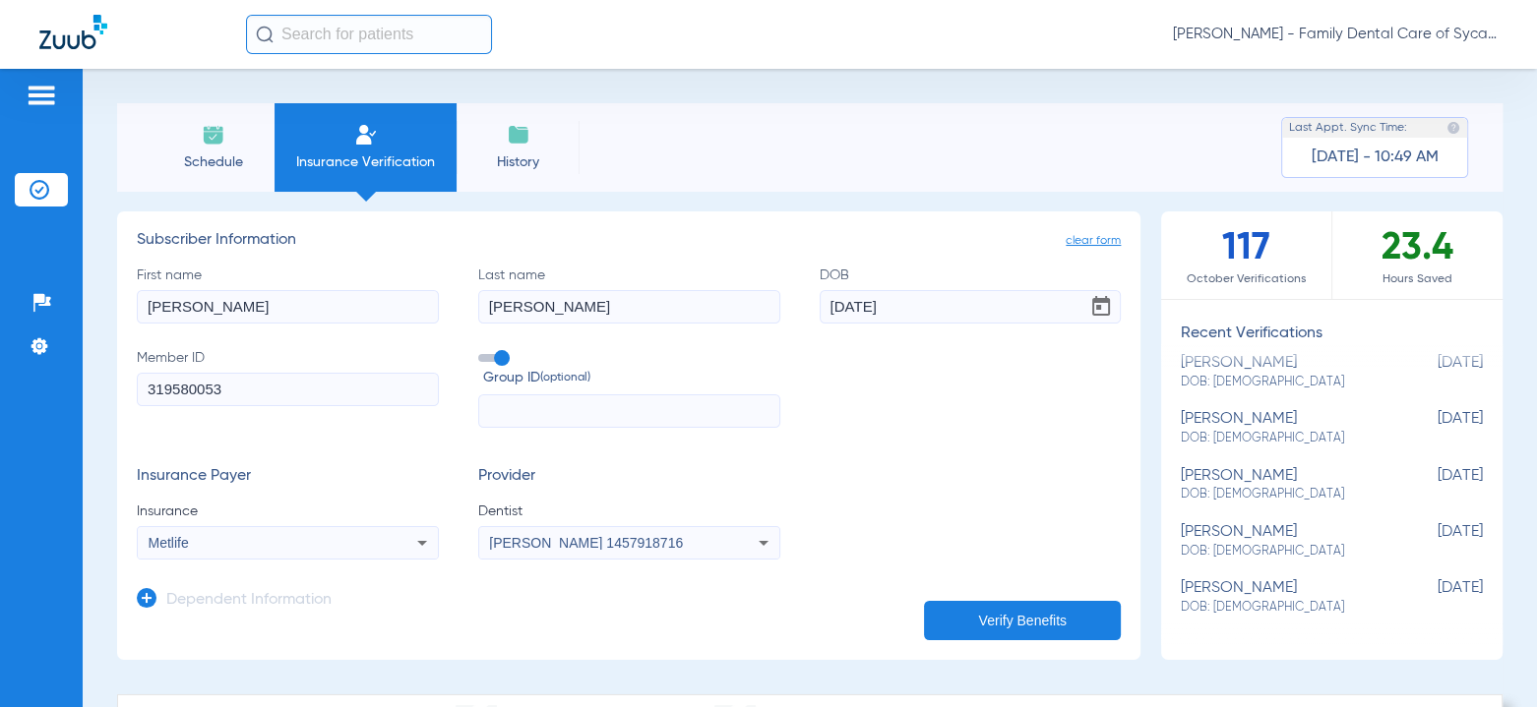
click at [990, 617] on button "Verify Benefits" at bounding box center [1022, 620] width 197 height 39
drag, startPoint x: 324, startPoint y: 304, endPoint x: -183, endPoint y: 294, distance: 506.8
click at [0, 294] on html "[PERSON_NAME] - Family Dental Care of Sycamore Patients Insurance Verification …" at bounding box center [768, 353] width 1537 height 707
type input "[PERSON_NAME]"
